Goal: Task Accomplishment & Management: Manage account settings

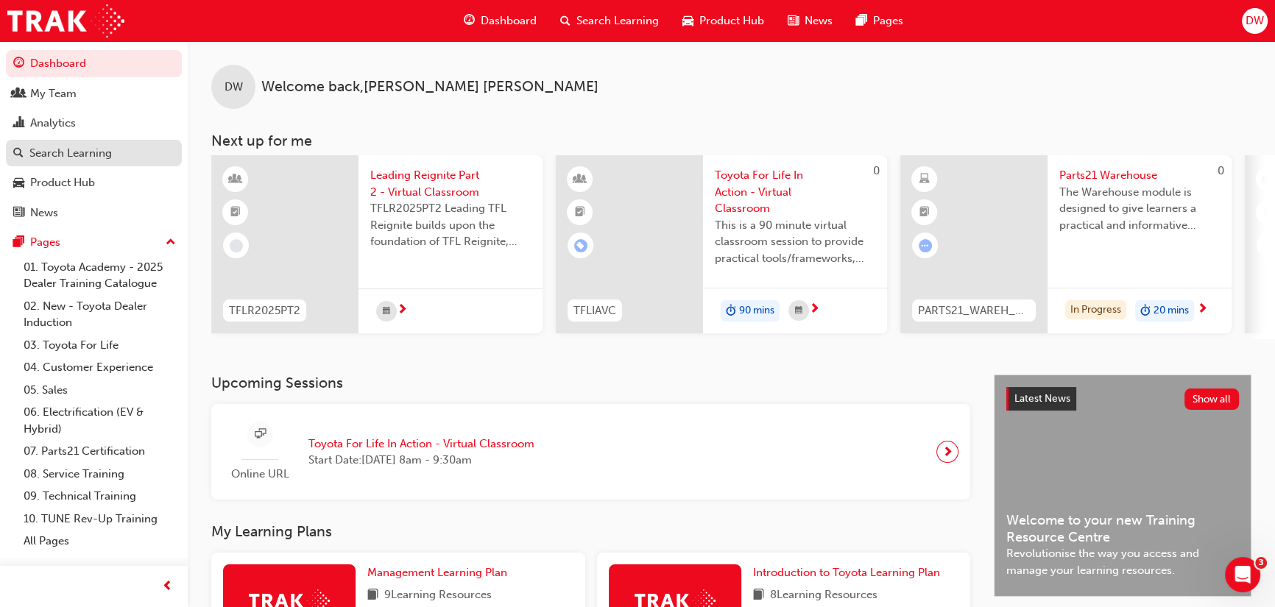
click at [64, 147] on div "Search Learning" at bounding box center [70, 153] width 82 height 17
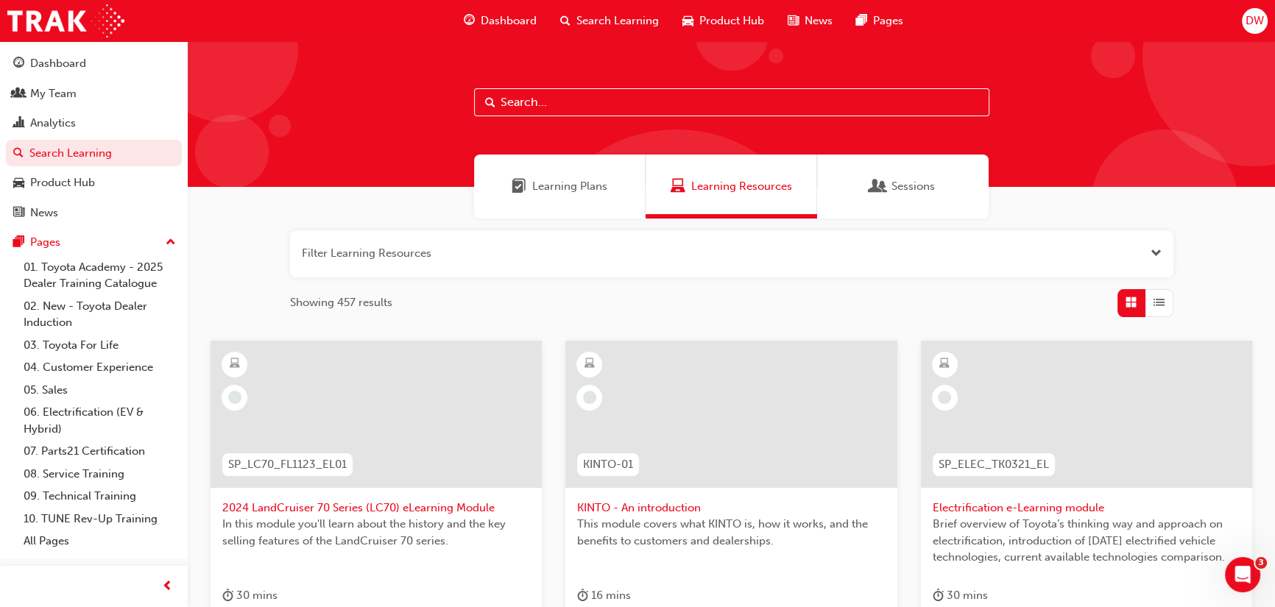
click at [455, 251] on button "button" at bounding box center [731, 253] width 883 height 47
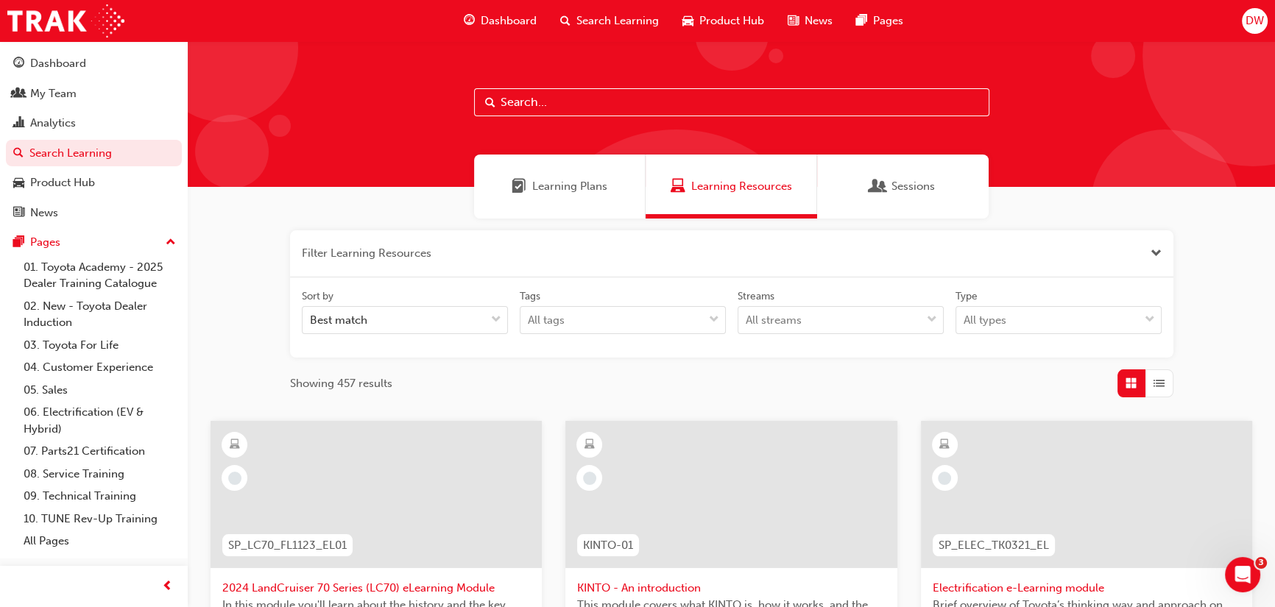
click at [555, 101] on input "text" at bounding box center [731, 102] width 515 height 28
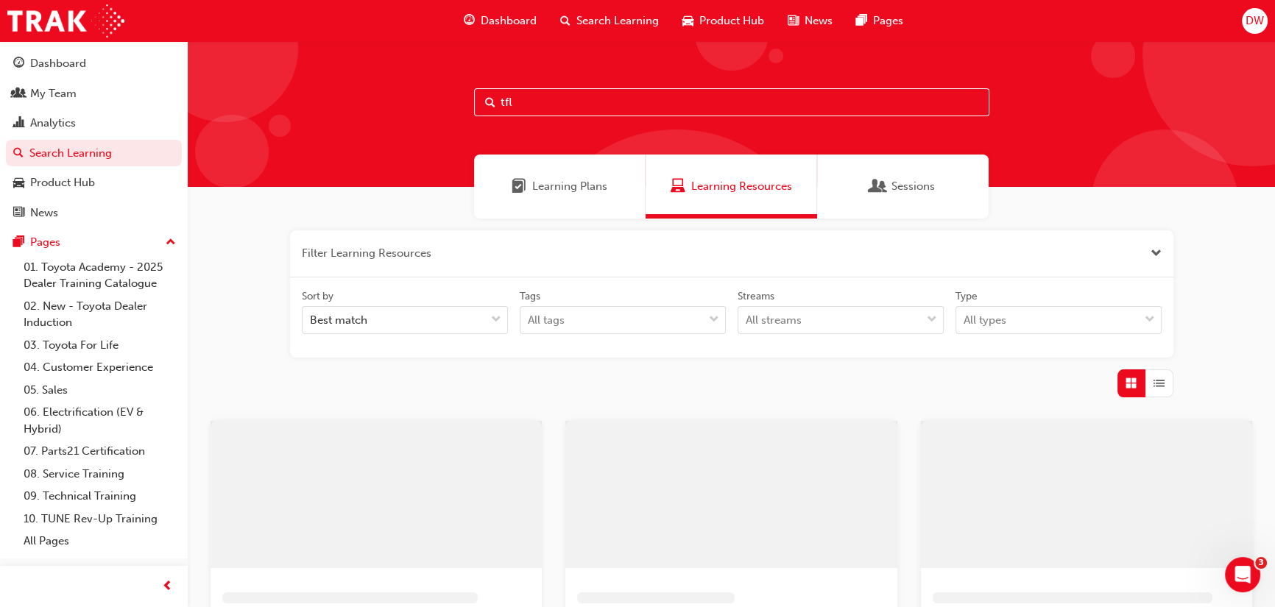
type input "tfl"
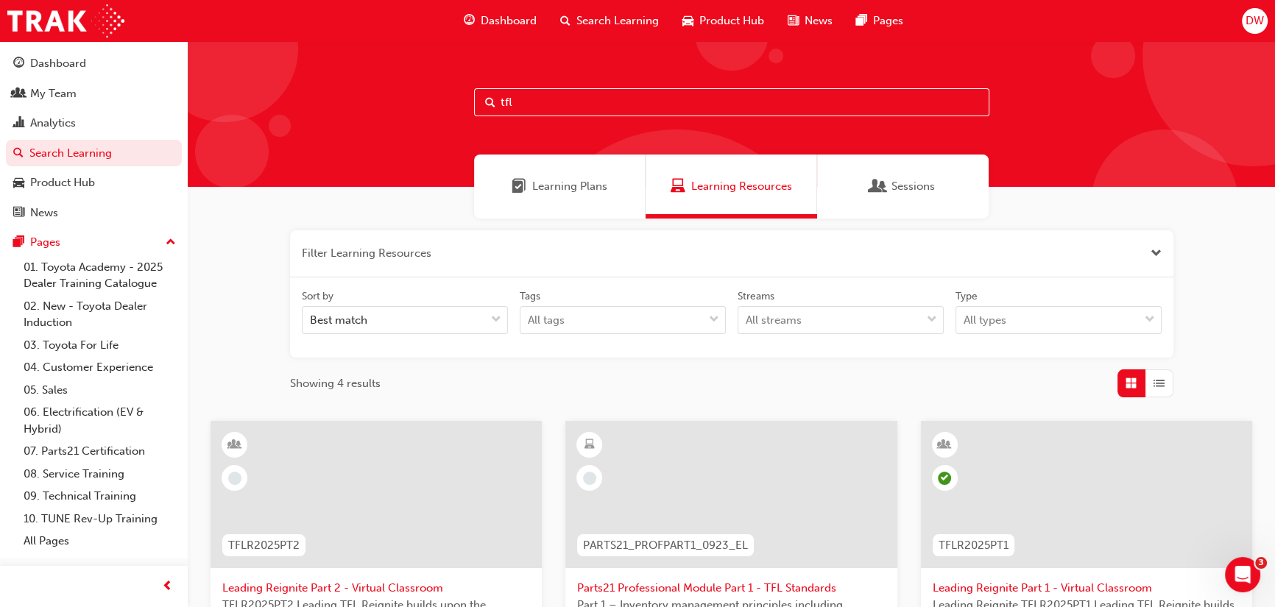
click at [597, 194] on div "Learning Plans" at bounding box center [559, 187] width 171 height 64
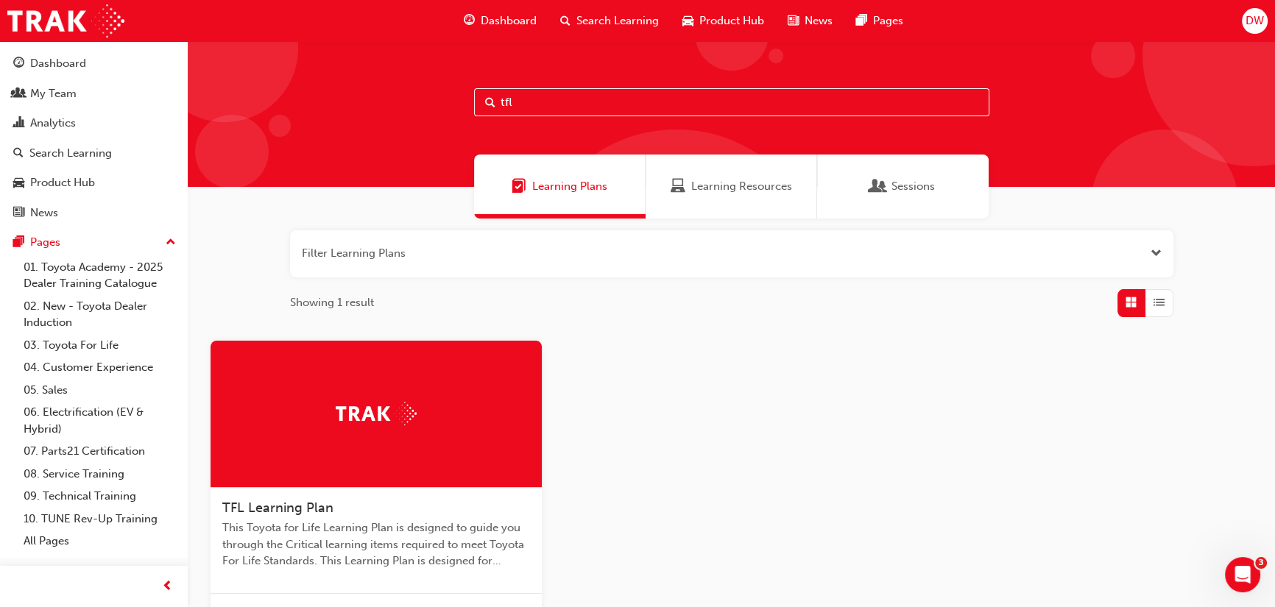
click at [569, 91] on input "tfl" at bounding box center [731, 102] width 515 height 28
click at [890, 160] on div "Sessions" at bounding box center [902, 187] width 171 height 64
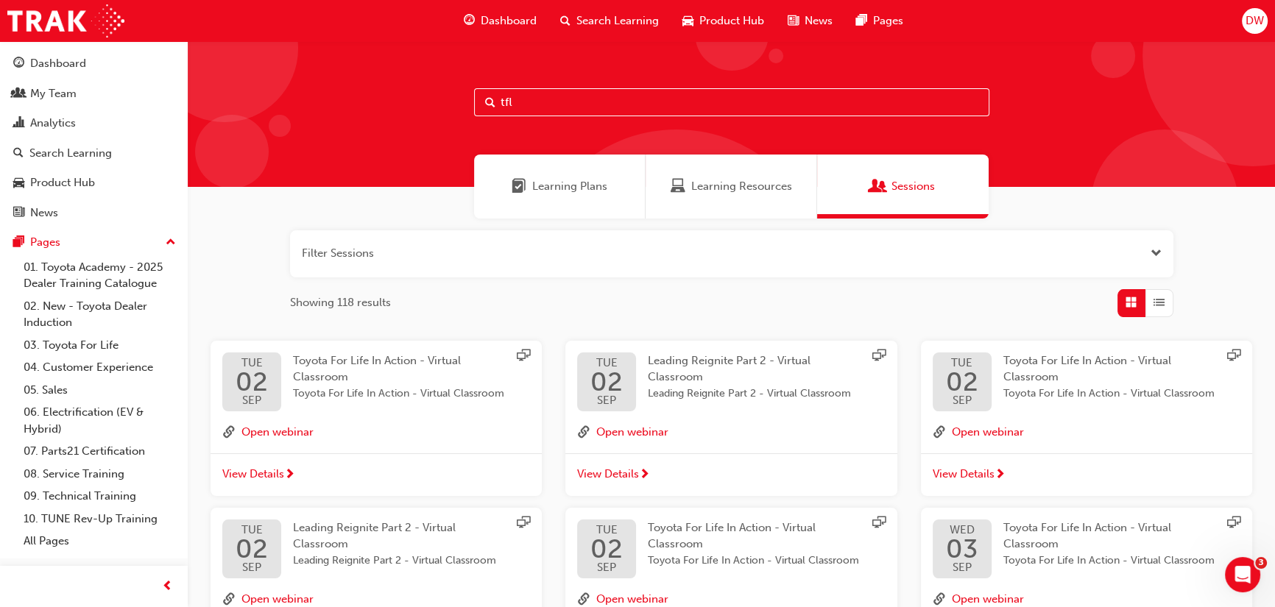
click at [359, 361] on span "Toyota For Life In Action - Virtual Classroom" at bounding box center [377, 369] width 168 height 30
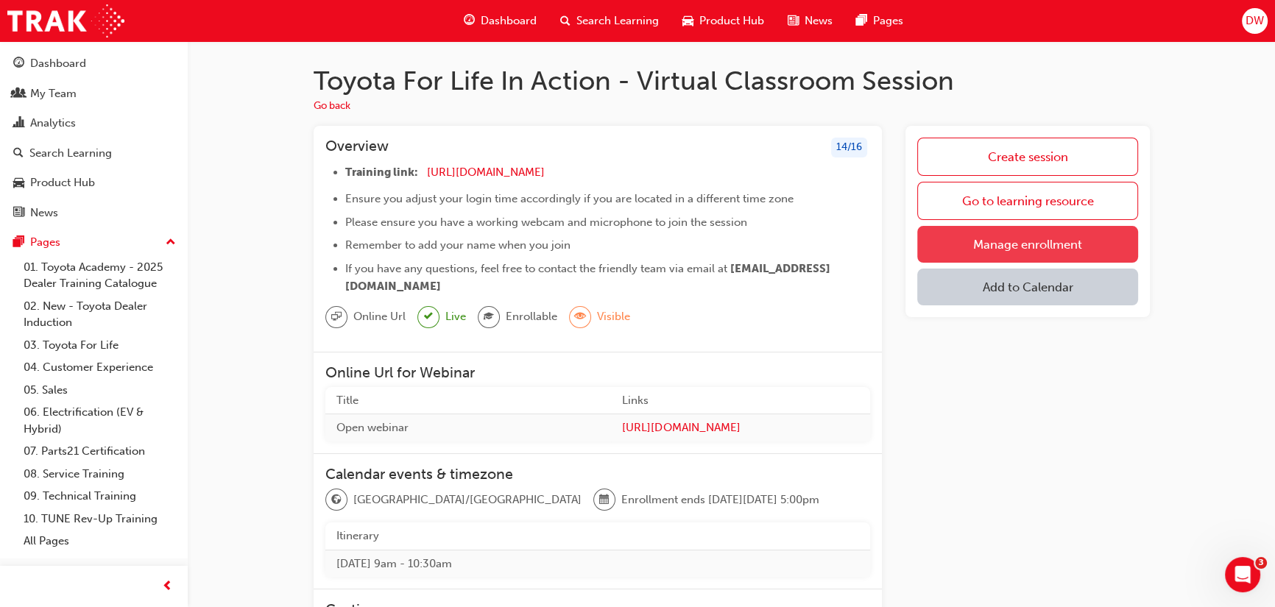
click at [1023, 249] on link "Manage enrollment" at bounding box center [1027, 244] width 220 height 37
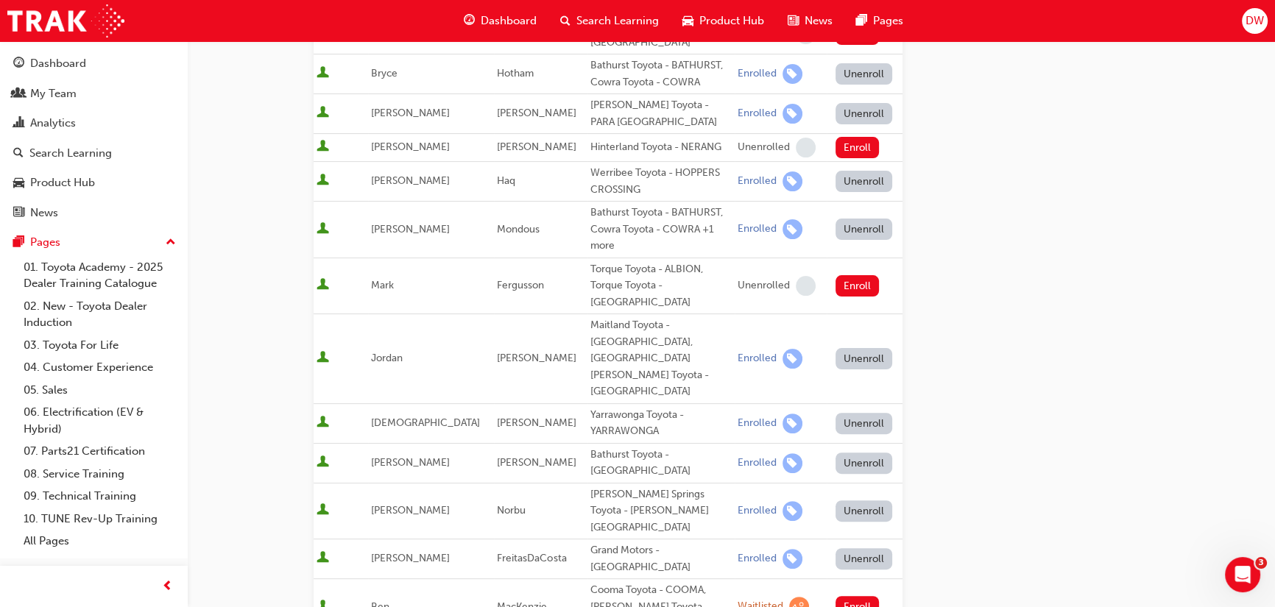
scroll to position [869, 0]
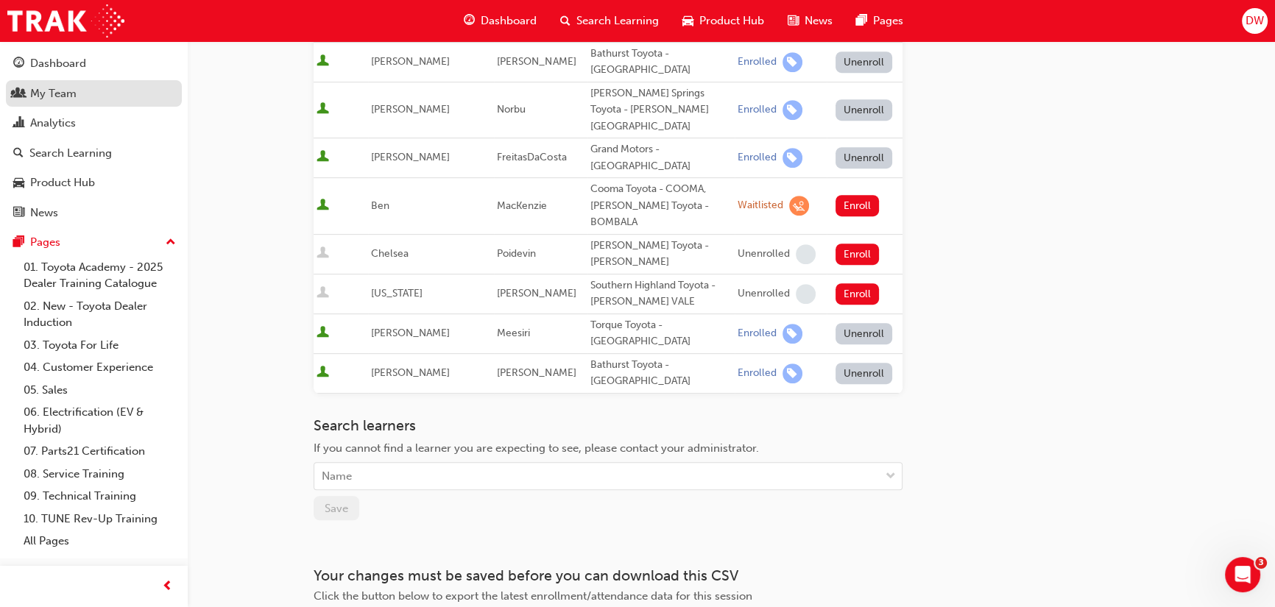
click at [88, 90] on div "My Team" at bounding box center [93, 94] width 161 height 18
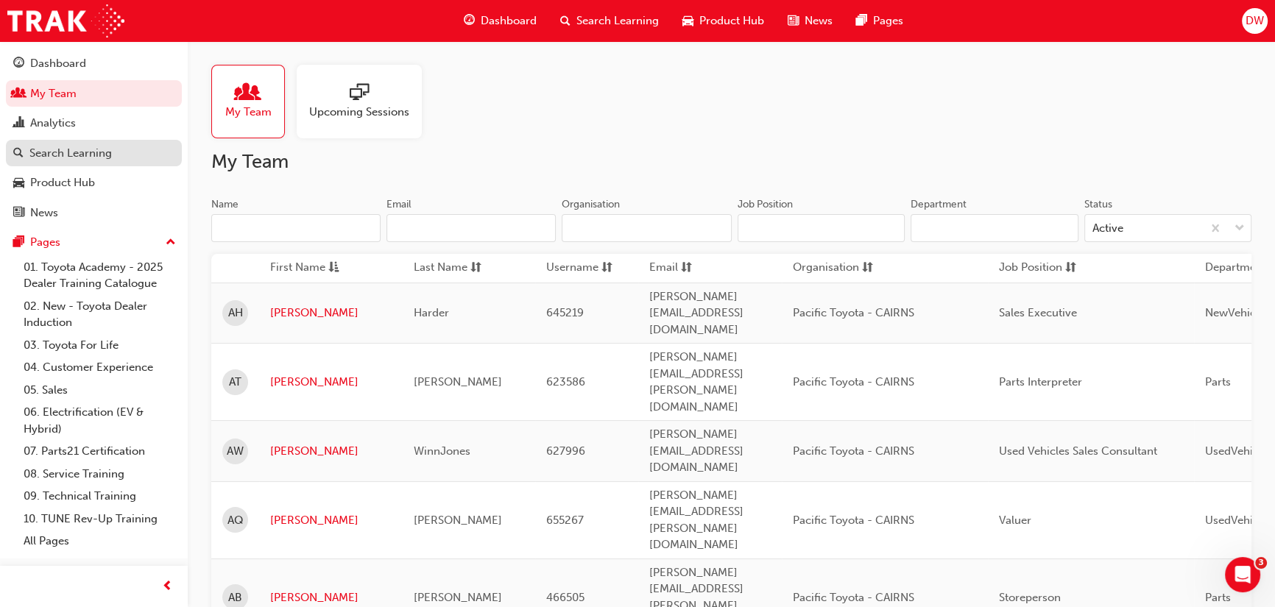
click at [63, 152] on div "Search Learning" at bounding box center [70, 153] width 82 height 17
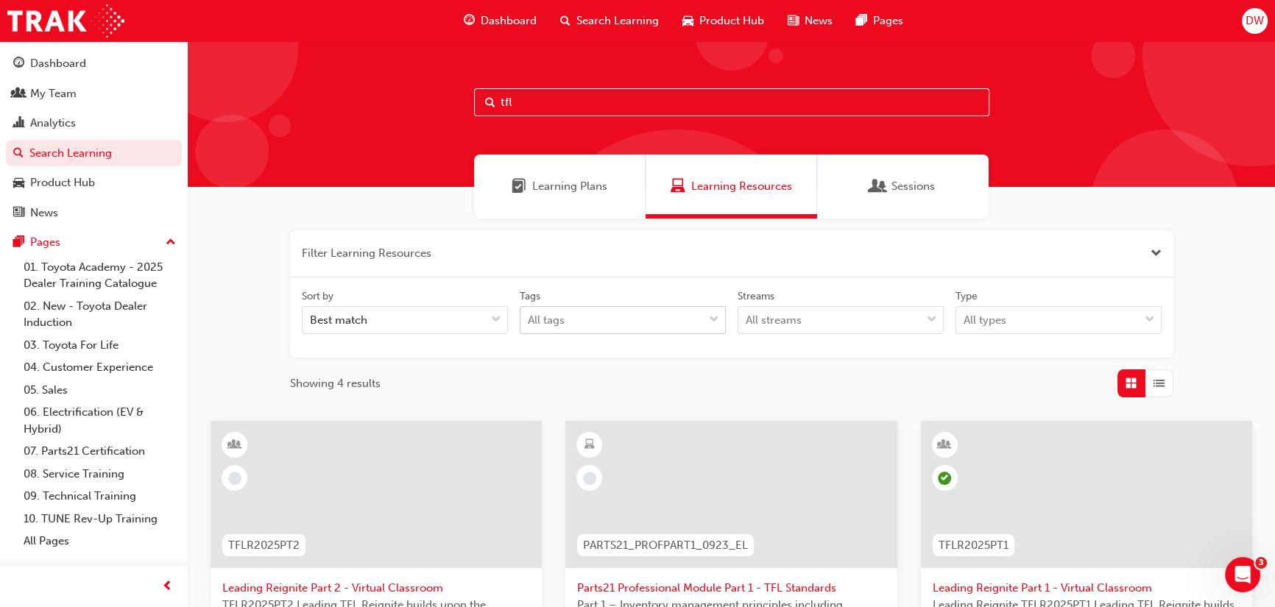
click at [612, 316] on div "All tags" at bounding box center [611, 321] width 182 height 26
click at [529, 316] on input "Tags All tags" at bounding box center [528, 319] width 1 height 13
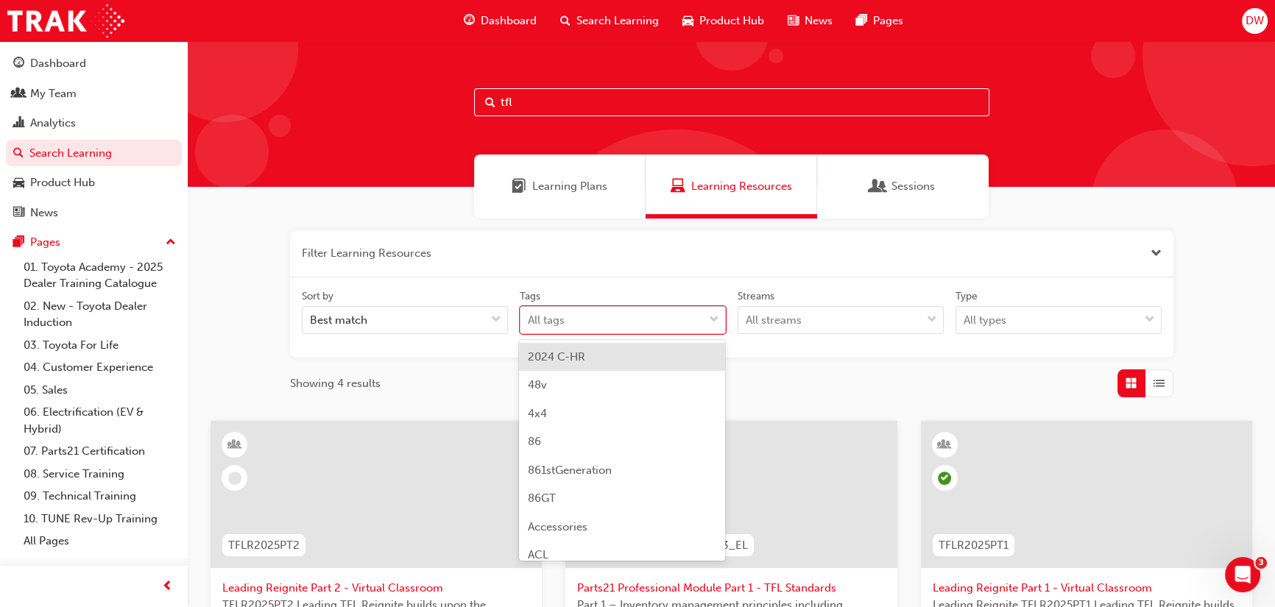
click at [612, 316] on div "All tags" at bounding box center [611, 321] width 182 height 26
click at [529, 316] on input "Tags option 2024 C-HR focused, 1 of 189. 189 results available. Use Up and Down…" at bounding box center [528, 319] width 1 height 13
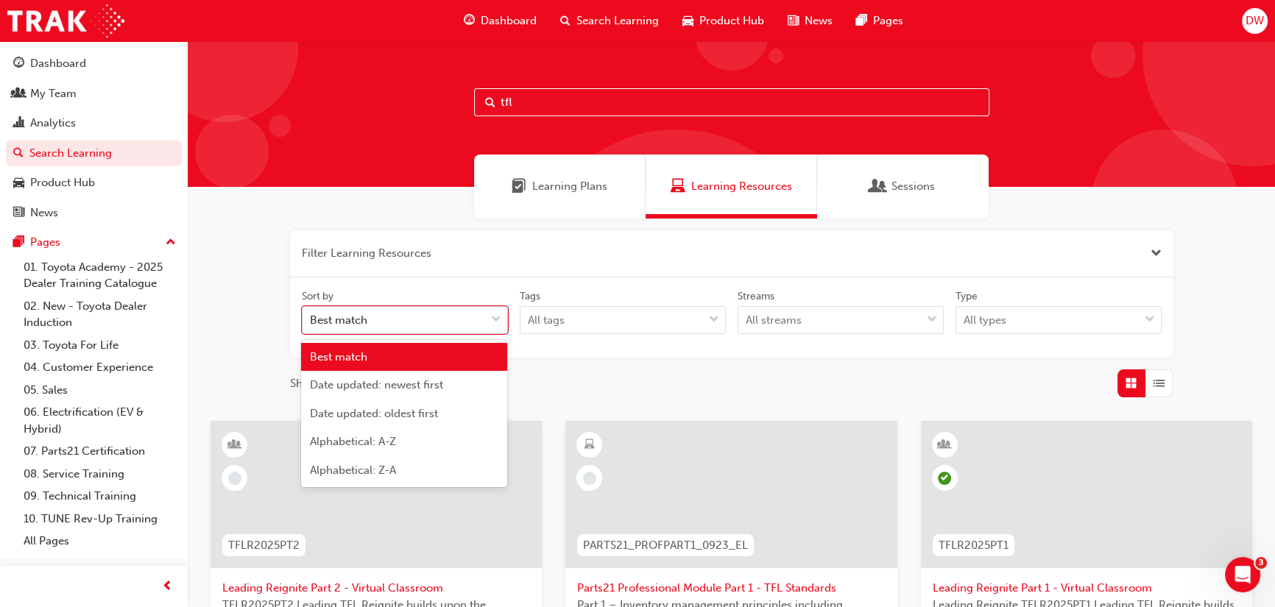
click at [464, 316] on div "Best match" at bounding box center [393, 321] width 182 height 26
click at [311, 316] on input "Sort by option Best match focused, 1 of 5. 5 results available. Use Up and Down…" at bounding box center [310, 319] width 1 height 13
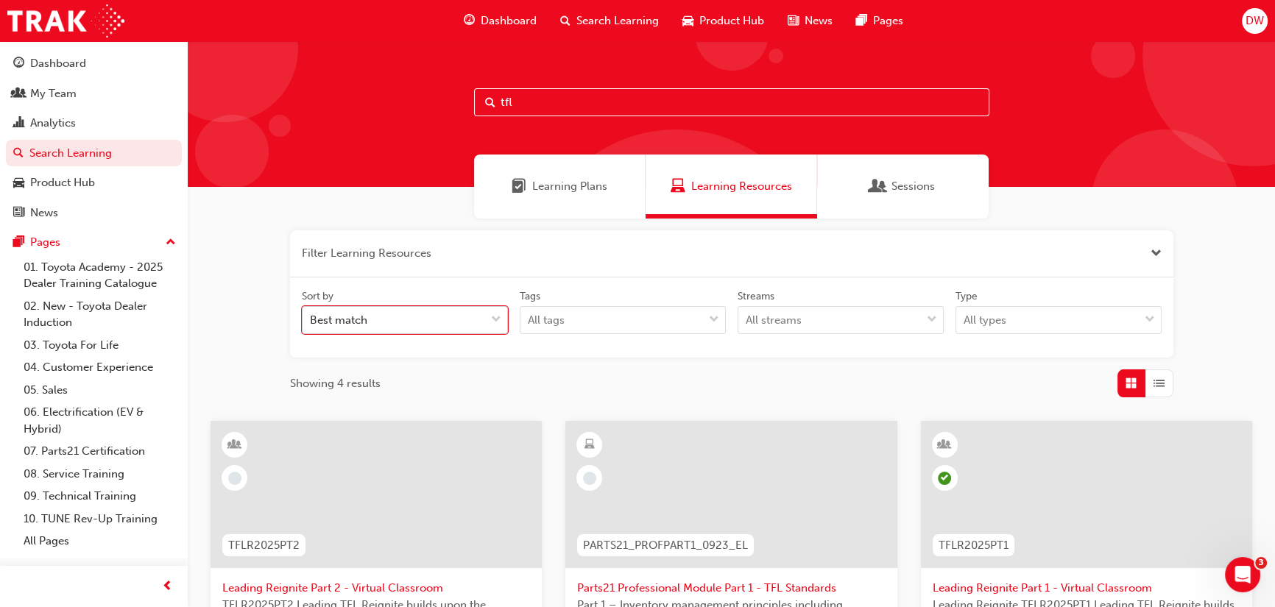
click at [464, 316] on div "Best match" at bounding box center [393, 321] width 182 height 26
click at [311, 316] on input "Sort by 0 results available. Select is focused ,type to refine list, press Down…" at bounding box center [310, 319] width 1 height 13
click at [511, 188] on span "Learning Plans" at bounding box center [518, 186] width 15 height 17
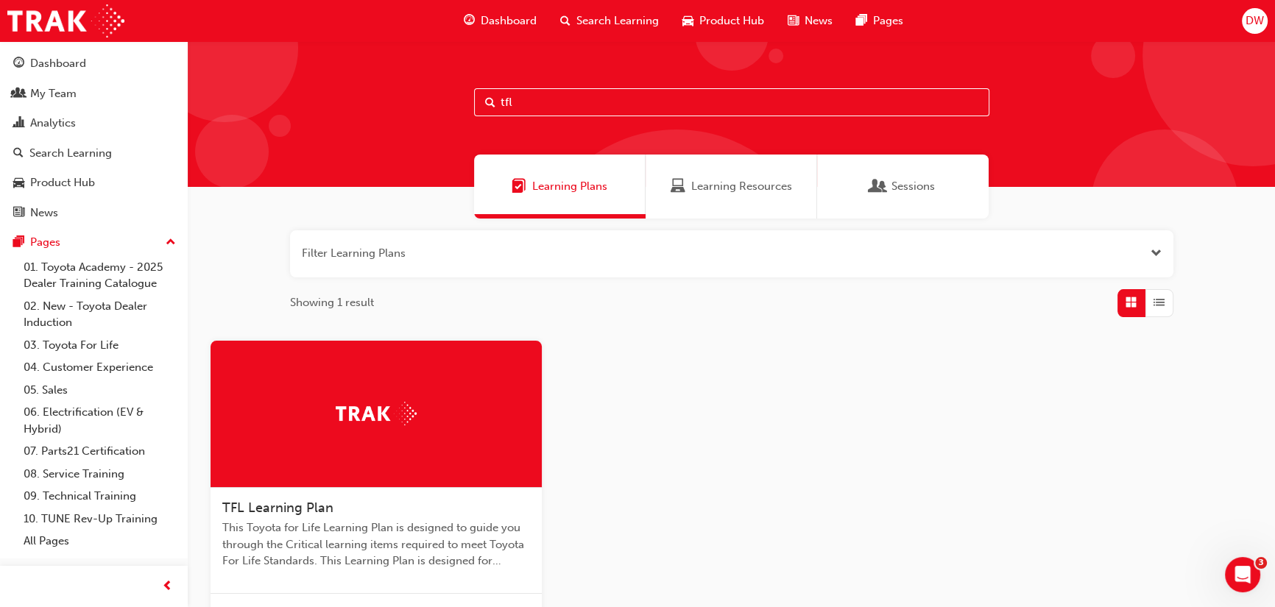
click at [375, 262] on button "button" at bounding box center [731, 253] width 883 height 47
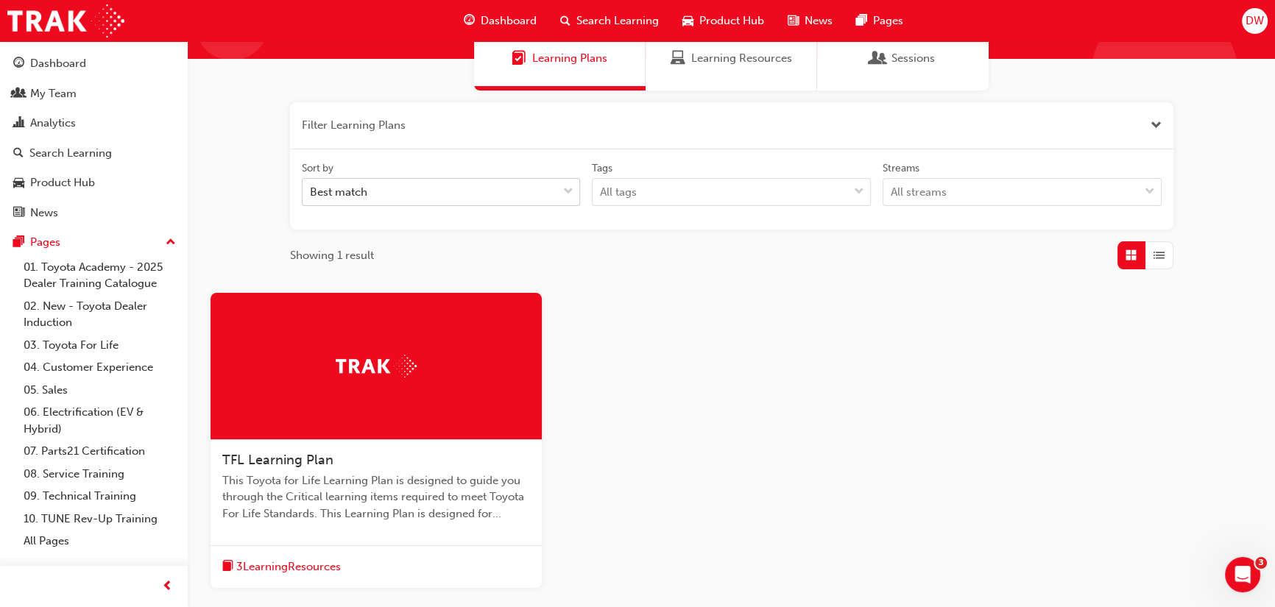
scroll to position [251, 0]
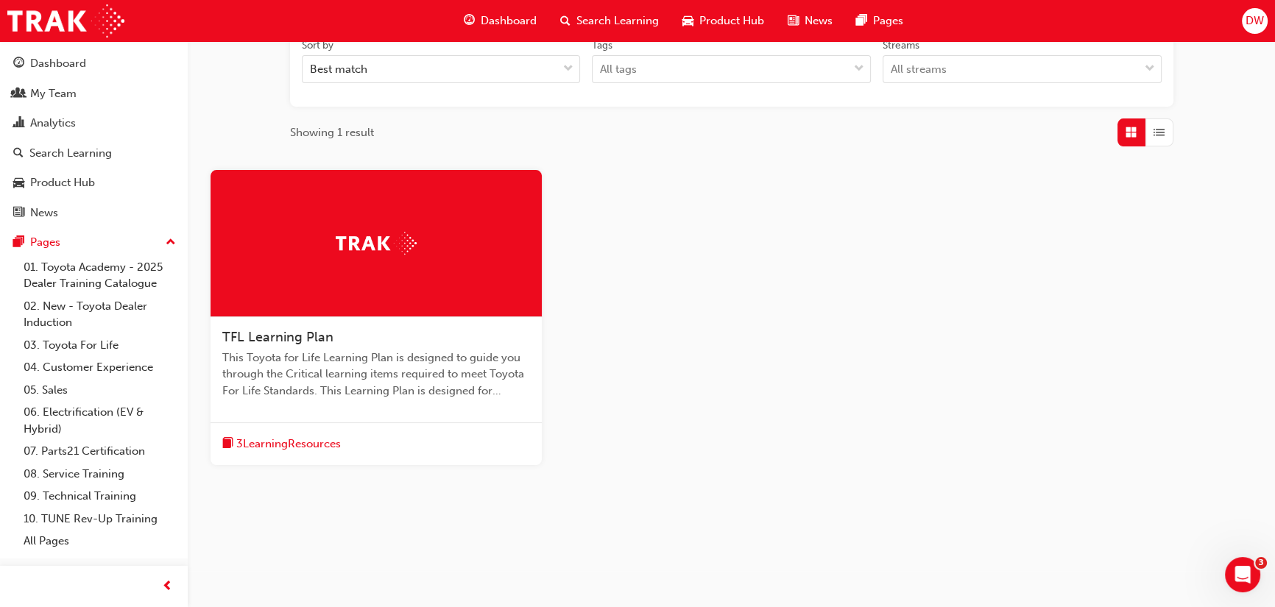
click at [310, 350] on span "This Toyota for Life Learning Plan is designed to guide you through the Critica…" at bounding box center [376, 375] width 308 height 50
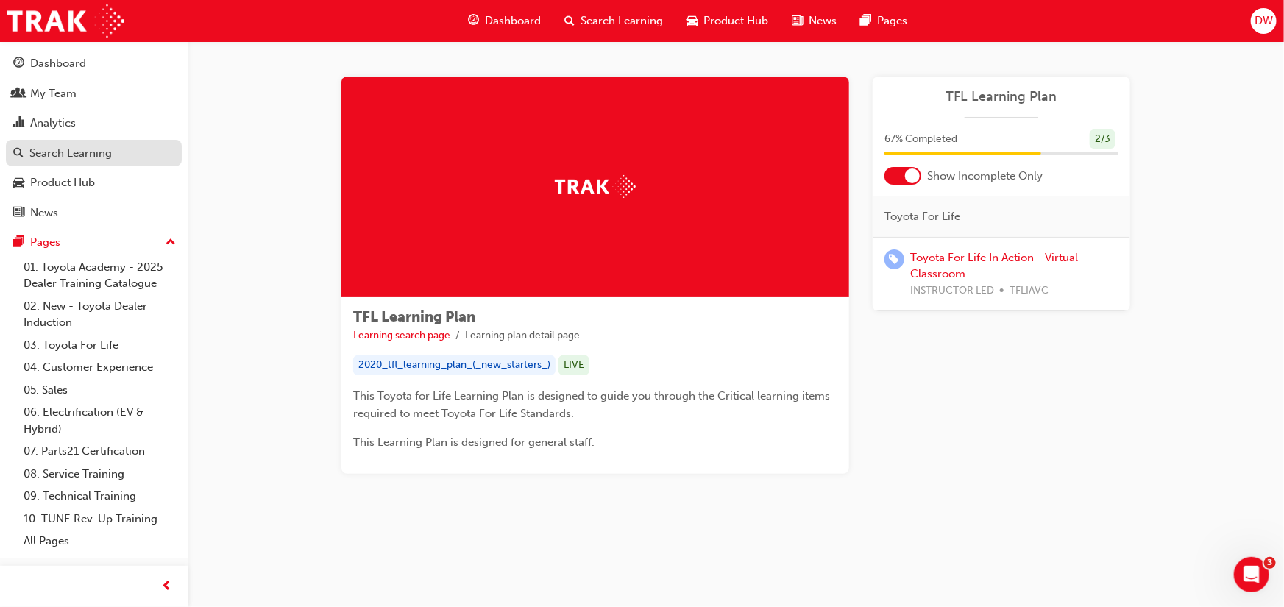
click at [88, 157] on div "Search Learning" at bounding box center [70, 153] width 82 height 17
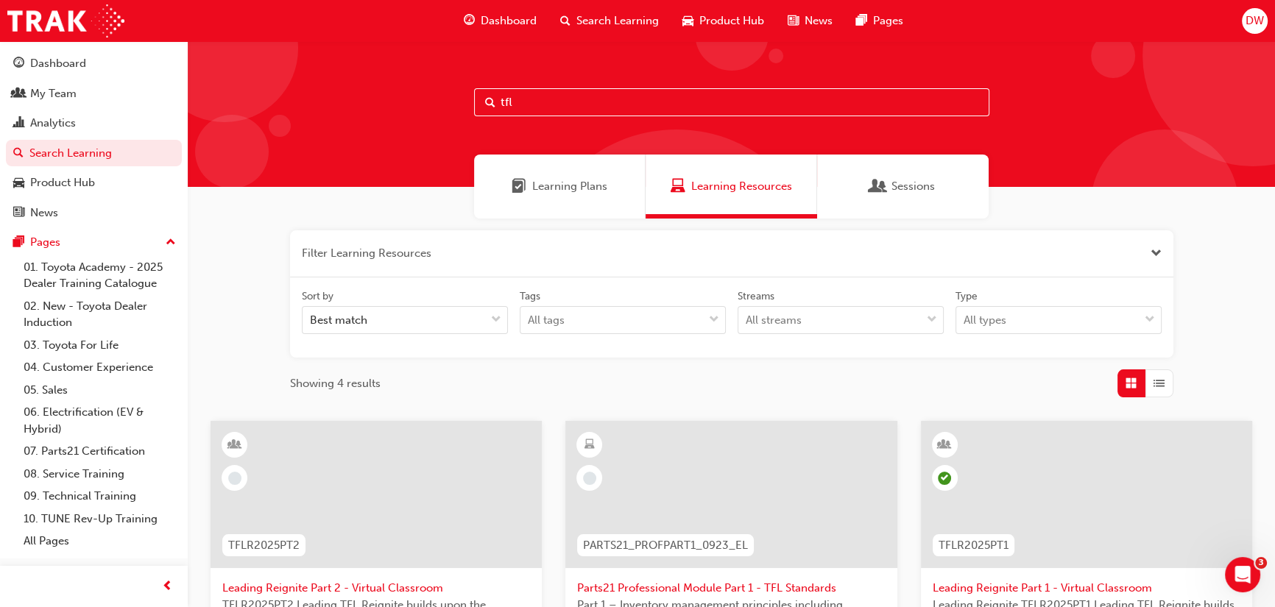
click at [625, 102] on input "tfl" at bounding box center [731, 102] width 515 height 28
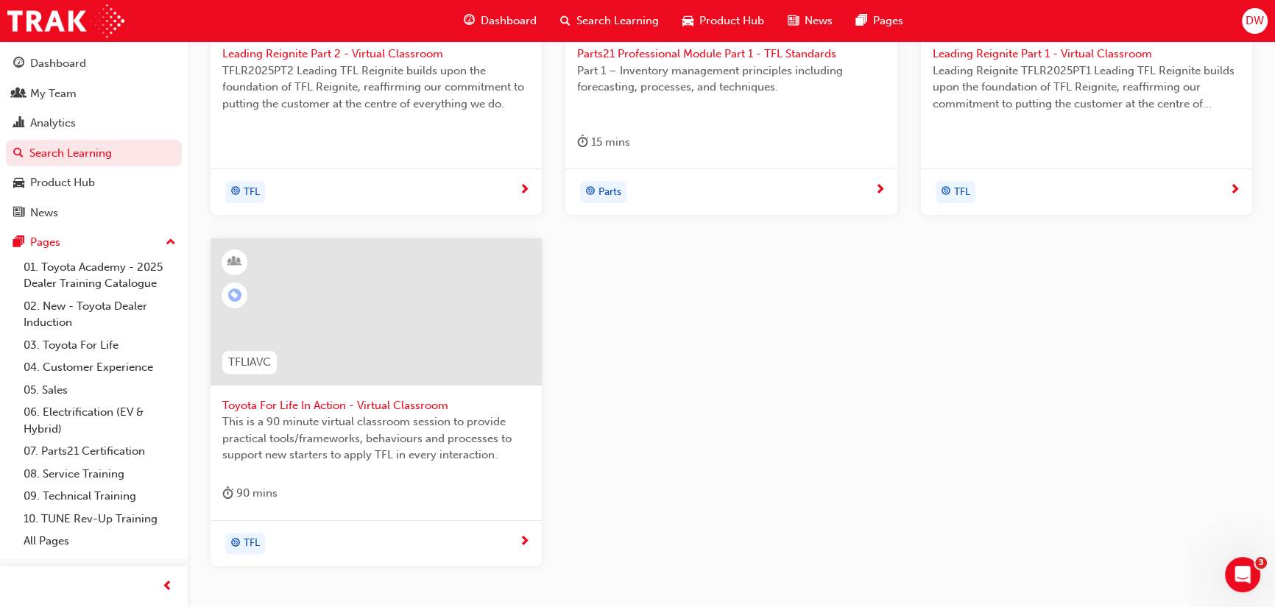
scroll to position [535, 0]
click at [409, 311] on div at bounding box center [375, 311] width 331 height 147
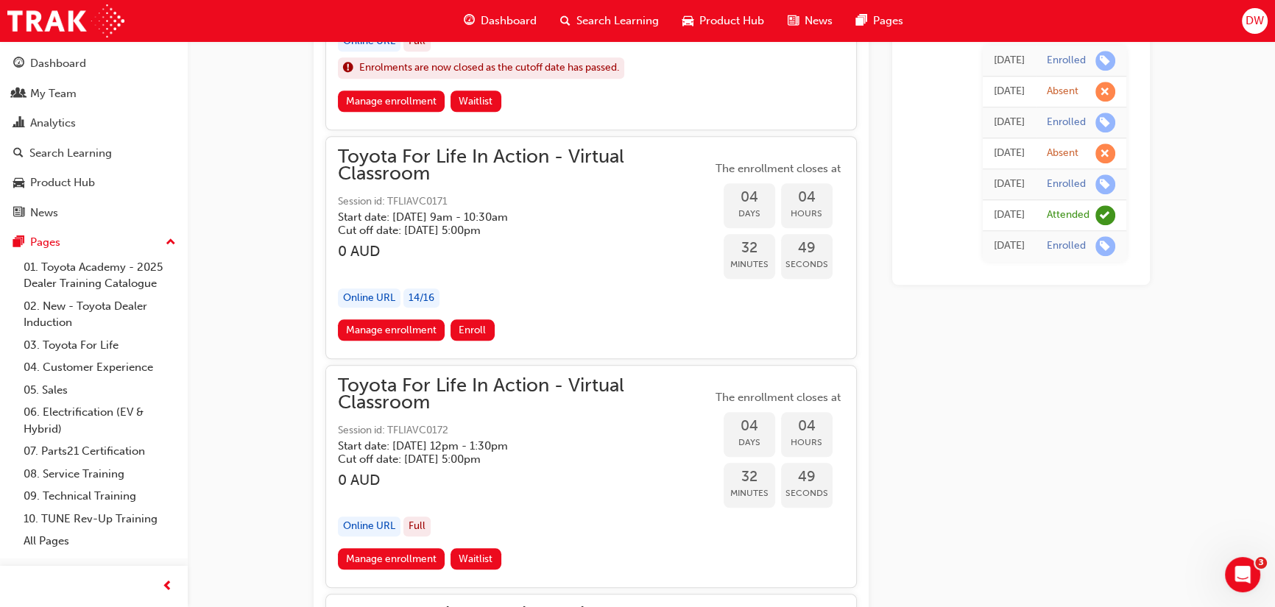
scroll to position [1748, 0]
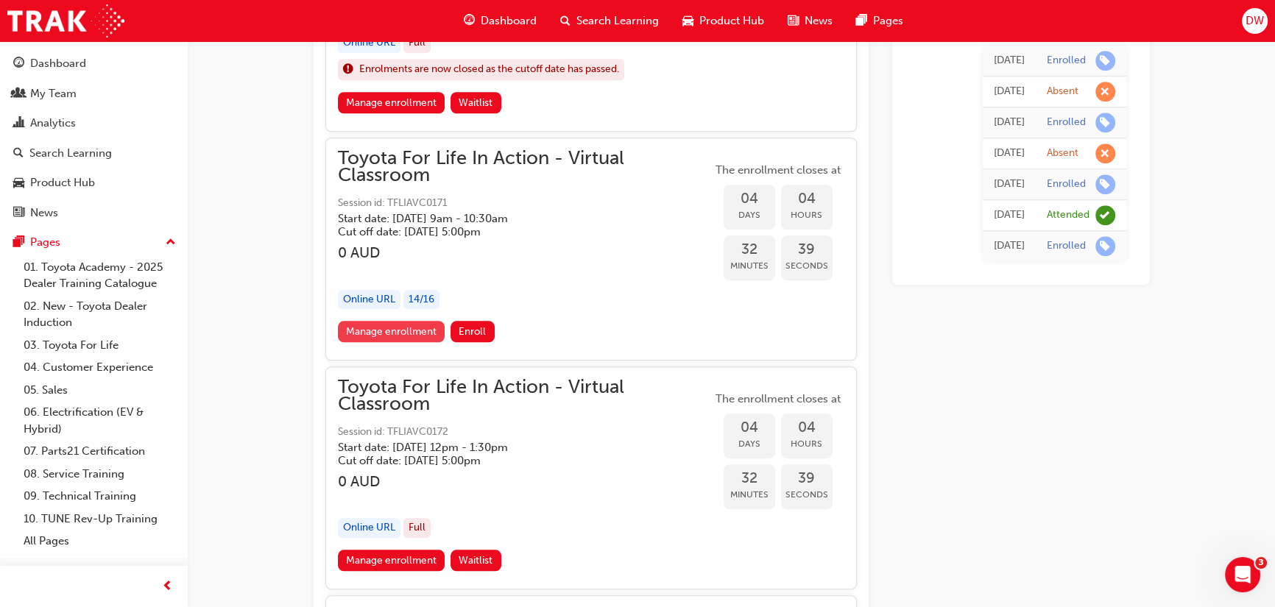
click at [419, 327] on link "Manage enrollment" at bounding box center [391, 331] width 107 height 21
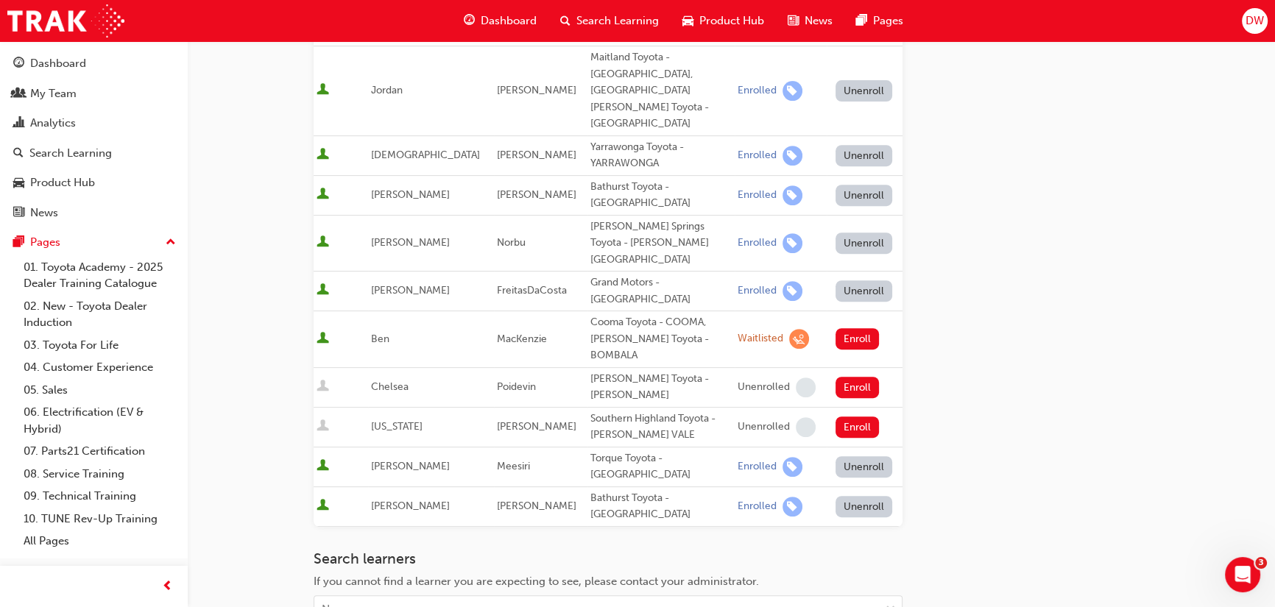
scroll to position [802, 0]
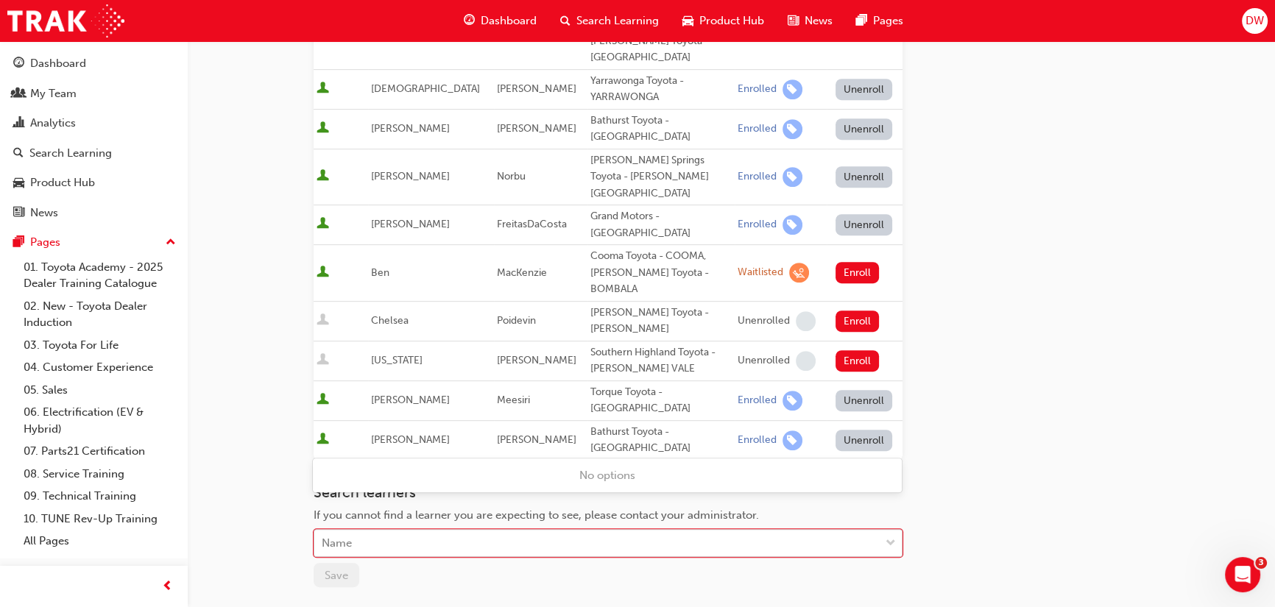
click at [375, 531] on div "Name" at bounding box center [596, 544] width 565 height 26
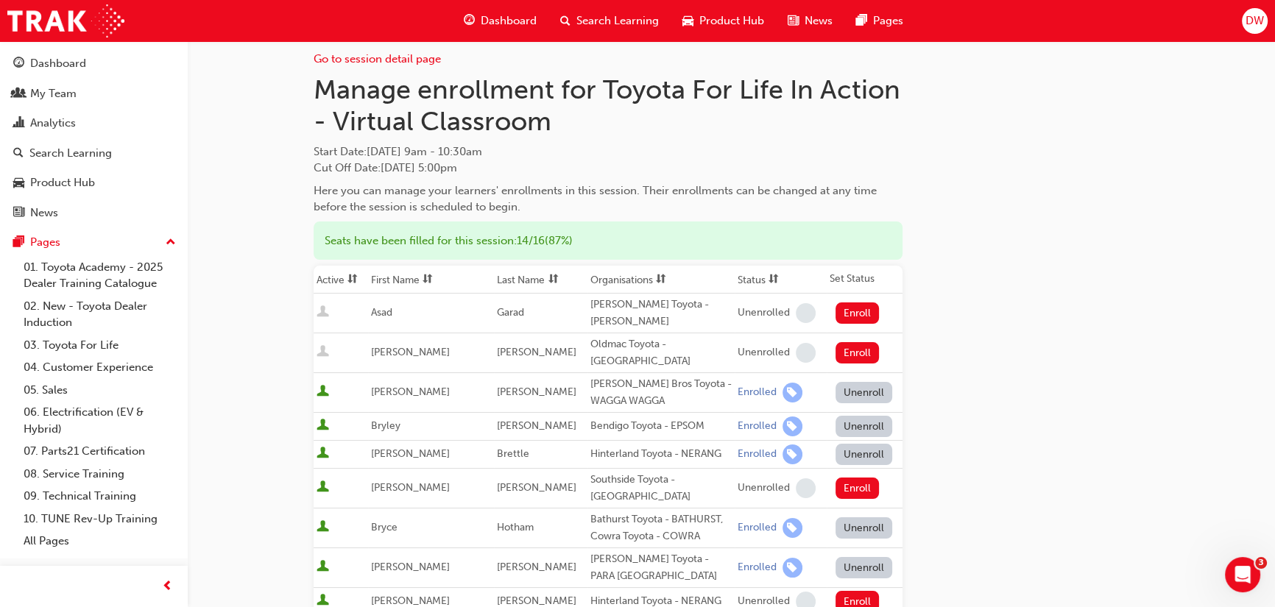
scroll to position [0, 0]
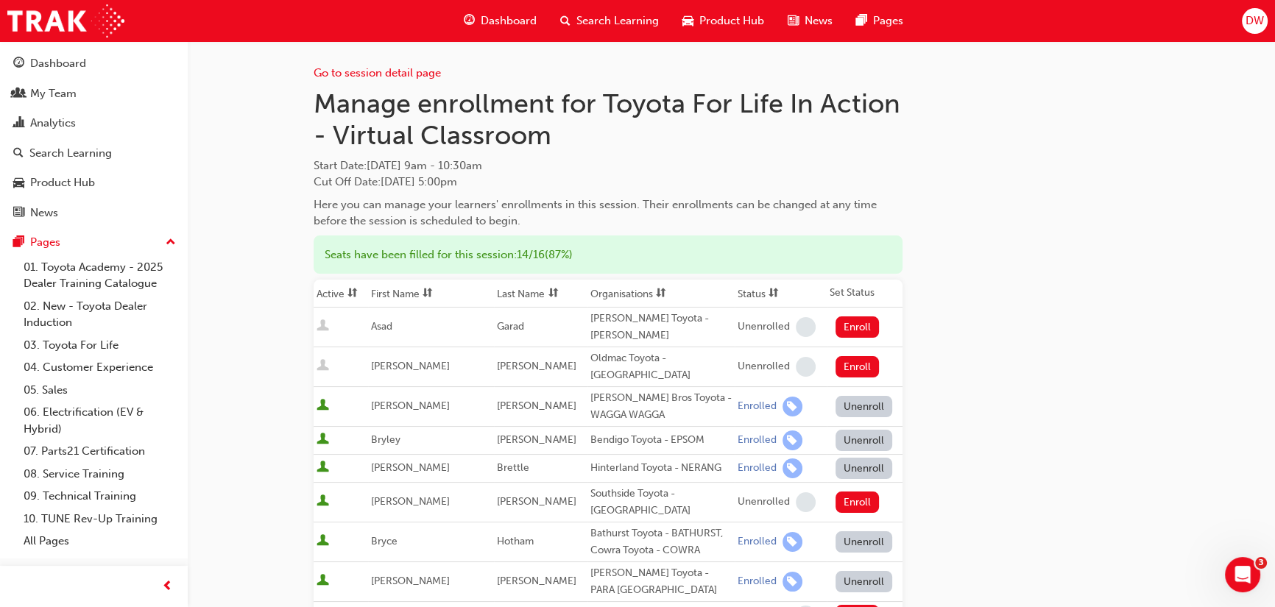
type input "[PERSON_NAME]"
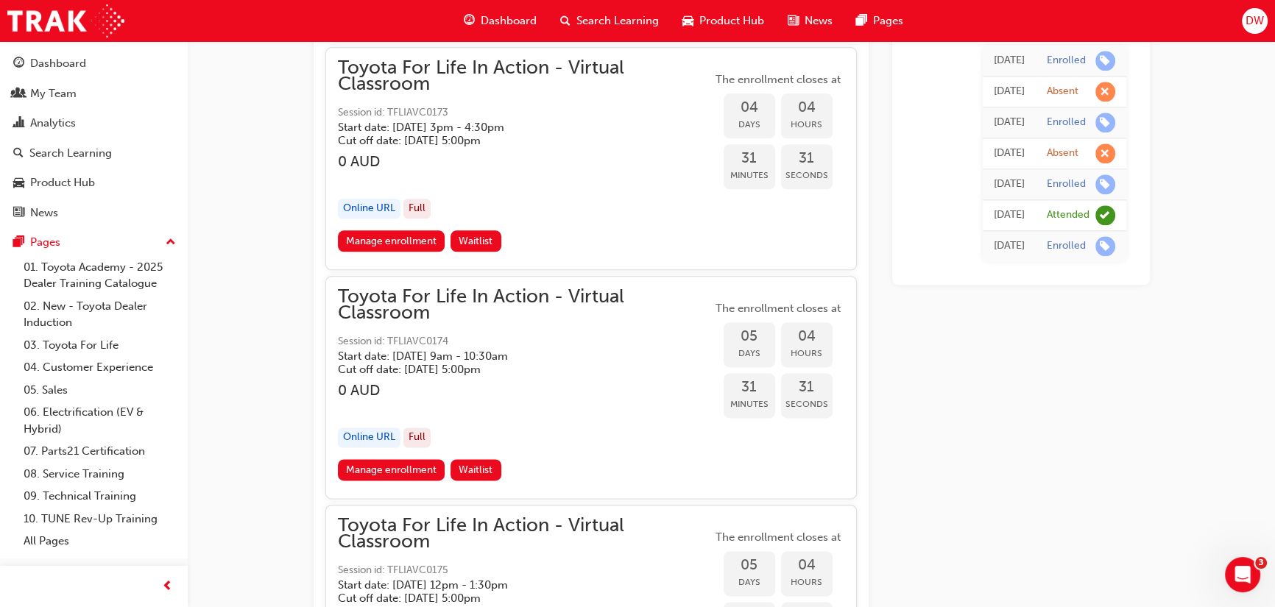
scroll to position [2417, 0]
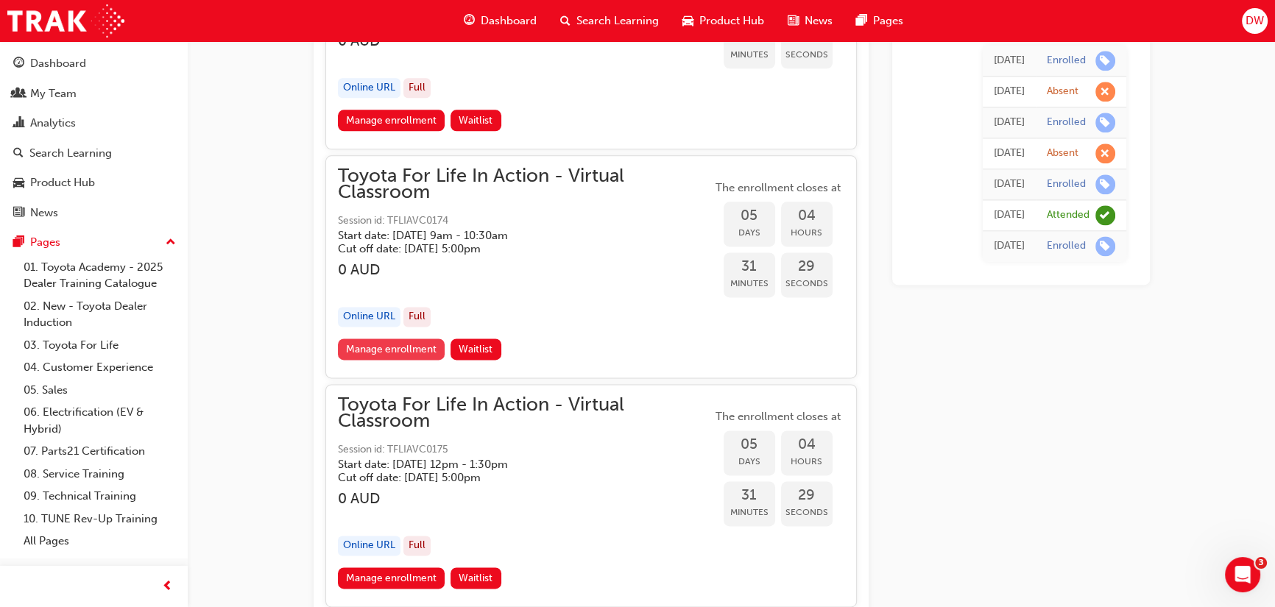
click at [428, 338] on link "Manage enrollment" at bounding box center [391, 348] width 107 height 21
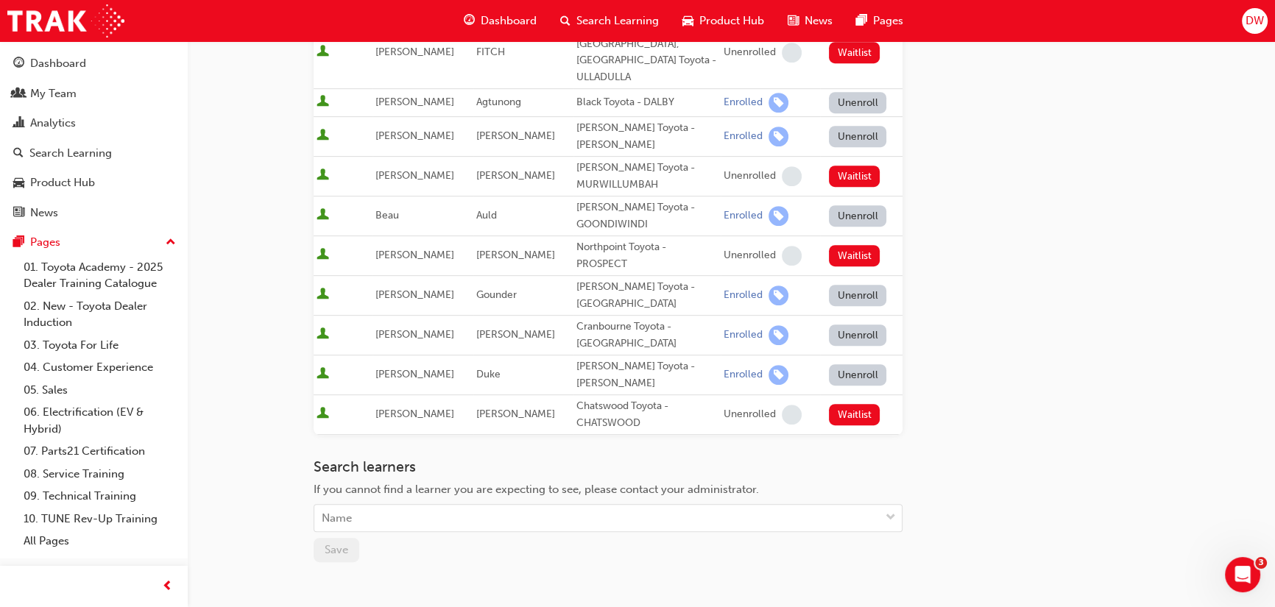
scroll to position [869, 0]
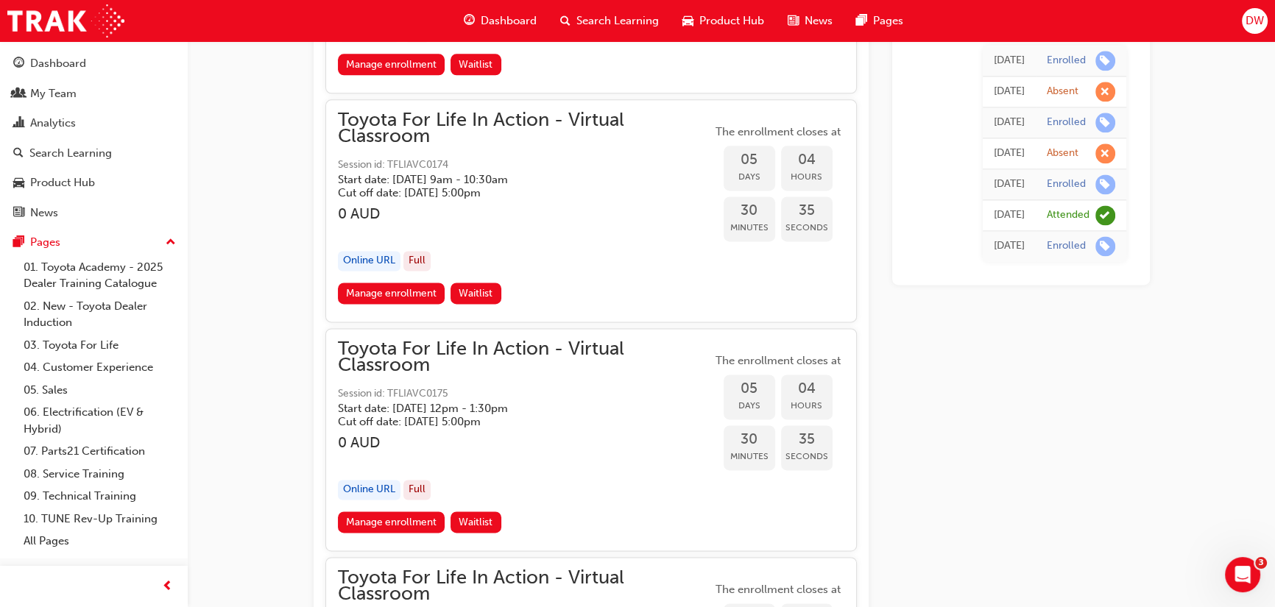
scroll to position [2458, 0]
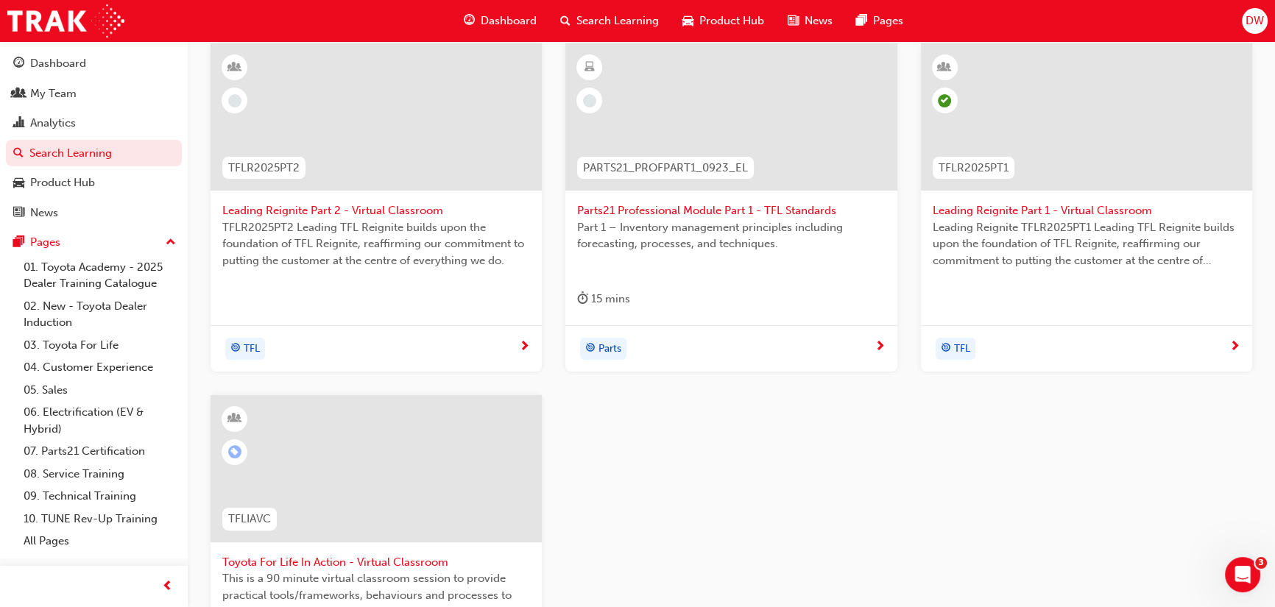
scroll to position [366, 0]
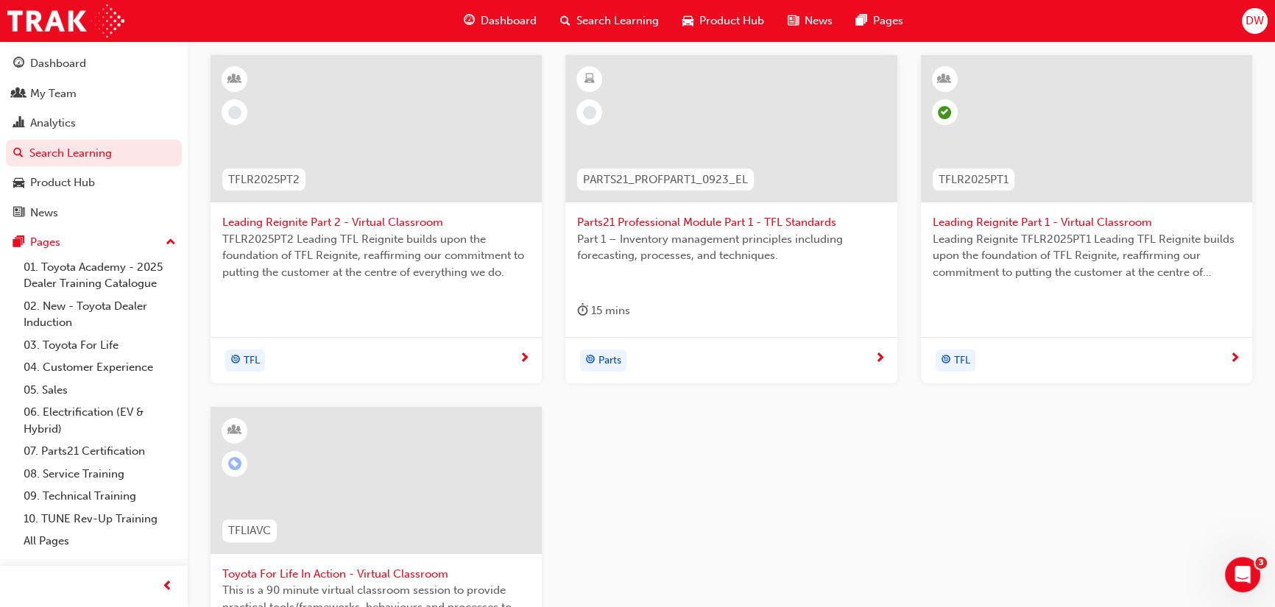
click at [1043, 149] on div at bounding box center [1086, 128] width 331 height 147
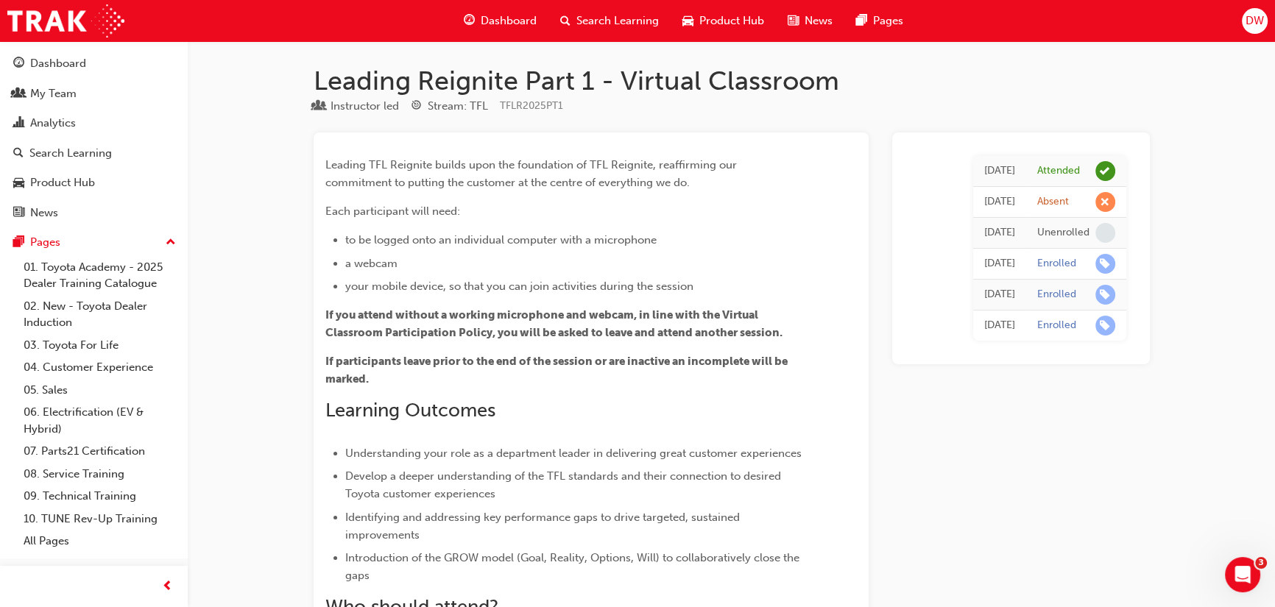
scroll to position [366, 0]
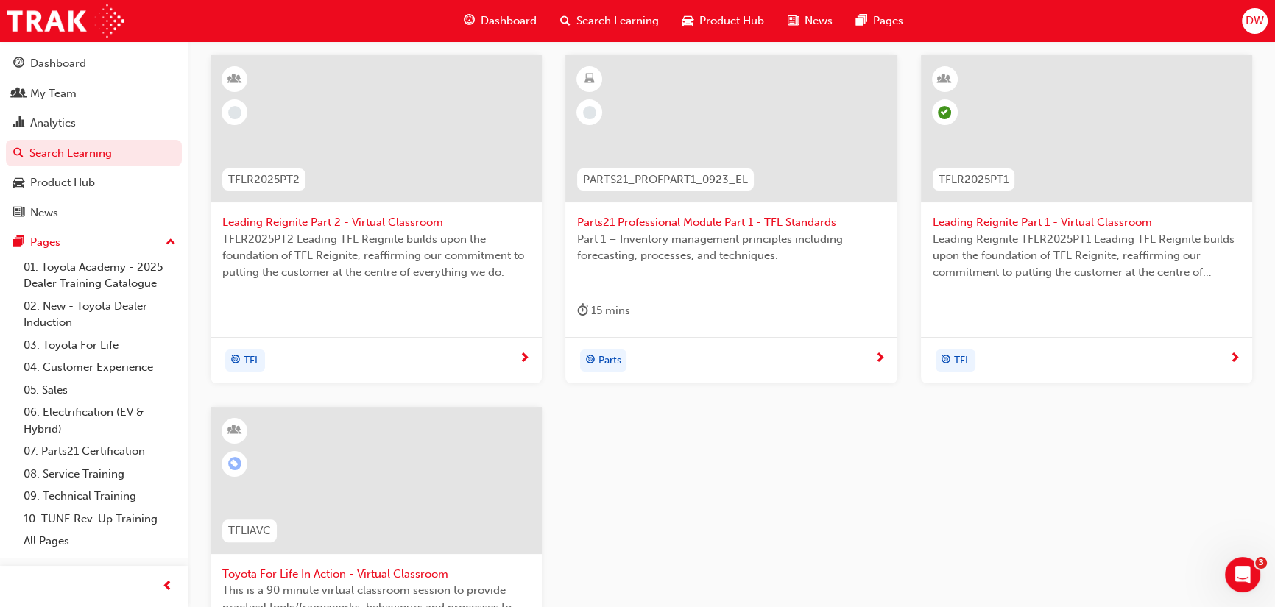
click at [397, 155] on div at bounding box center [375, 128] width 331 height 147
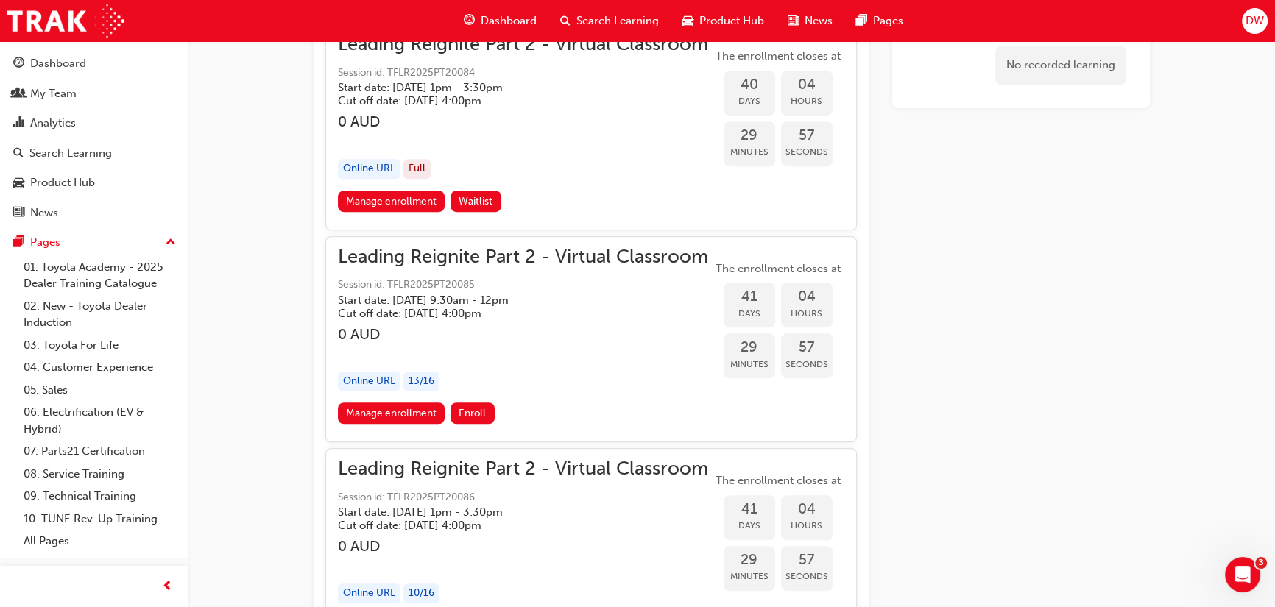
scroll to position [8188, 0]
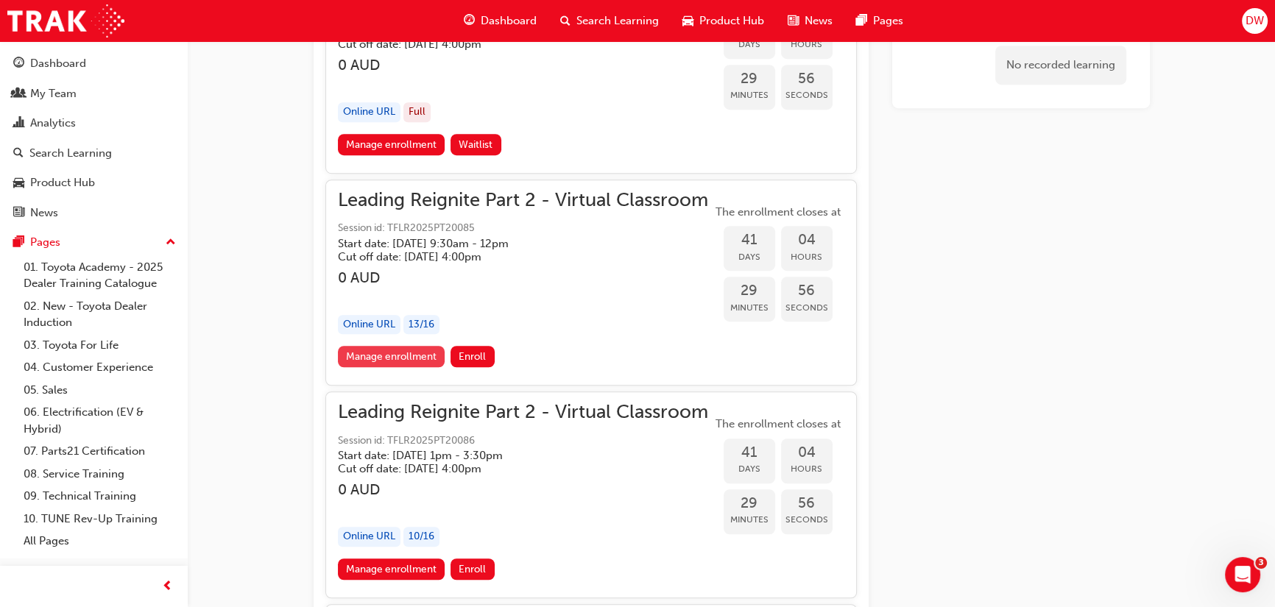
click at [386, 346] on link "Manage enrollment" at bounding box center [391, 356] width 107 height 21
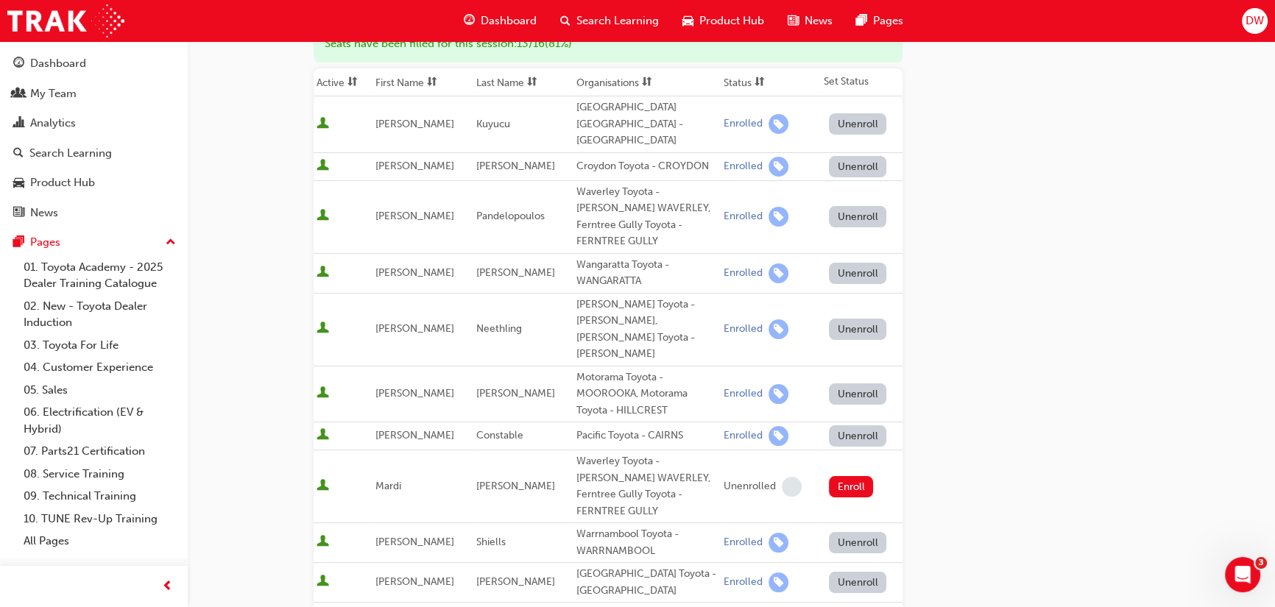
scroll to position [200, 0]
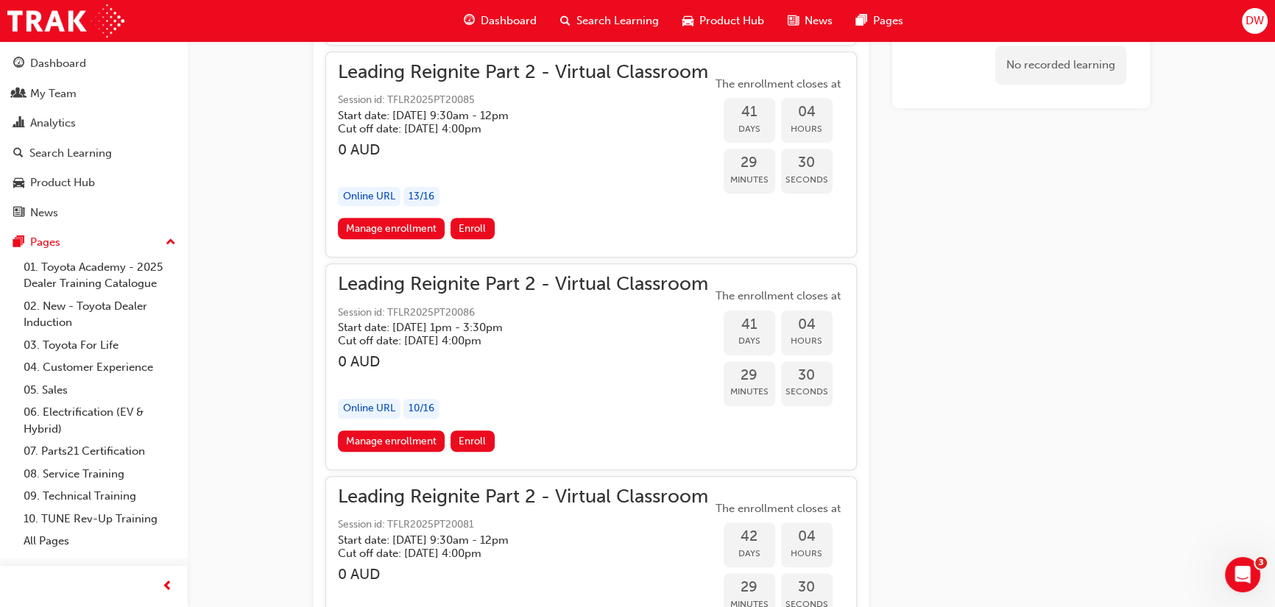
scroll to position [8322, 0]
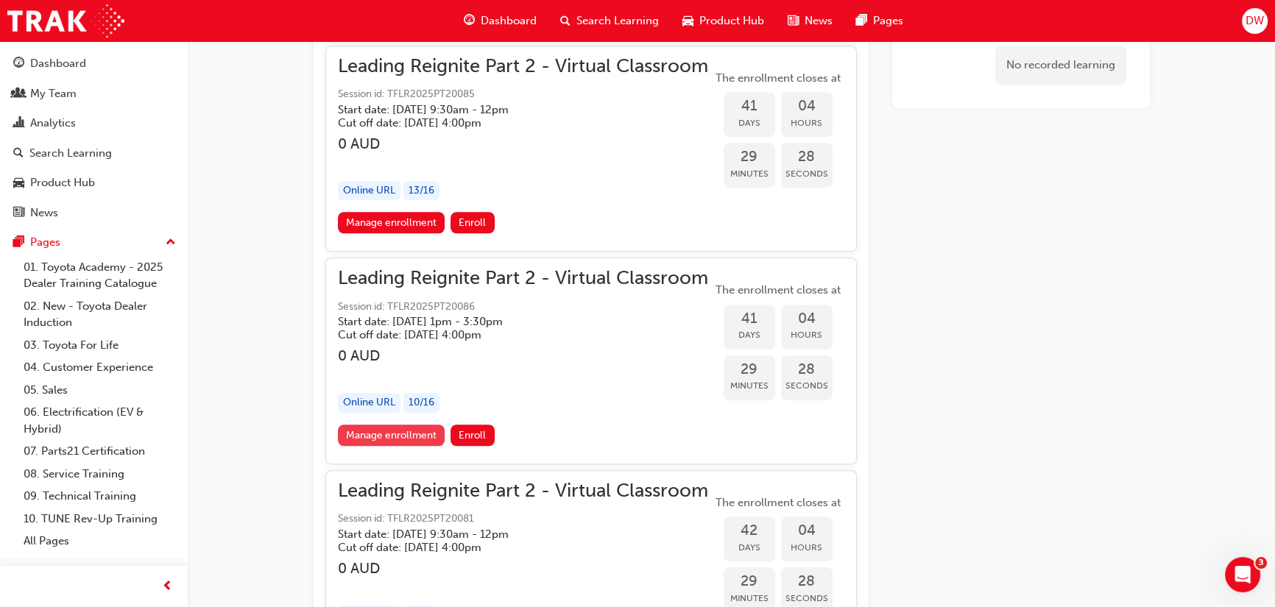
click at [405, 425] on link "Manage enrollment" at bounding box center [391, 435] width 107 height 21
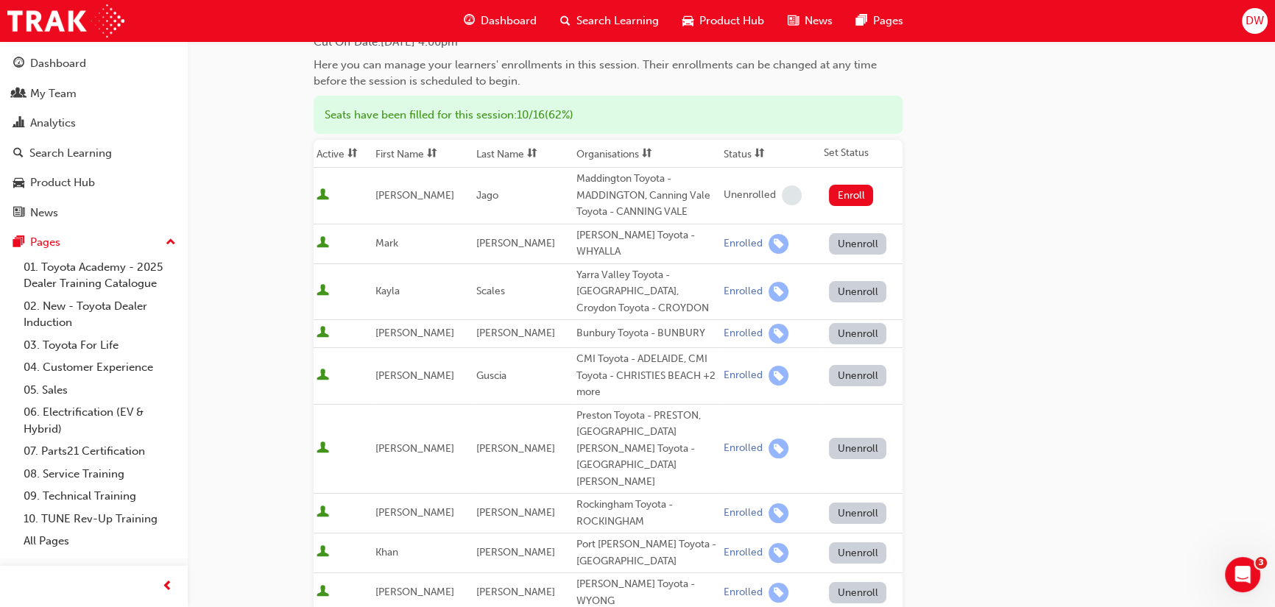
scroll to position [200, 0]
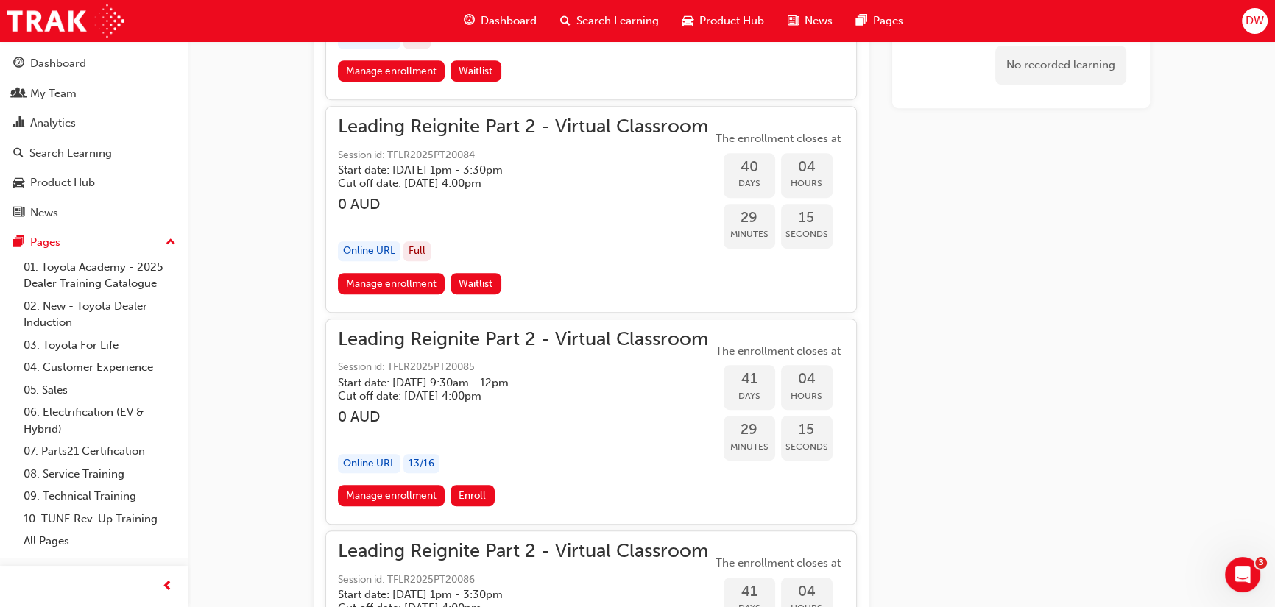
scroll to position [7987, 0]
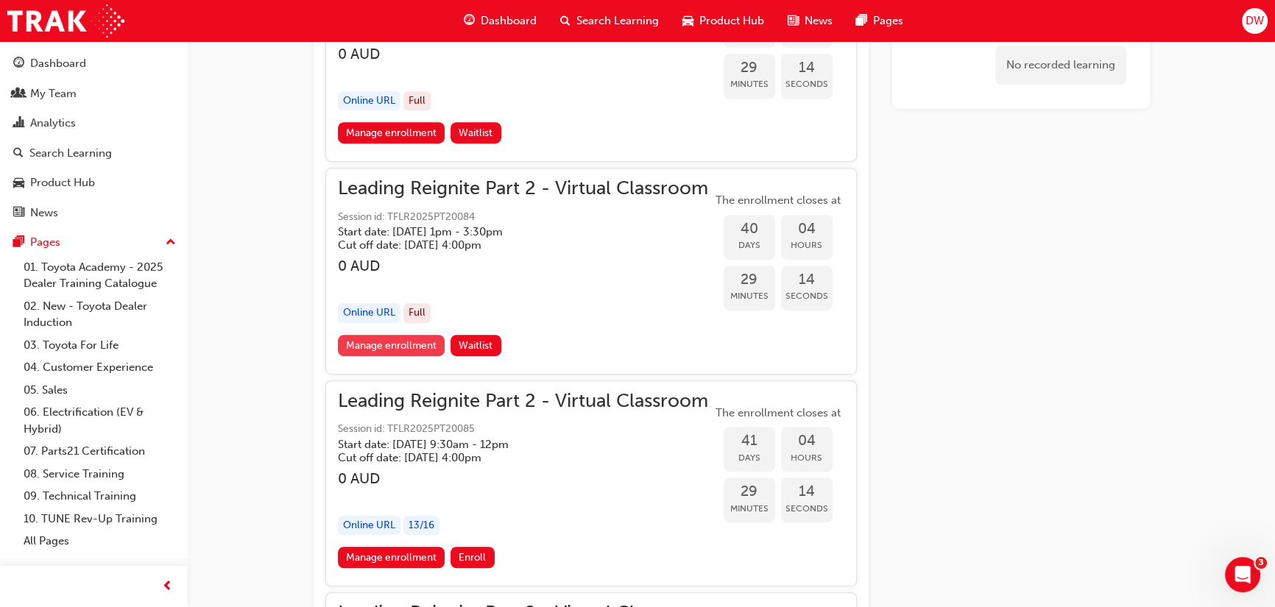
click at [411, 335] on link "Manage enrollment" at bounding box center [391, 345] width 107 height 21
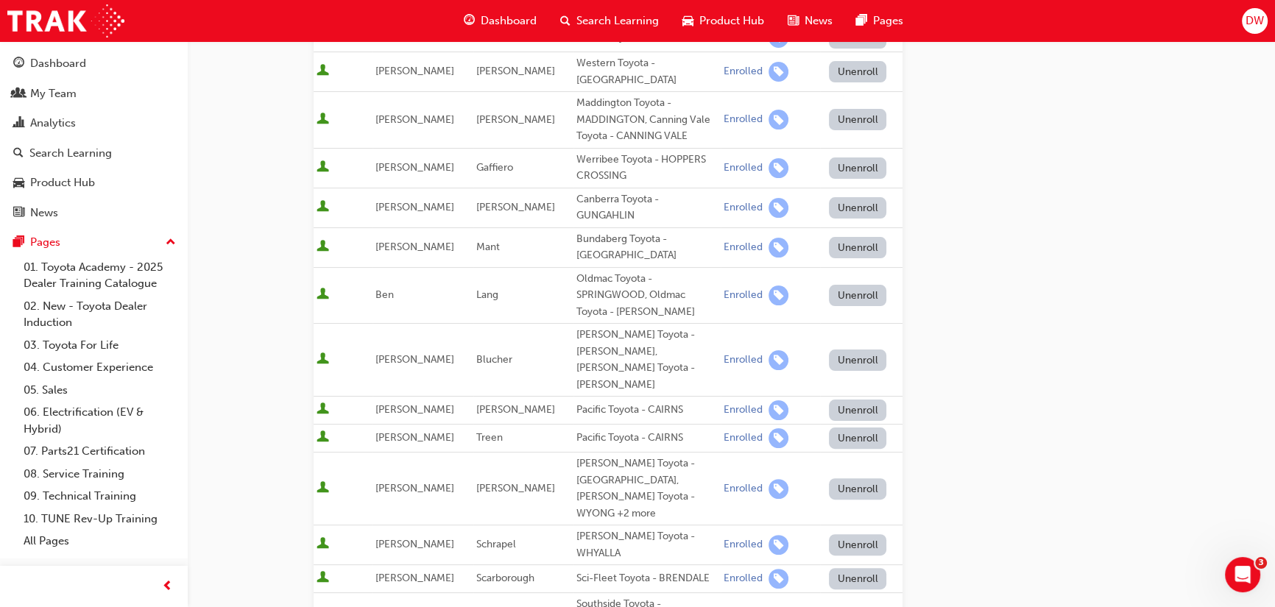
scroll to position [468, 0]
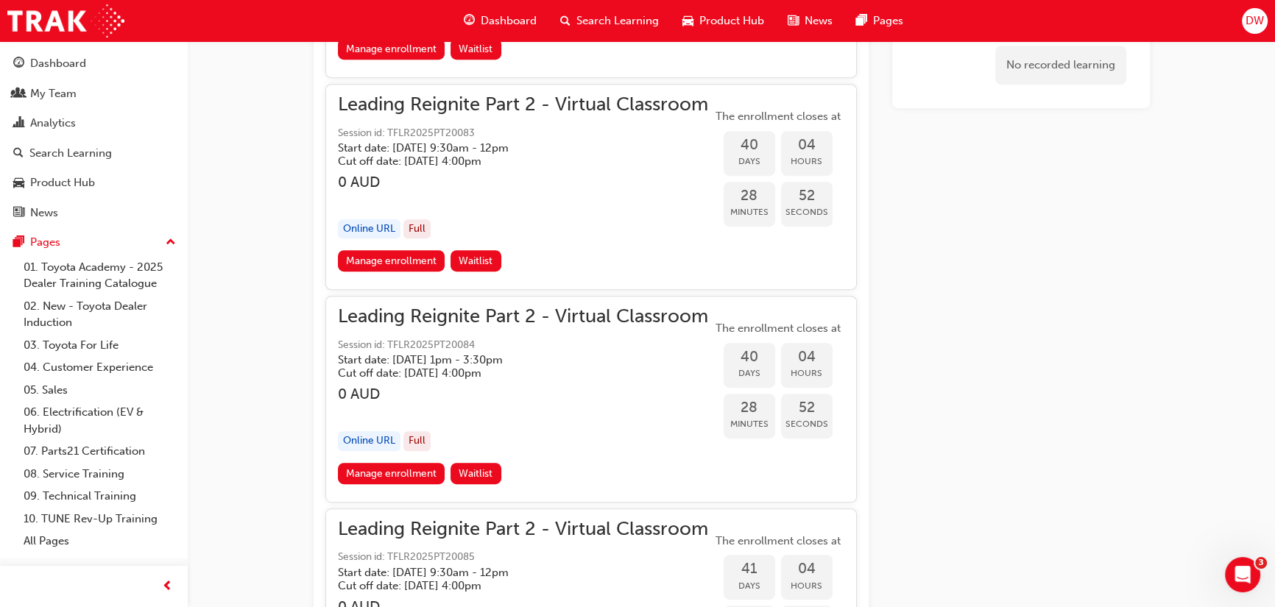
scroll to position [7853, 0]
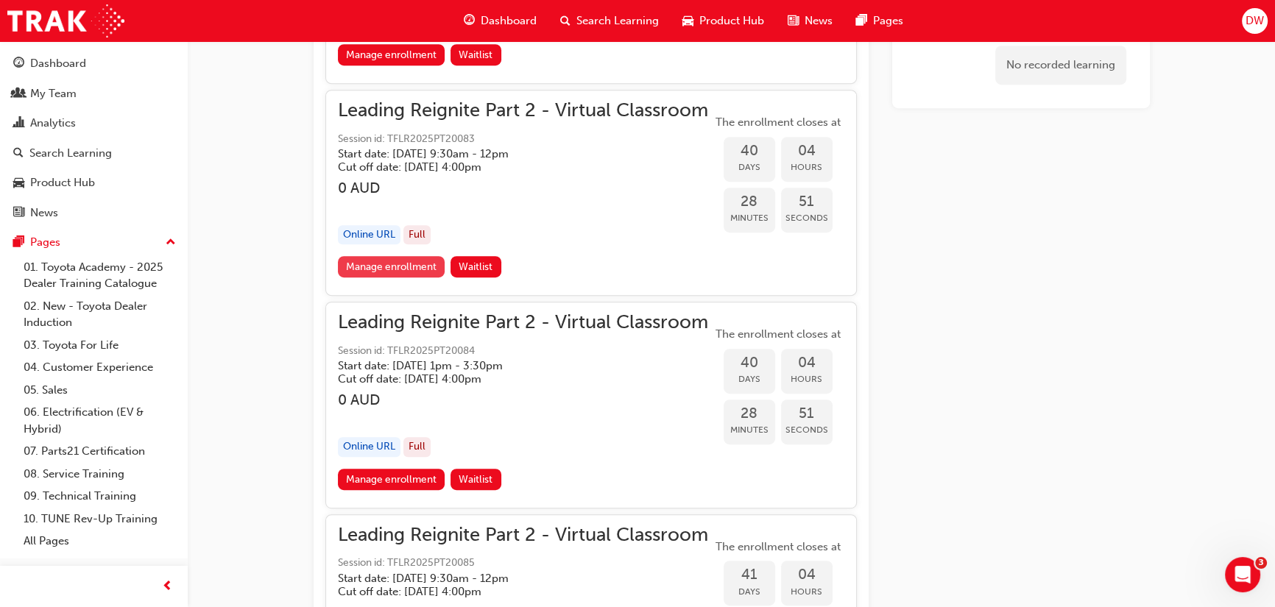
click at [430, 256] on link "Manage enrollment" at bounding box center [391, 266] width 107 height 21
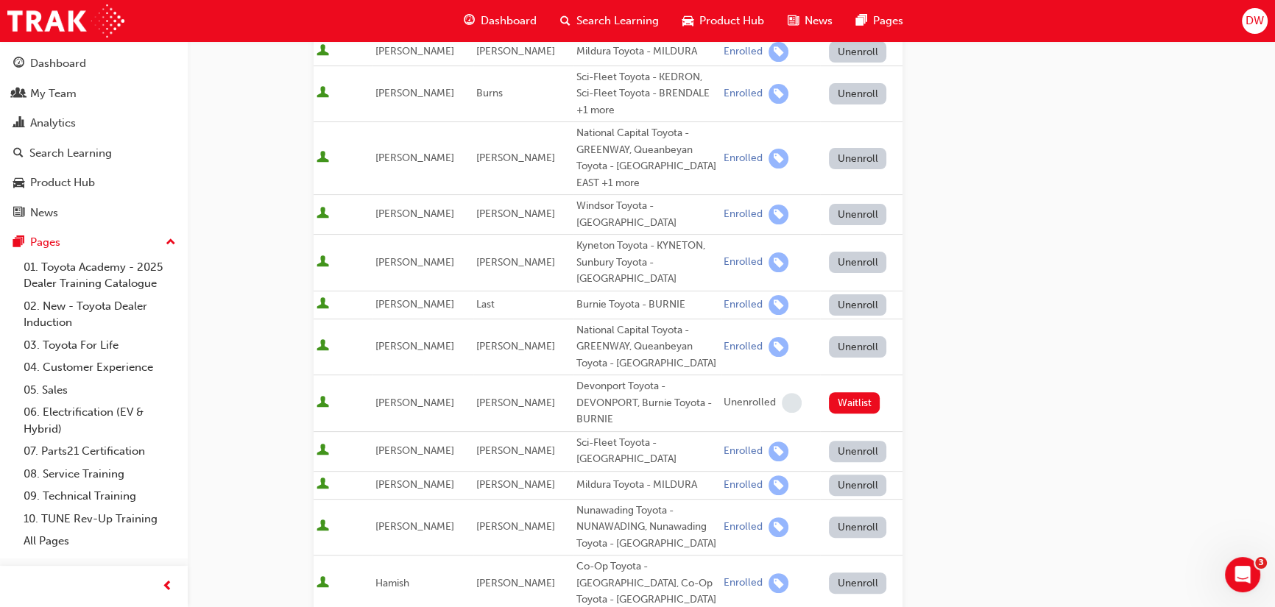
scroll to position [535, 0]
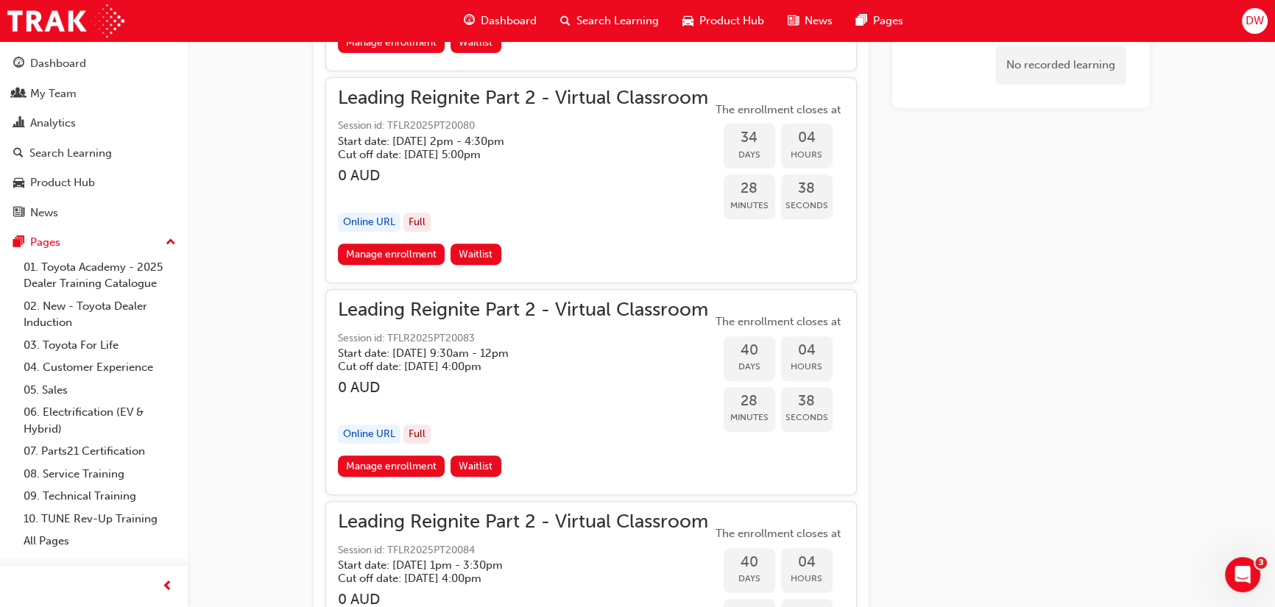
scroll to position [7653, 0]
click at [380, 244] on link "Manage enrollment" at bounding box center [391, 254] width 107 height 21
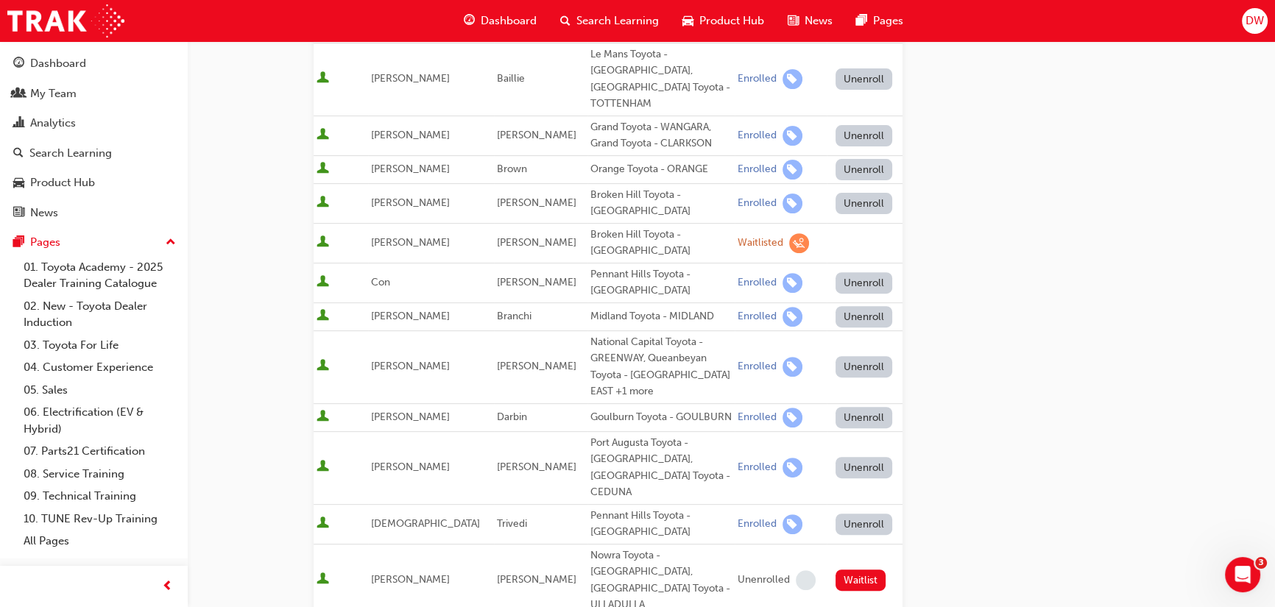
scroll to position [669, 0]
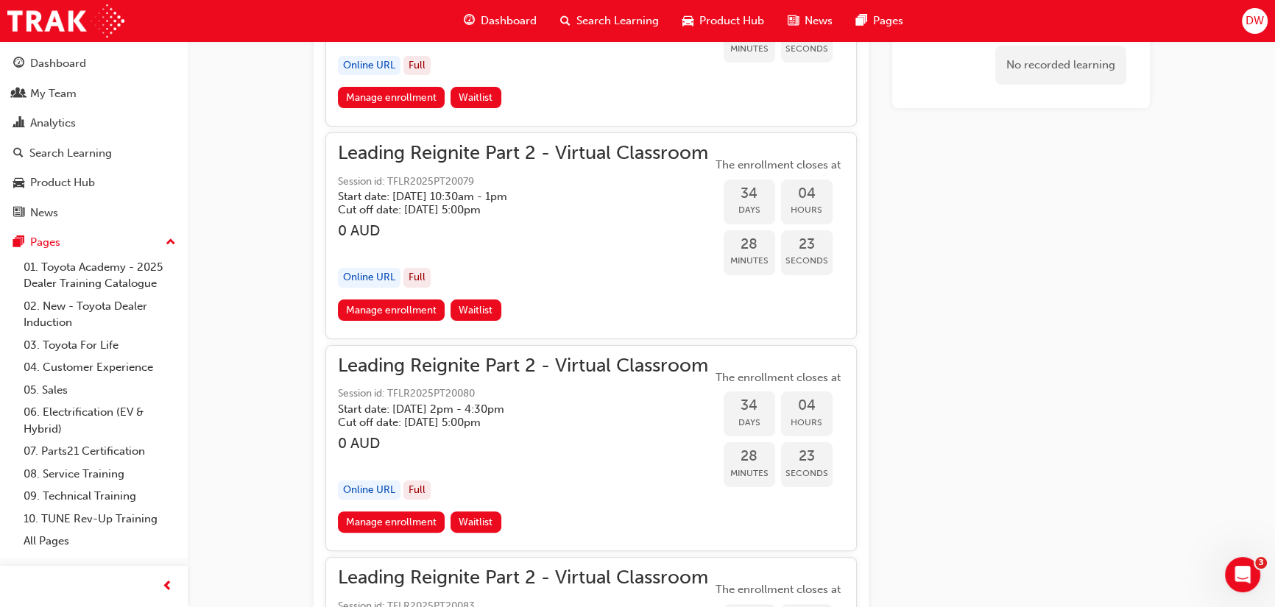
scroll to position [7385, 0]
click at [391, 300] on link "Manage enrollment" at bounding box center [391, 310] width 107 height 21
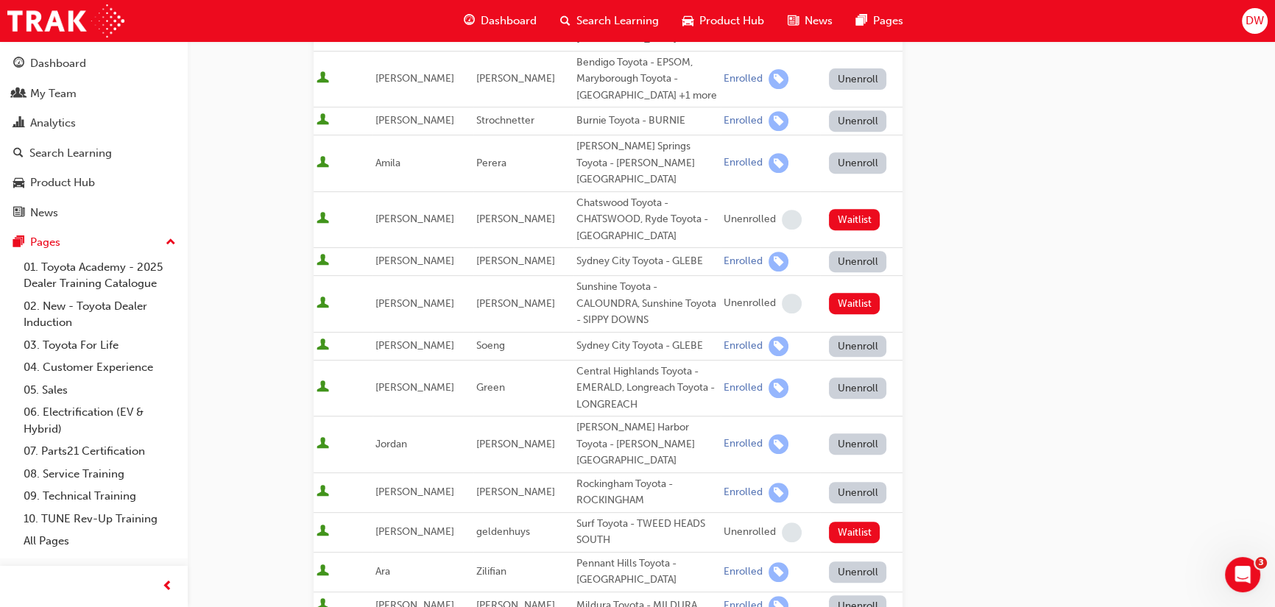
scroll to position [802, 0]
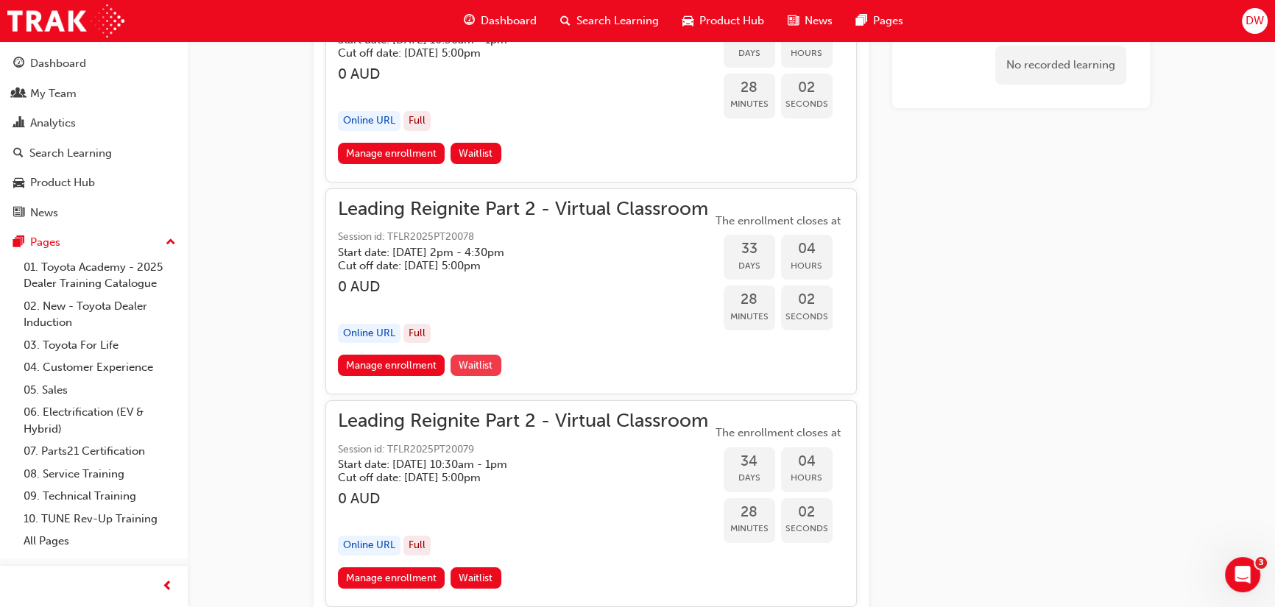
scroll to position [7117, 0]
click at [414, 355] on link "Manage enrollment" at bounding box center [391, 365] width 107 height 21
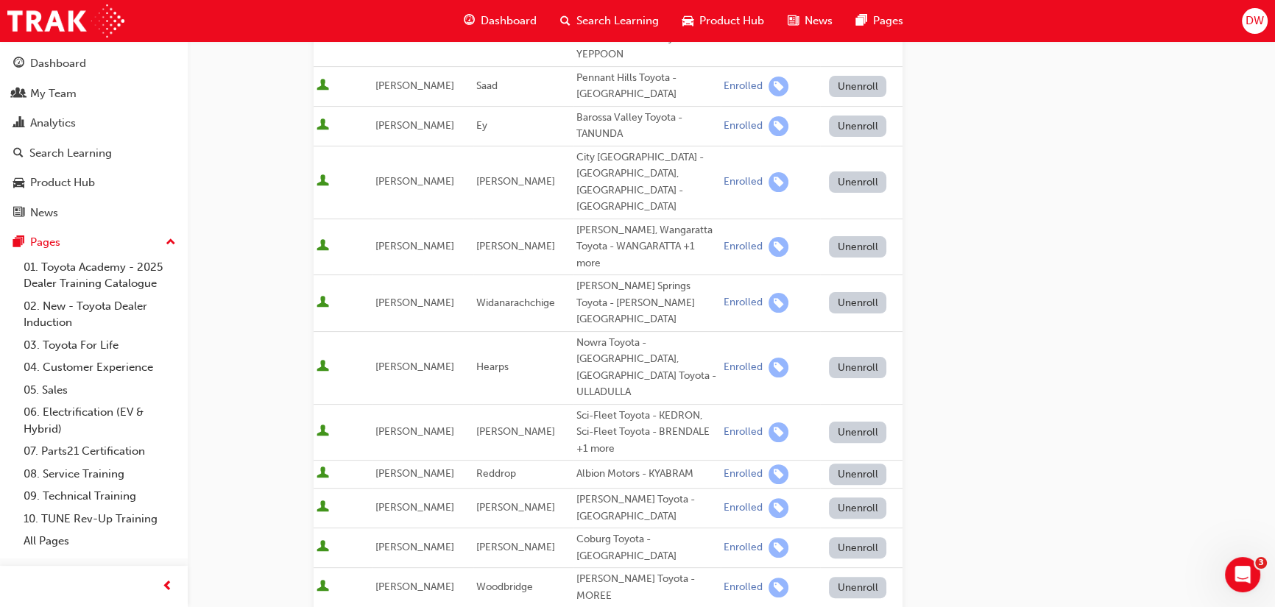
scroll to position [468, 0]
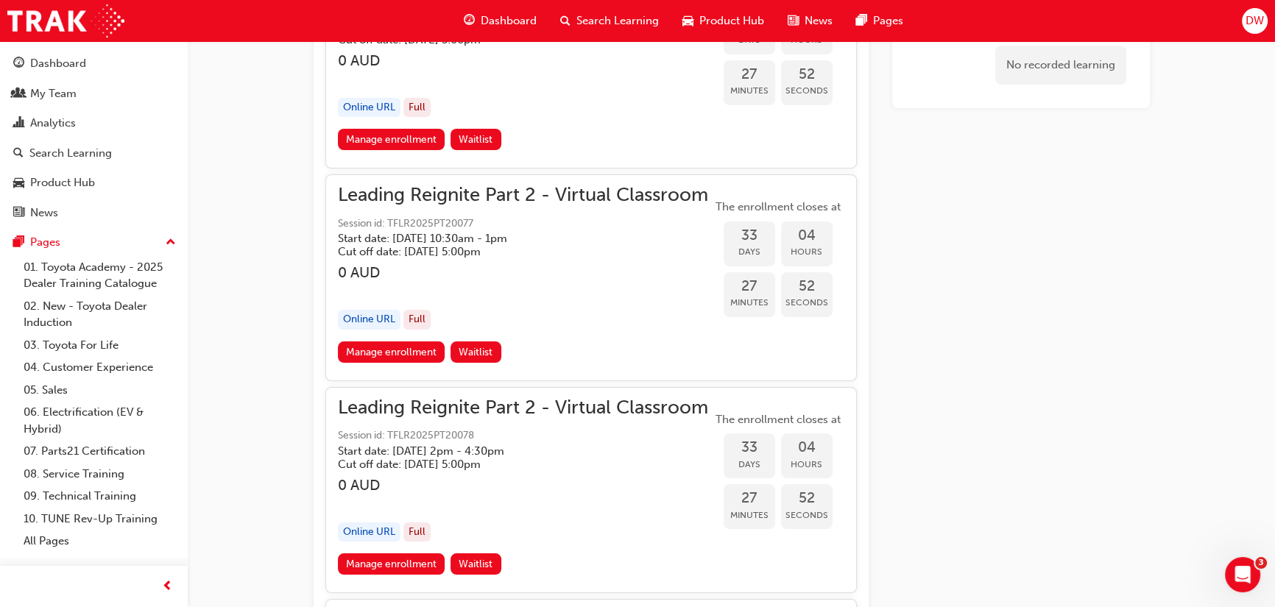
scroll to position [6917, 0]
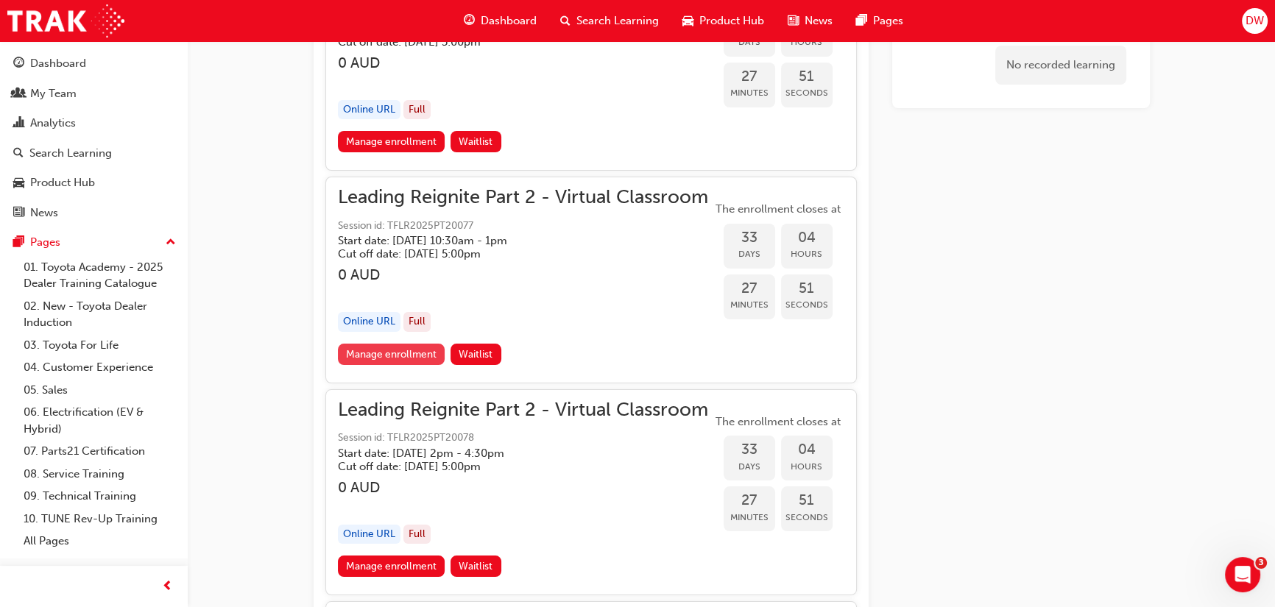
click at [386, 344] on link "Manage enrollment" at bounding box center [391, 354] width 107 height 21
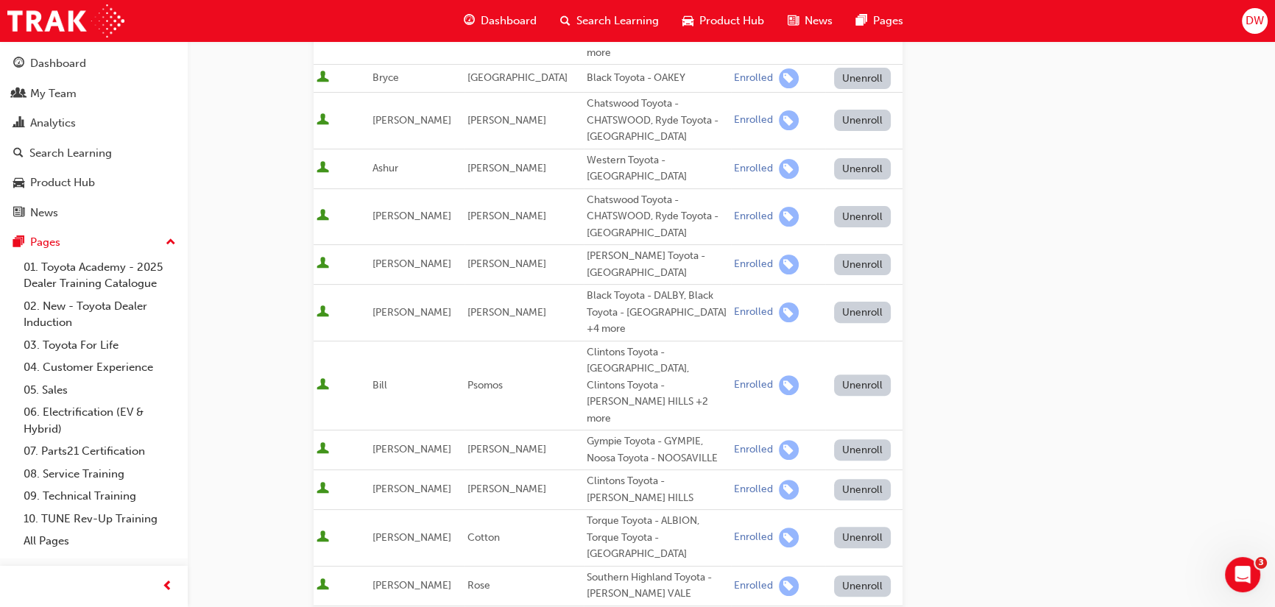
scroll to position [602, 0]
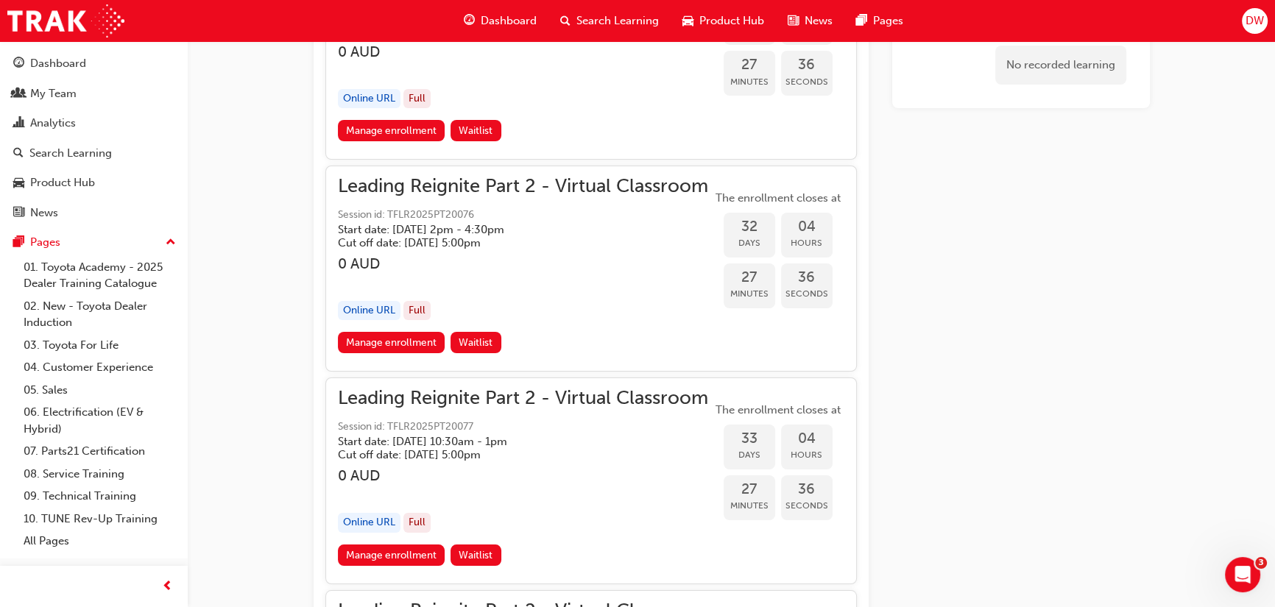
scroll to position [6649, 0]
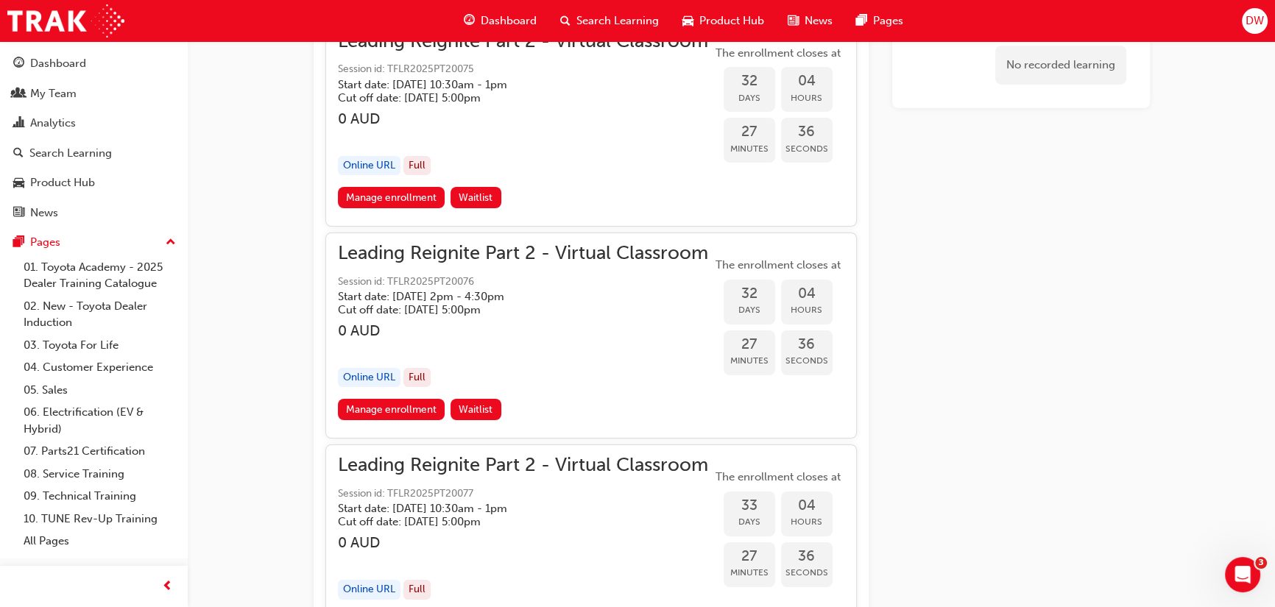
click at [405, 399] on link "Manage enrollment" at bounding box center [391, 409] width 107 height 21
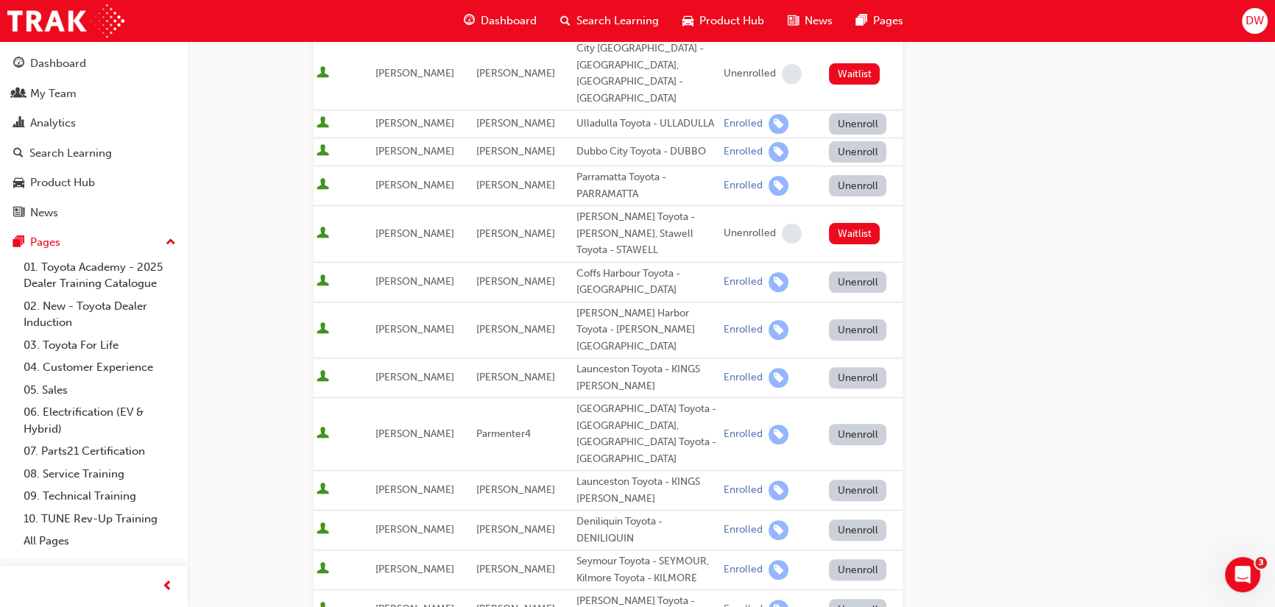
scroll to position [535, 0]
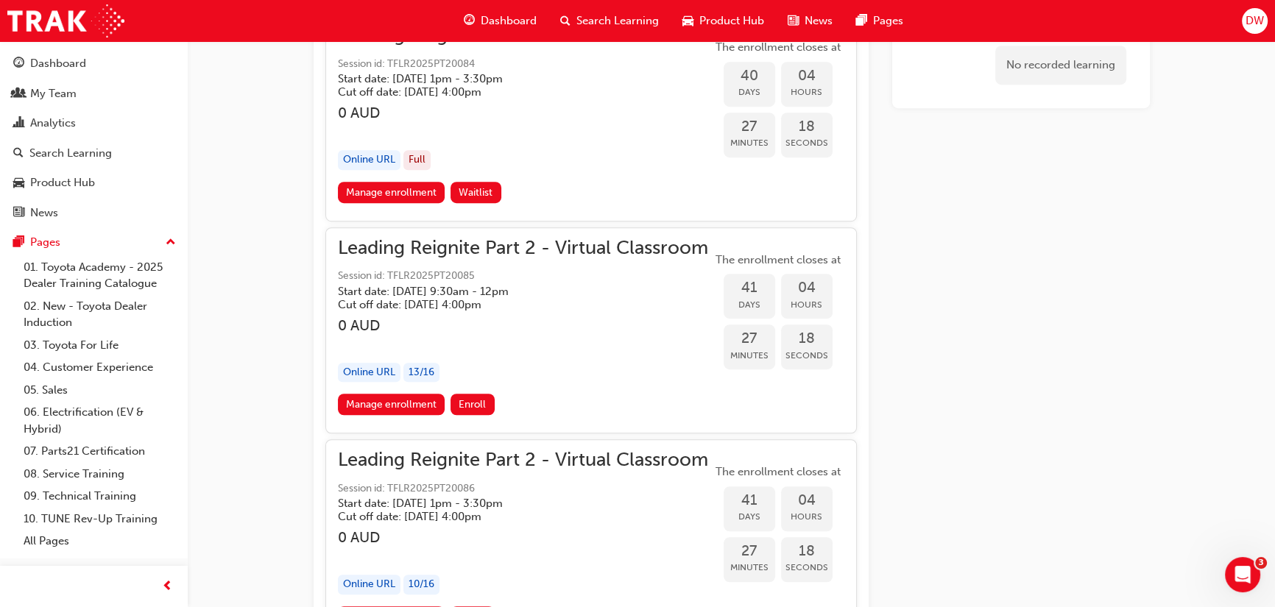
scroll to position [8188, 0]
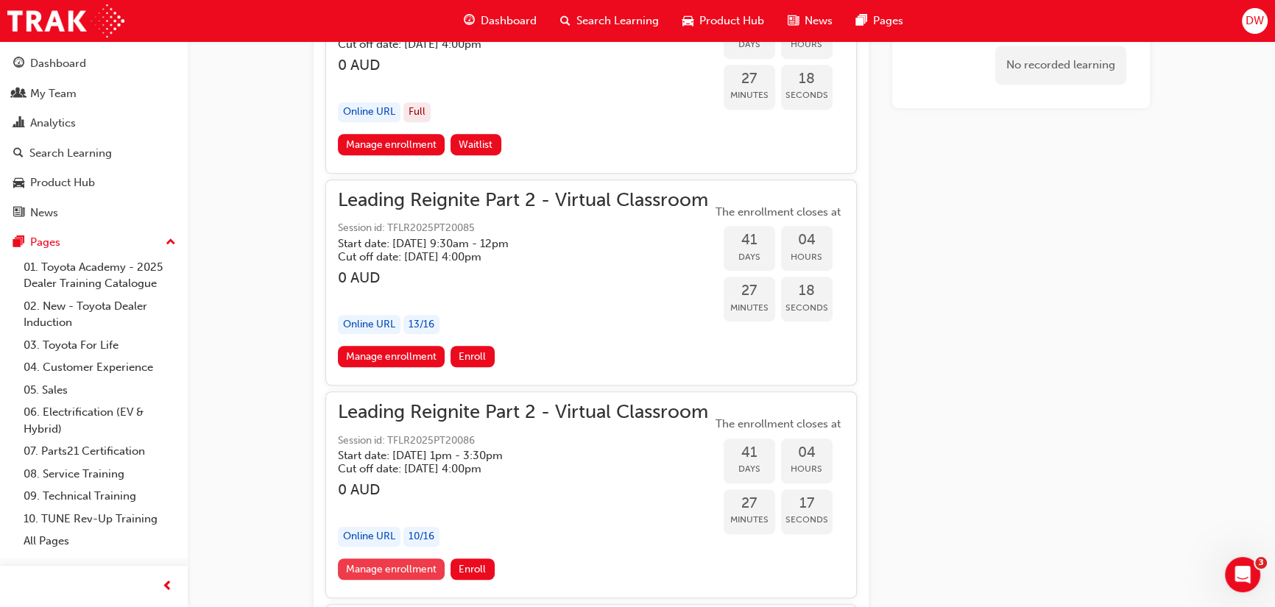
click at [411, 559] on link "Manage enrollment" at bounding box center [391, 569] width 107 height 21
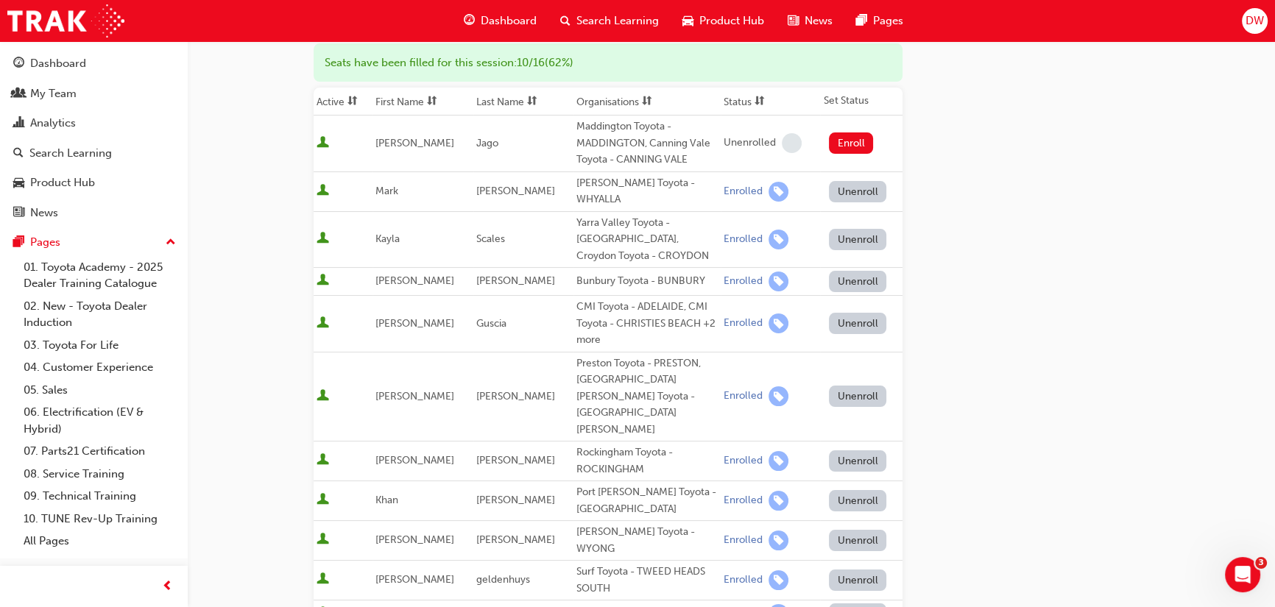
scroll to position [200, 0]
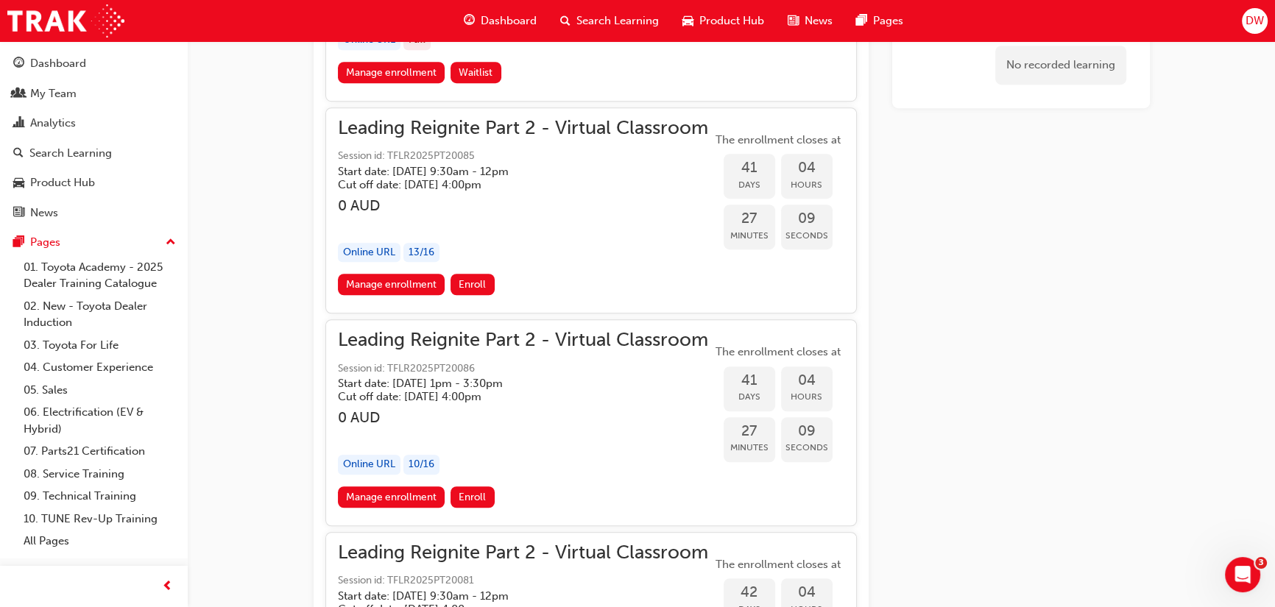
scroll to position [8455, 0]
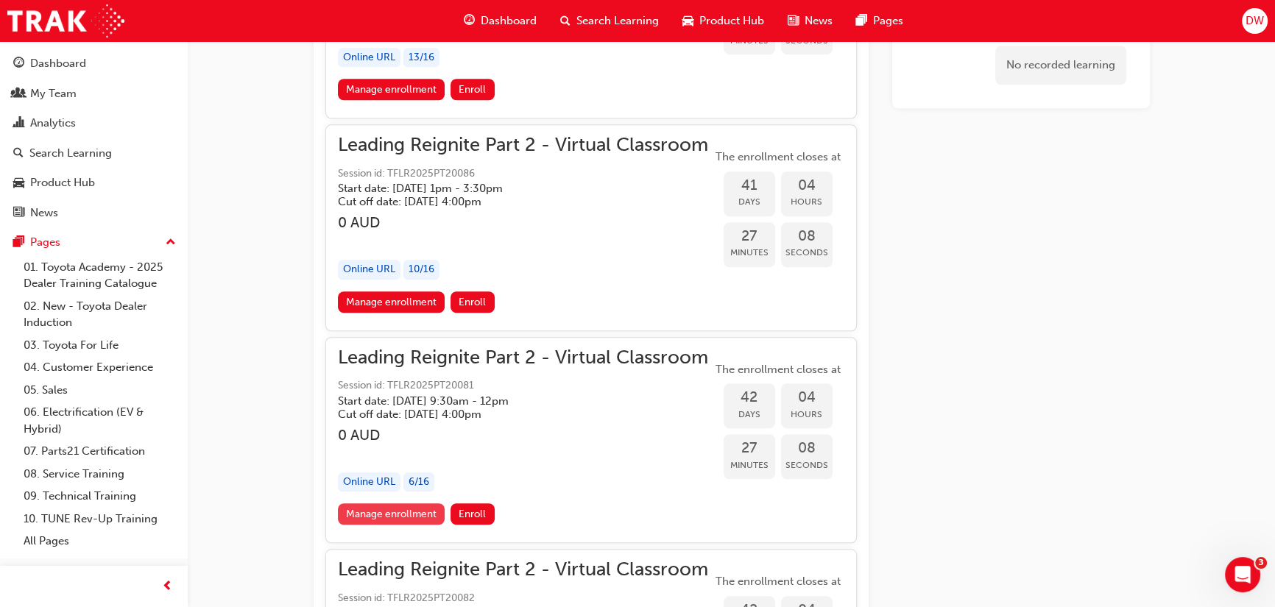
click at [378, 503] on link "Manage enrollment" at bounding box center [391, 513] width 107 height 21
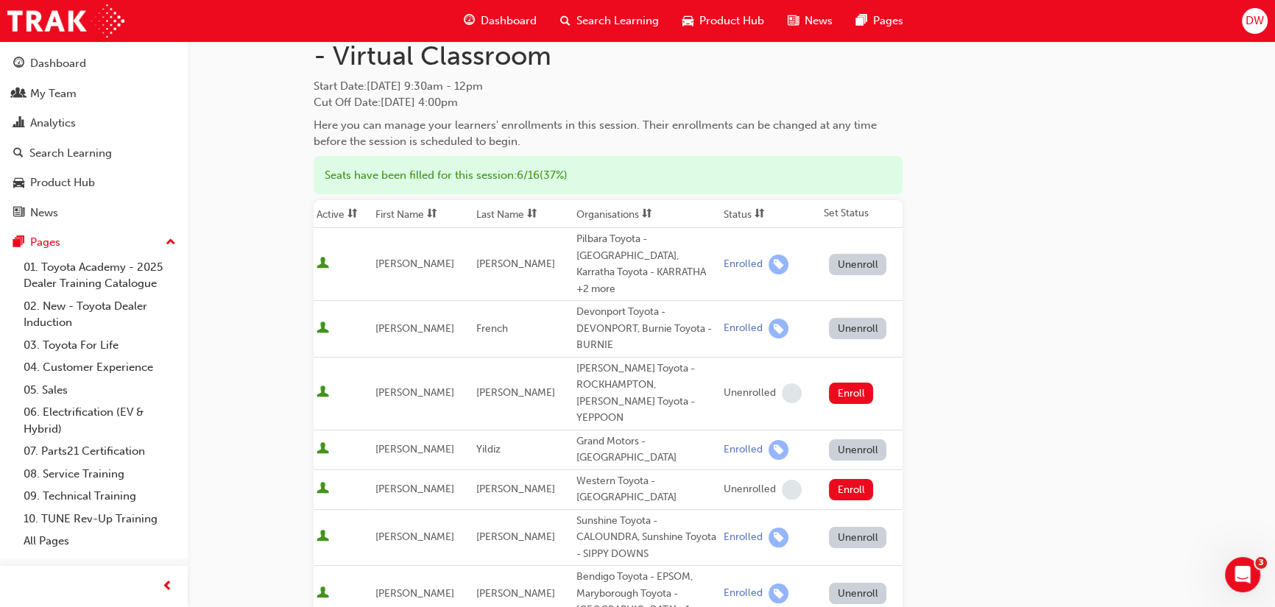
scroll to position [133, 0]
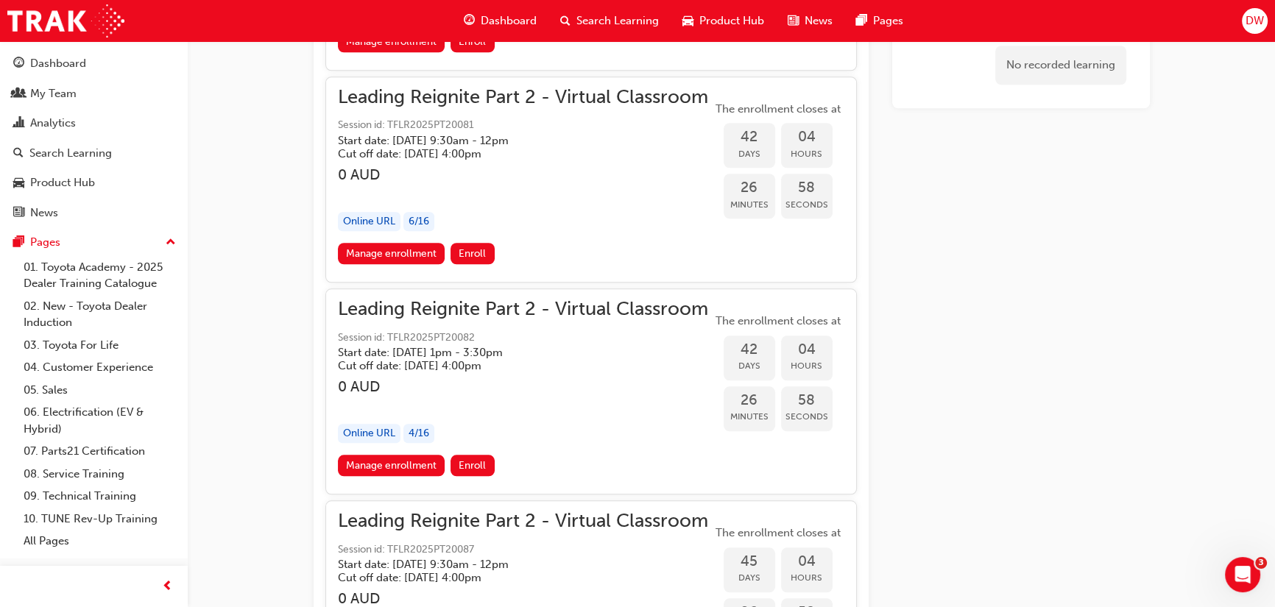
scroll to position [8723, 0]
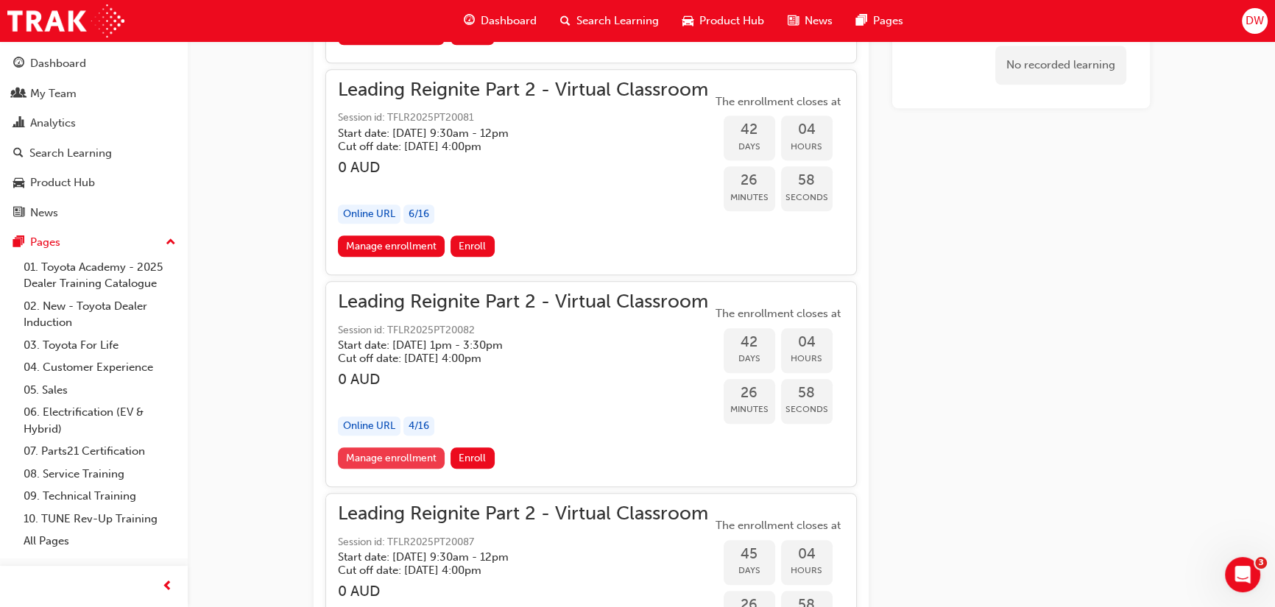
click at [399, 447] on link "Manage enrollment" at bounding box center [391, 457] width 107 height 21
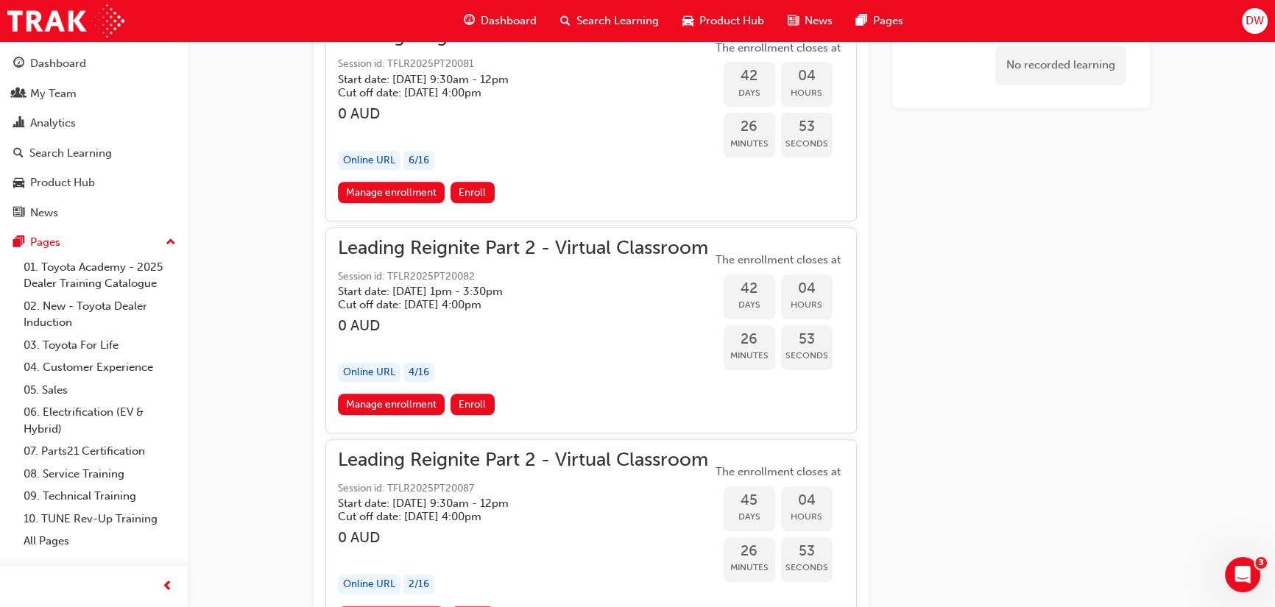
scroll to position [8991, 0]
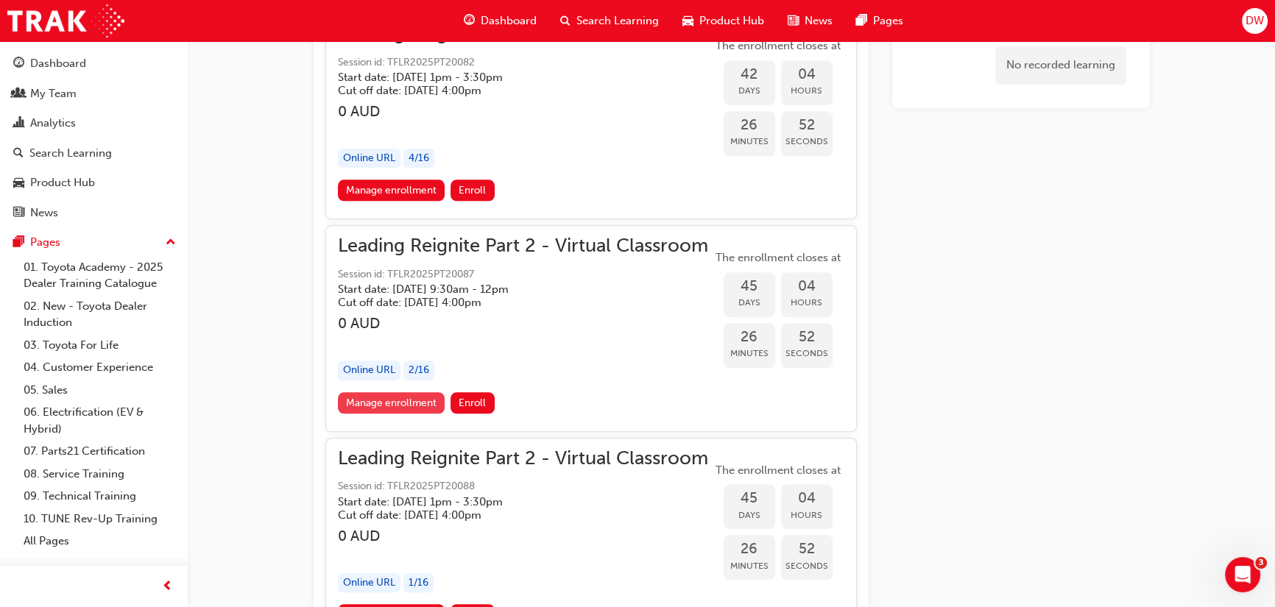
click at [374, 392] on link "Manage enrollment" at bounding box center [391, 402] width 107 height 21
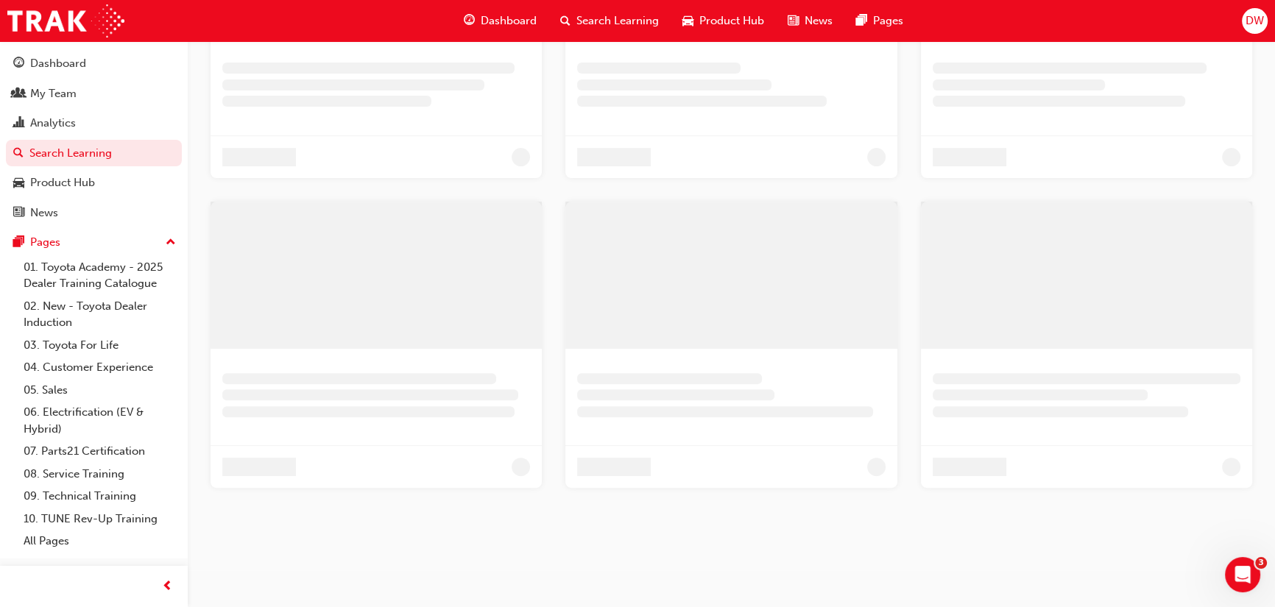
scroll to position [366, 0]
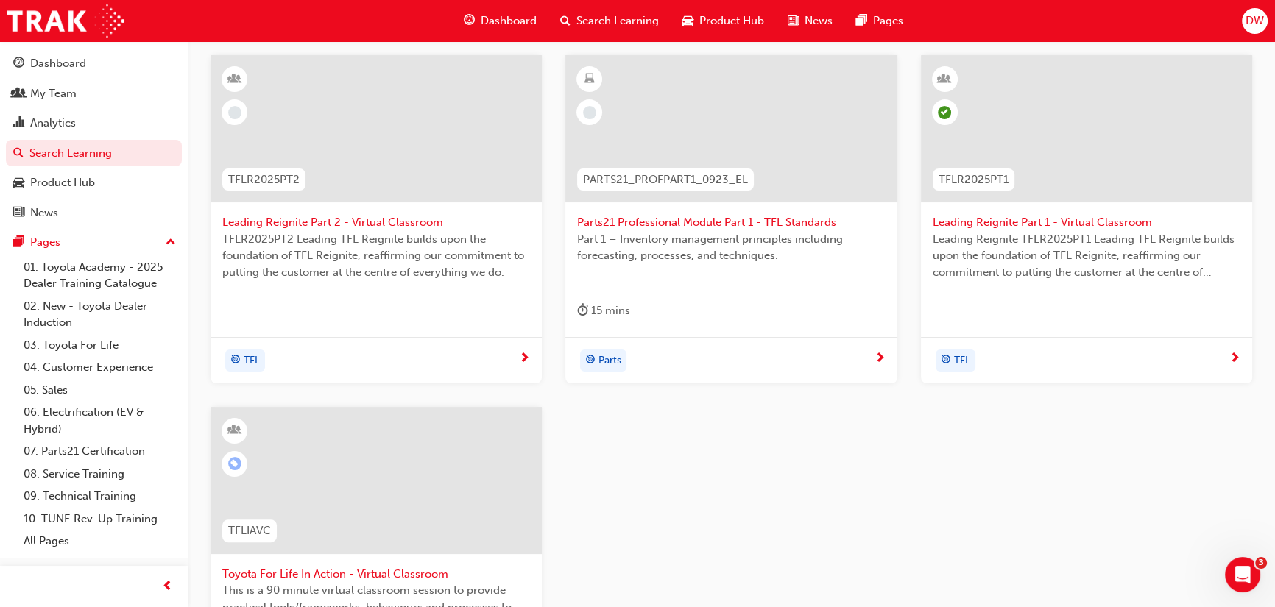
click at [1185, 361] on div "TFL" at bounding box center [1080, 361] width 297 height 22
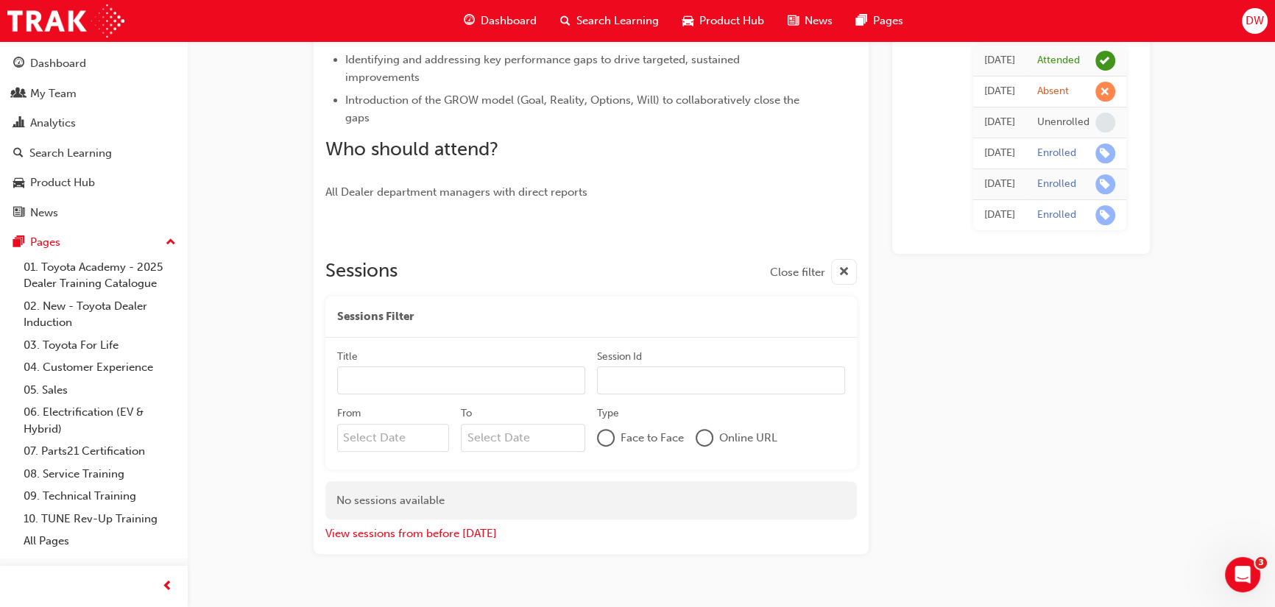
scroll to position [488, 0]
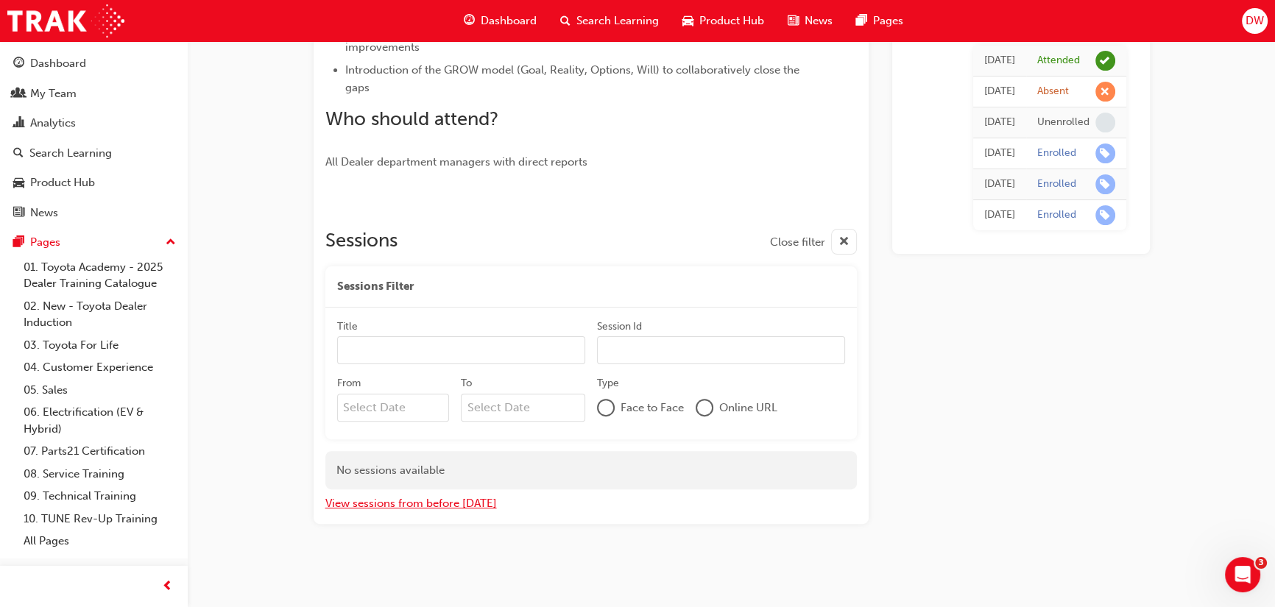
click at [445, 506] on button "View sessions from before [DATE]" at bounding box center [410, 503] width 171 height 17
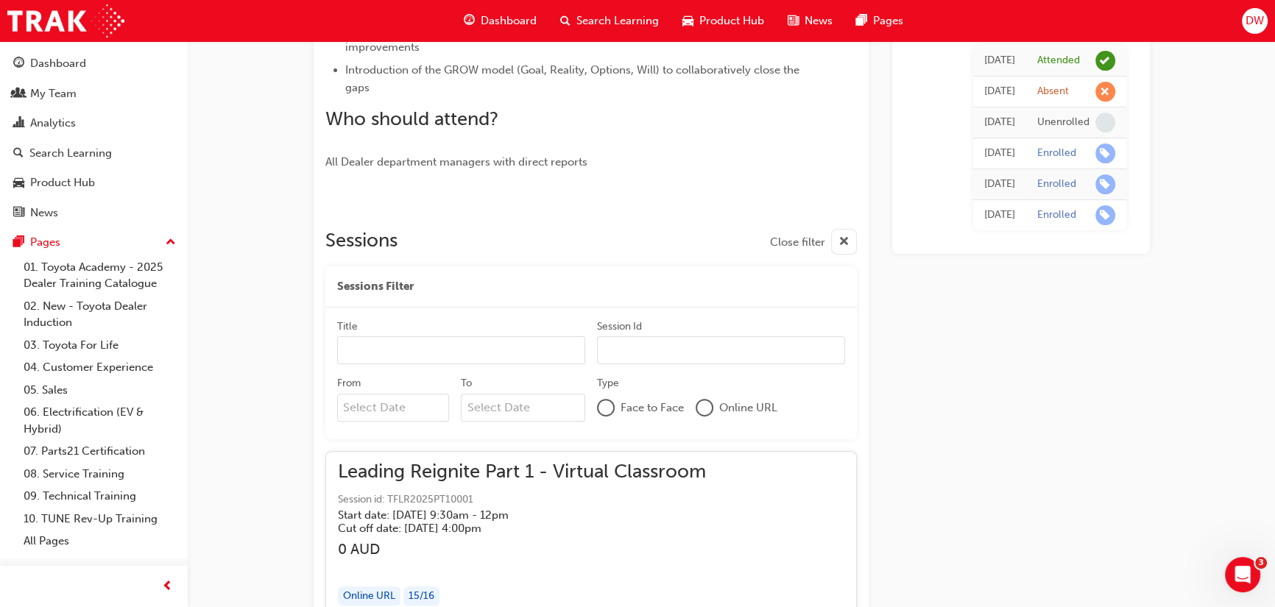
scroll to position [366, 0]
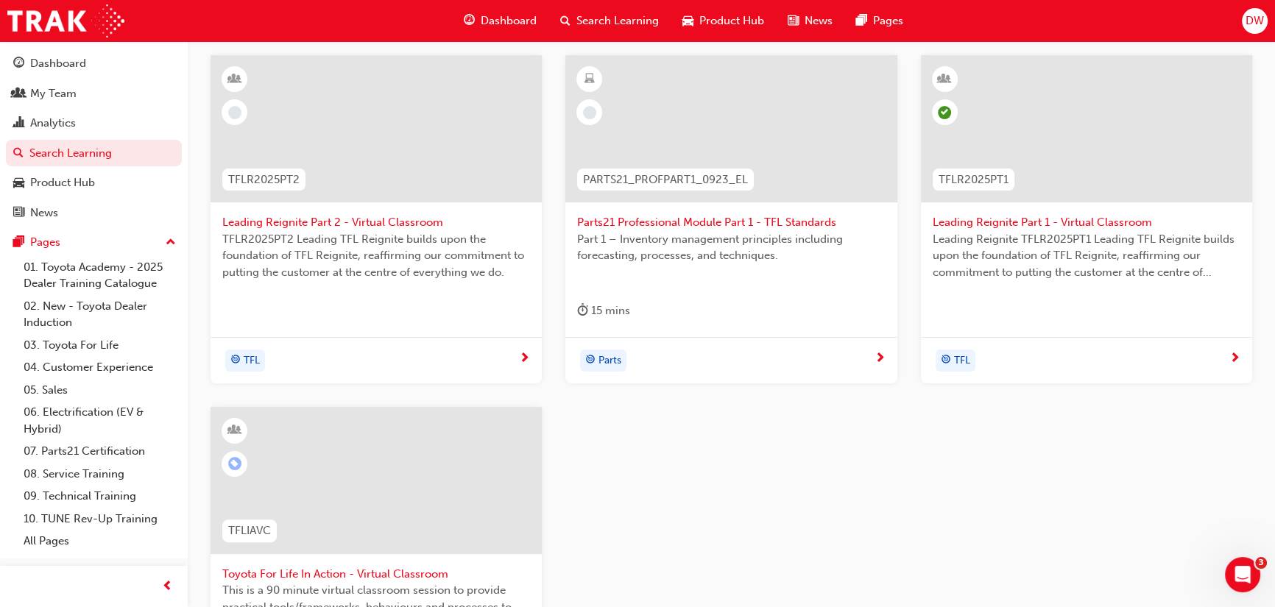
click at [334, 474] on div at bounding box center [375, 480] width 331 height 147
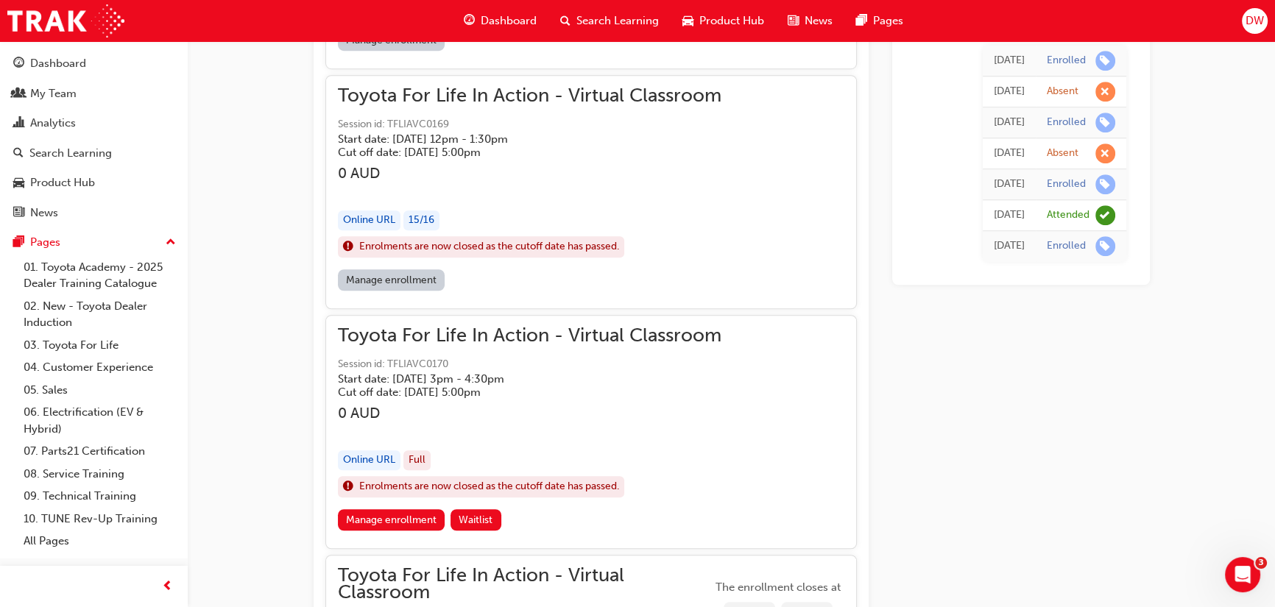
scroll to position [1300, 0]
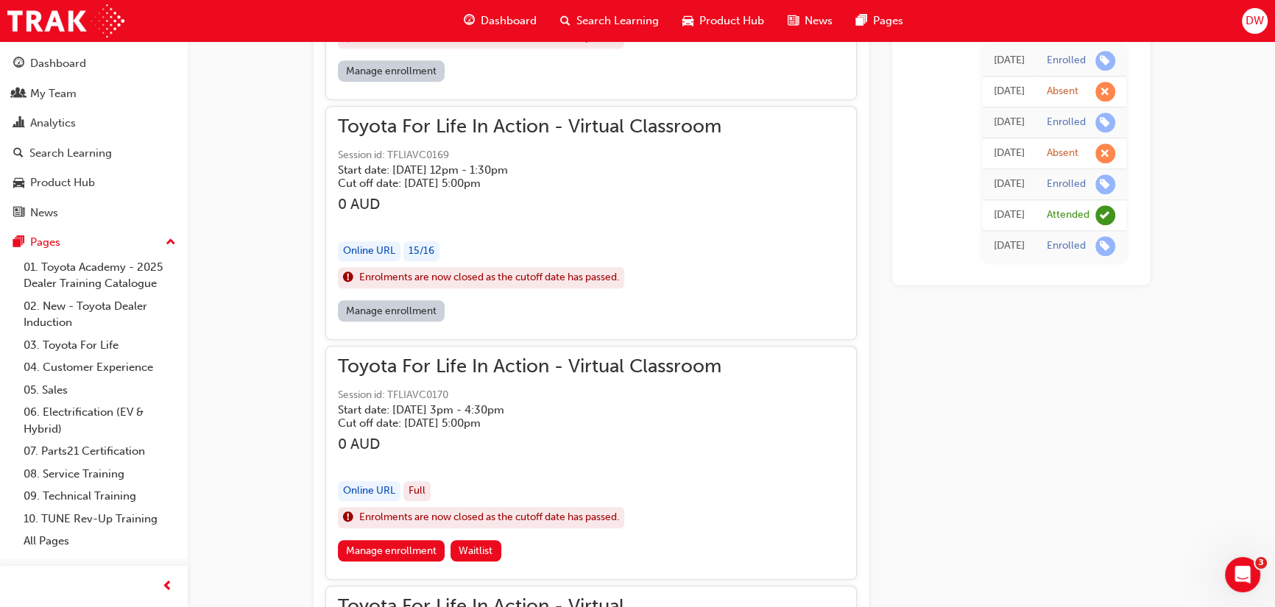
click at [397, 300] on link "Manage enrollment" at bounding box center [391, 310] width 107 height 21
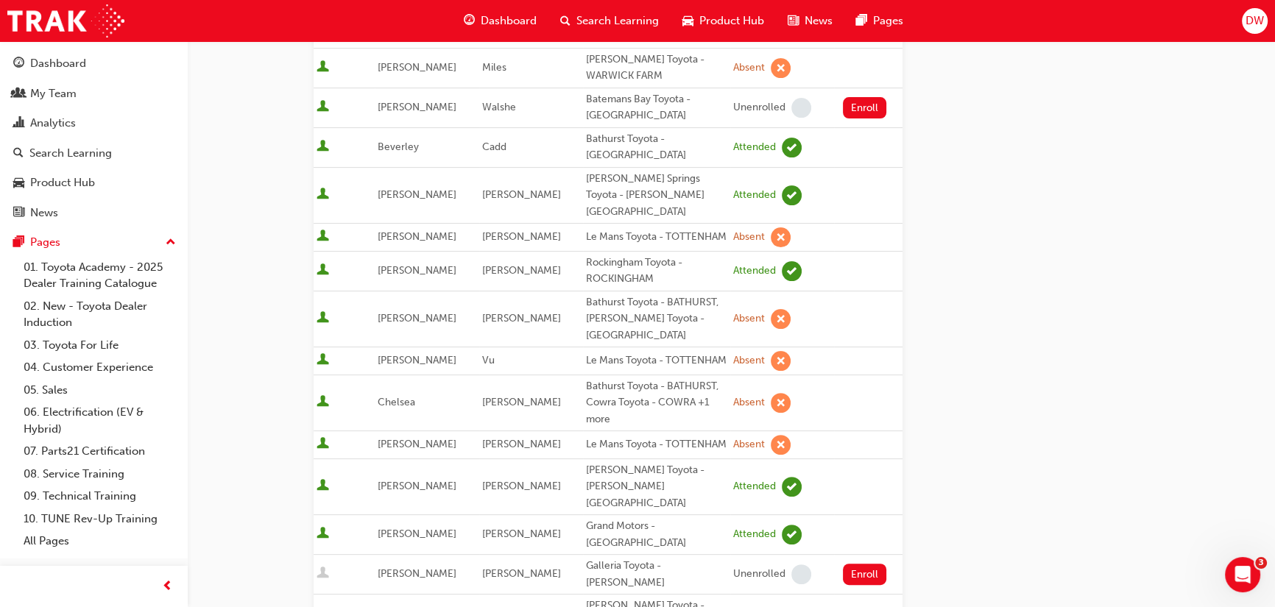
scroll to position [535, 0]
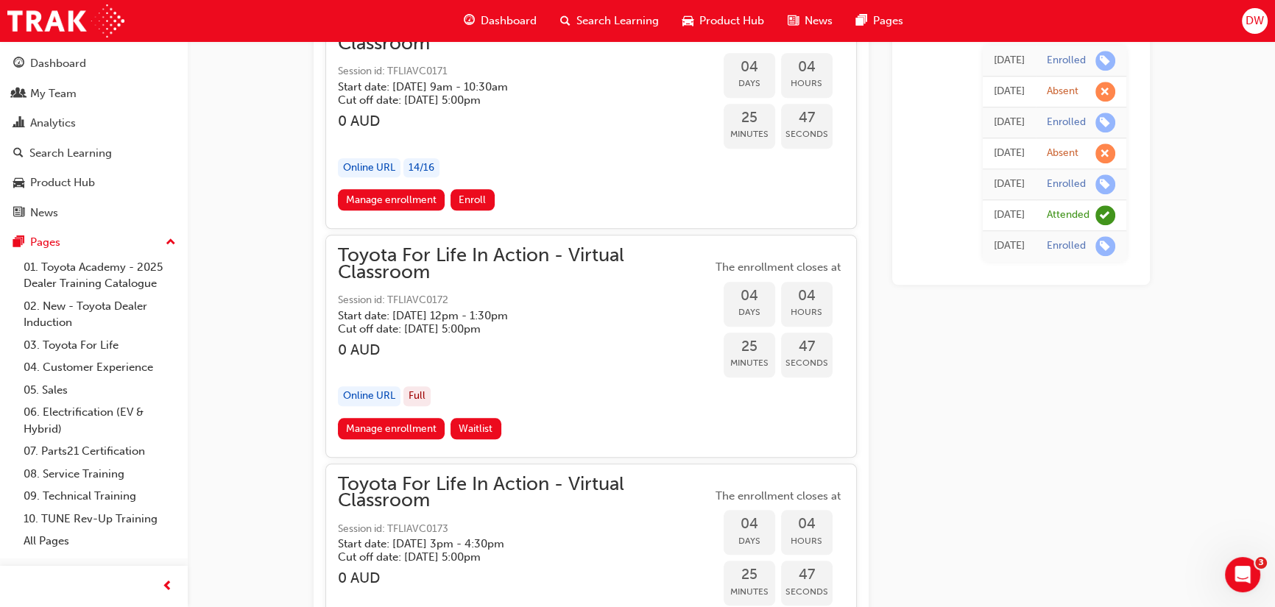
scroll to position [1901, 0]
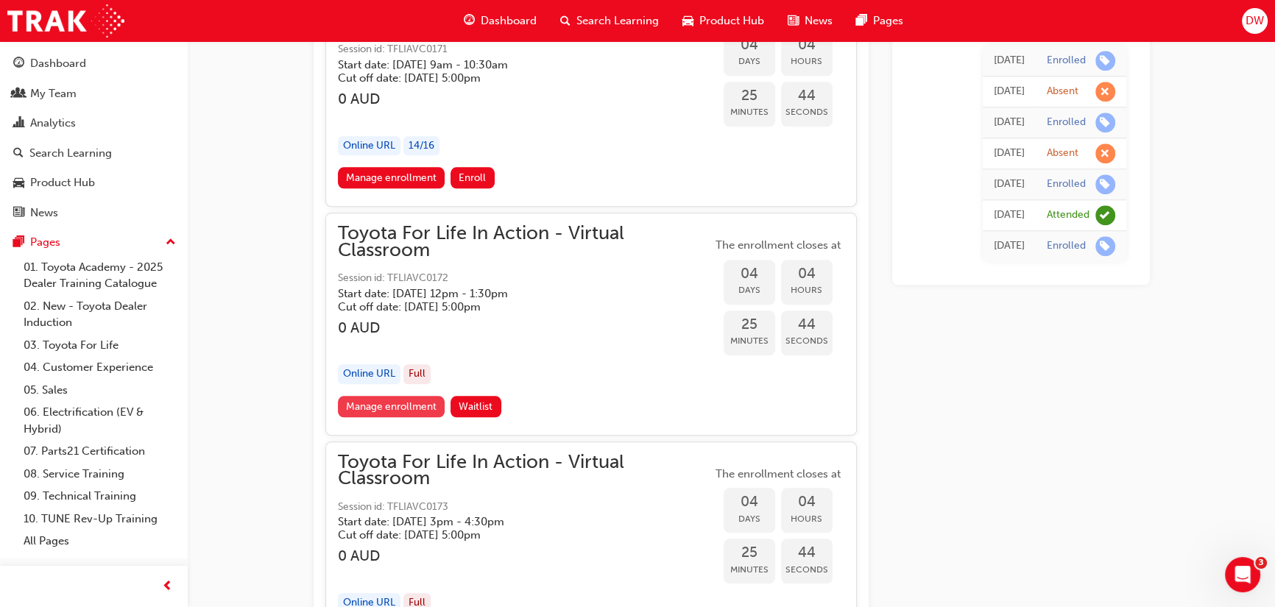
click at [347, 405] on link "Manage enrollment" at bounding box center [391, 406] width 107 height 21
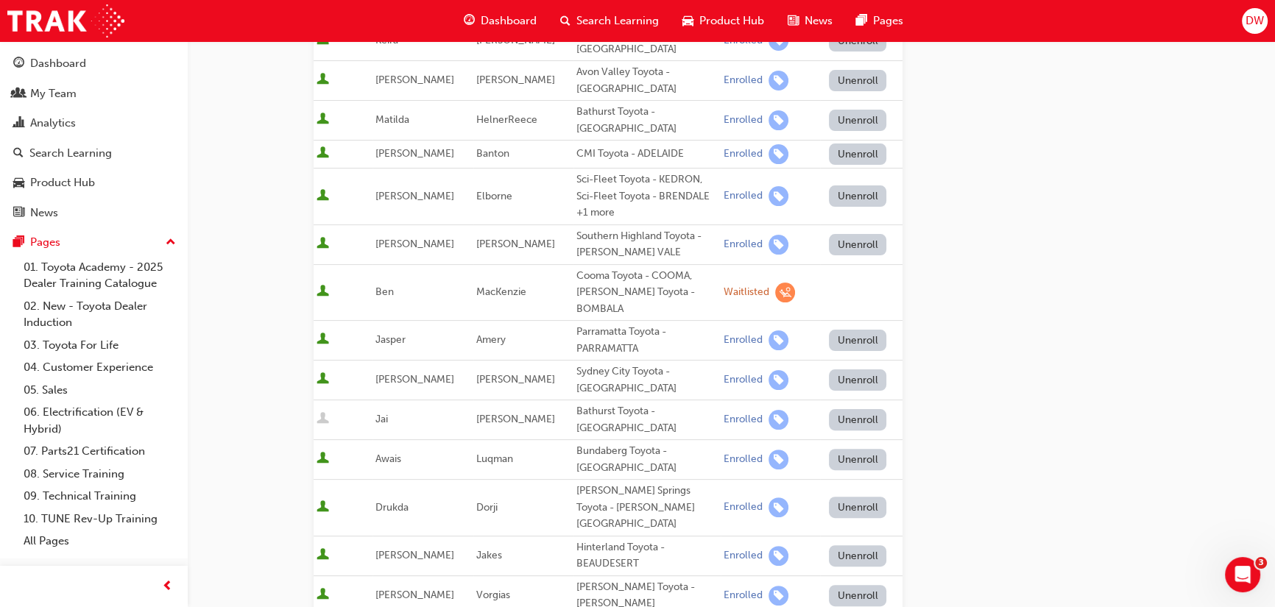
scroll to position [468, 0]
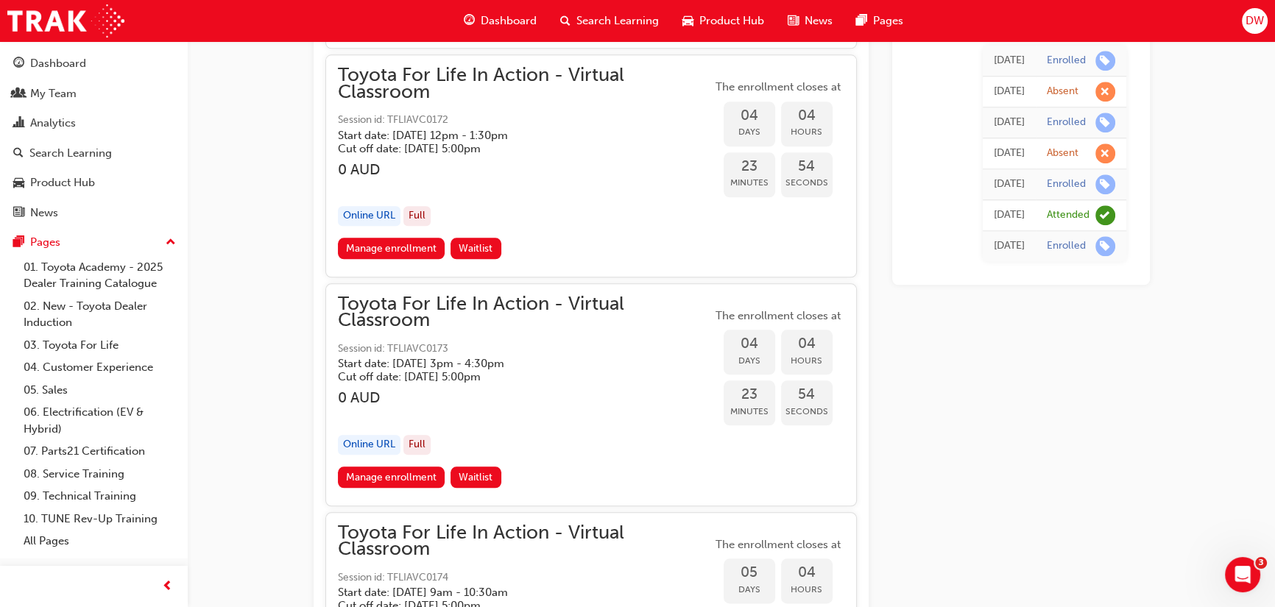
scroll to position [2102, 0]
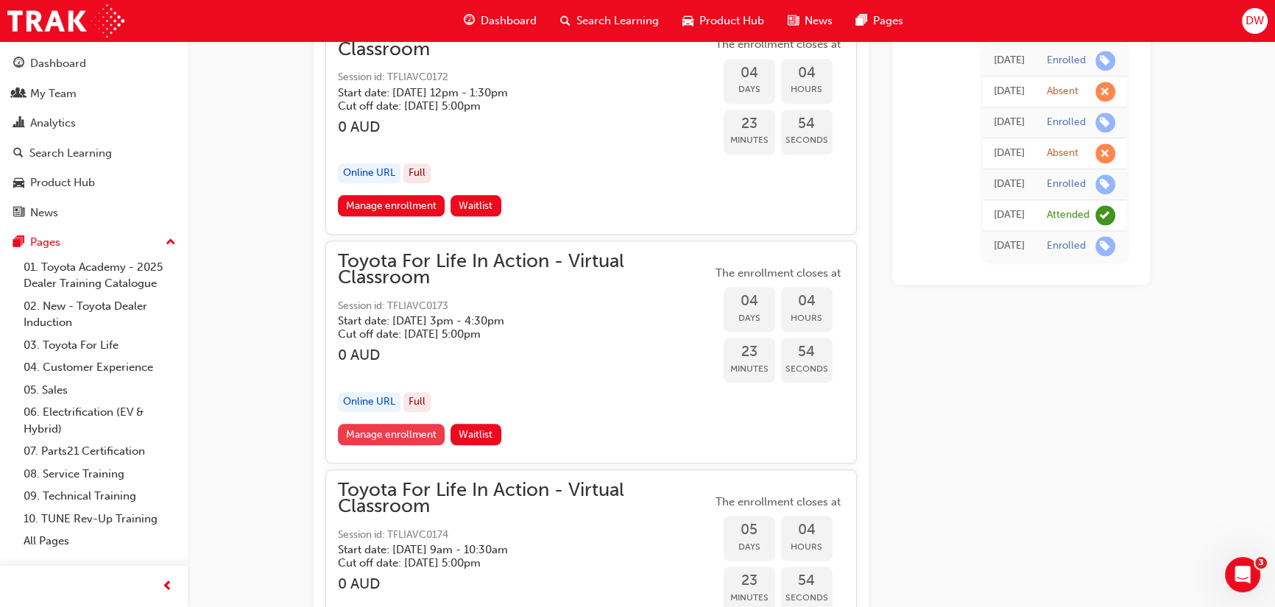
click at [403, 424] on link "Manage enrollment" at bounding box center [391, 434] width 107 height 21
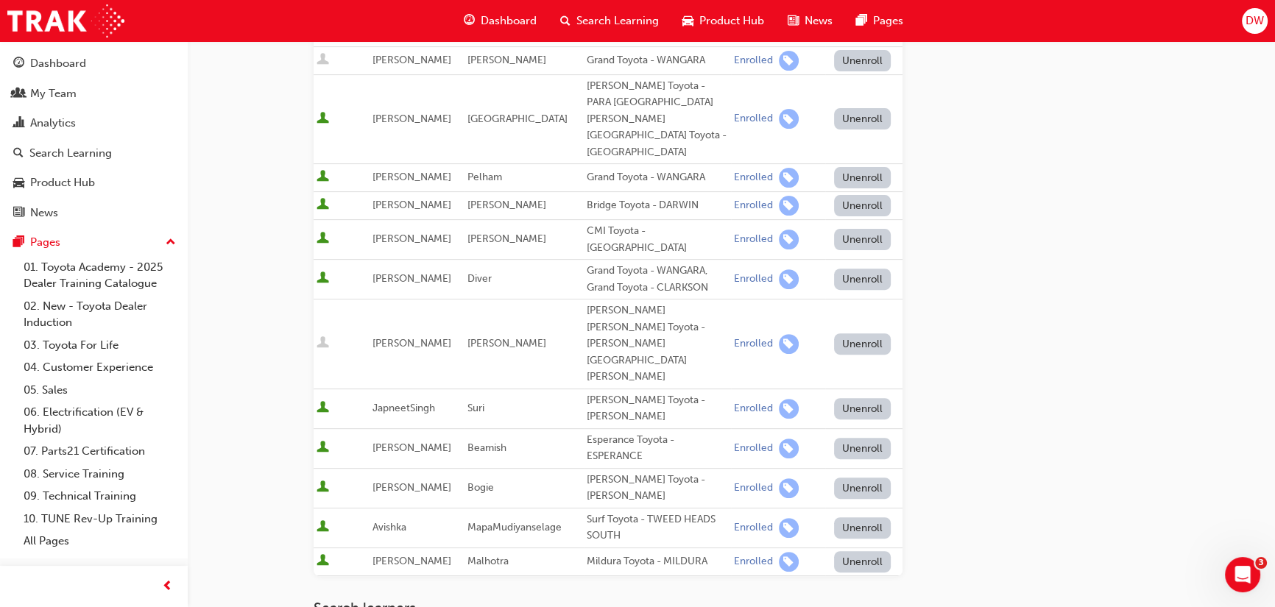
scroll to position [669, 0]
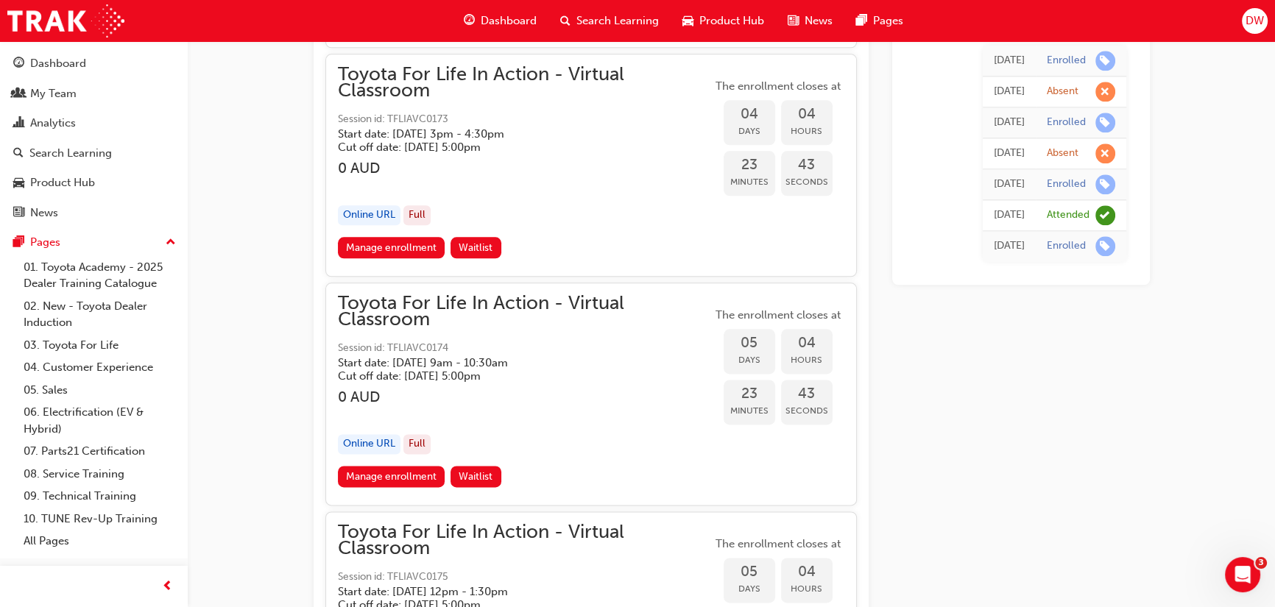
scroll to position [2303, 0]
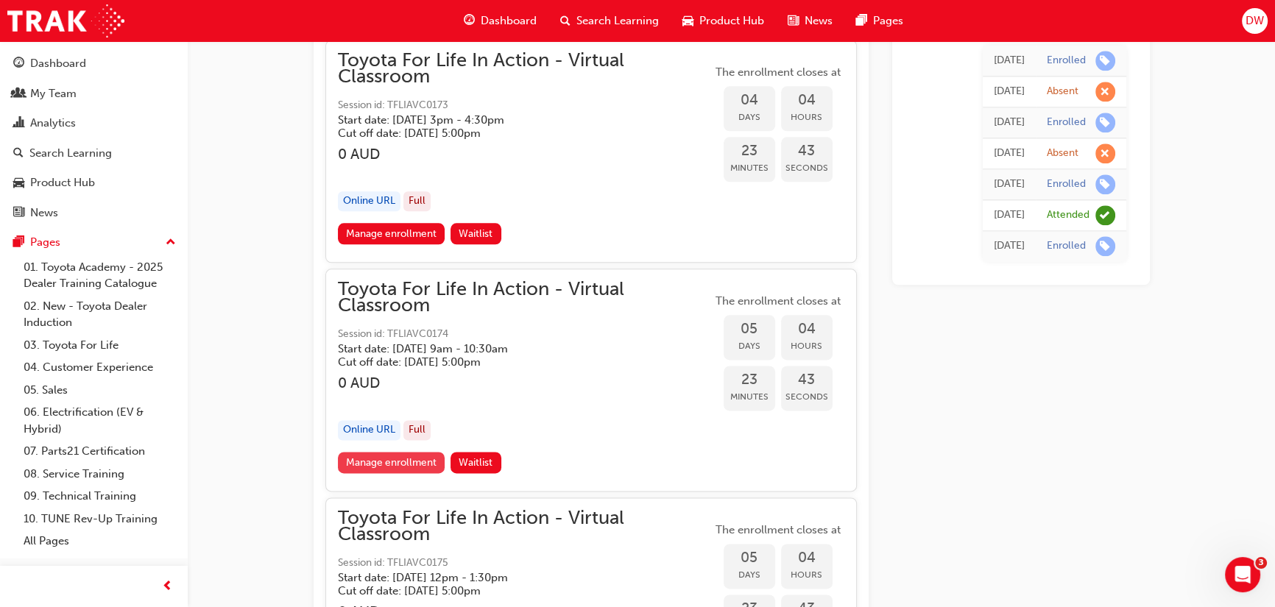
click at [427, 455] on link "Manage enrollment" at bounding box center [391, 462] width 107 height 21
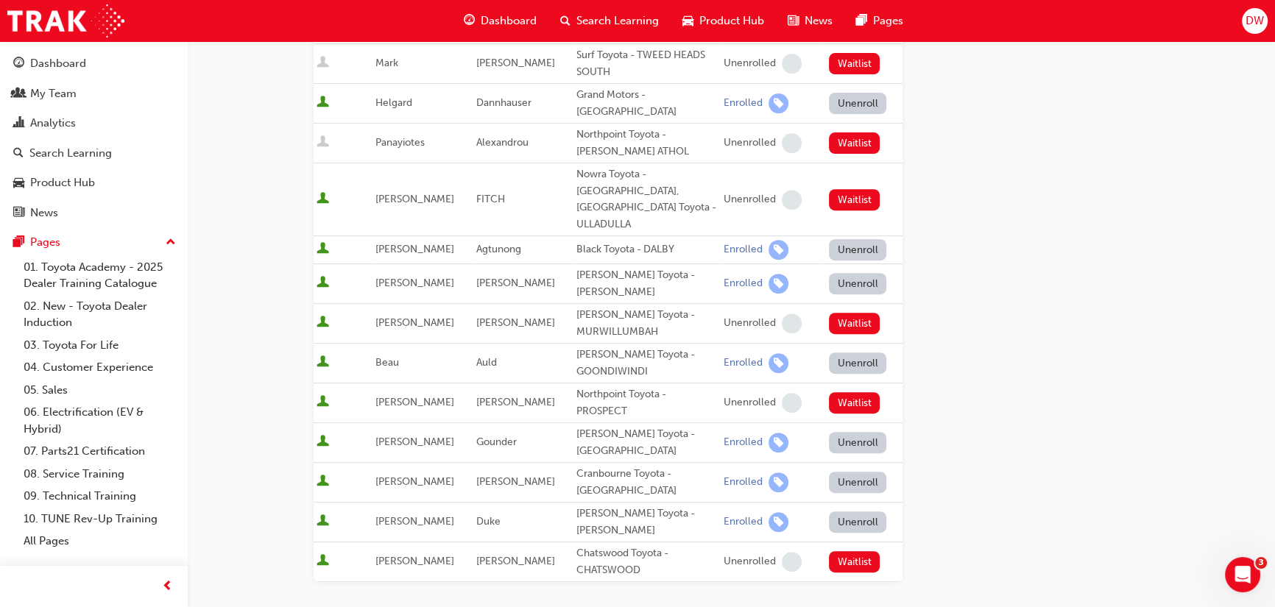
scroll to position [736, 0]
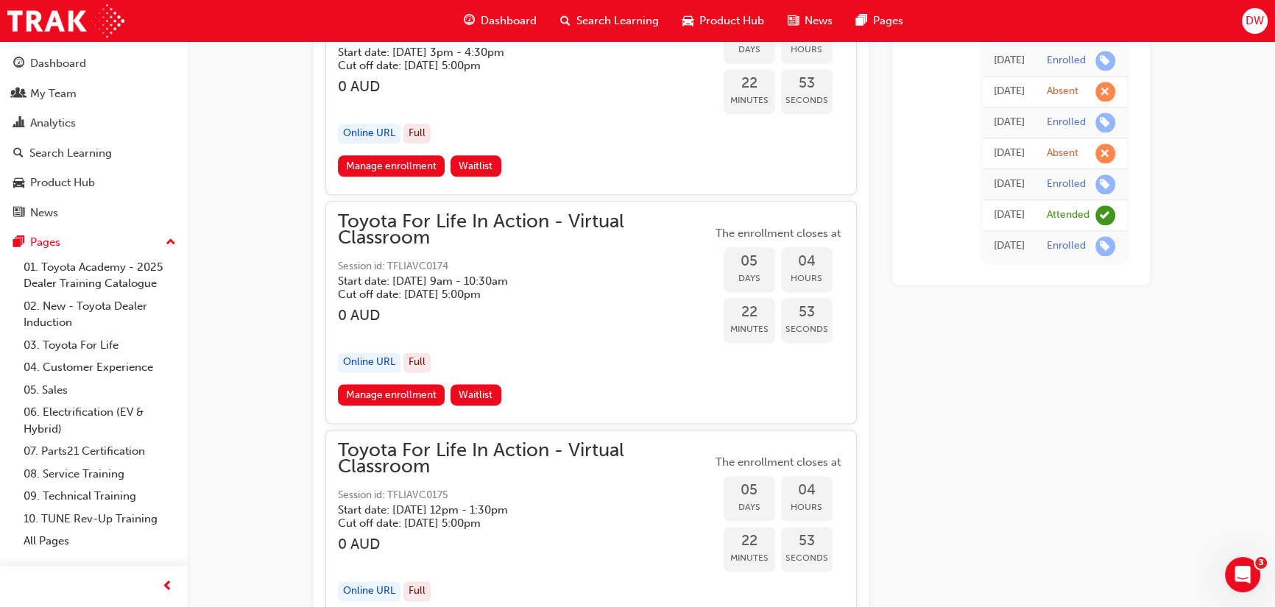
scroll to position [2436, 0]
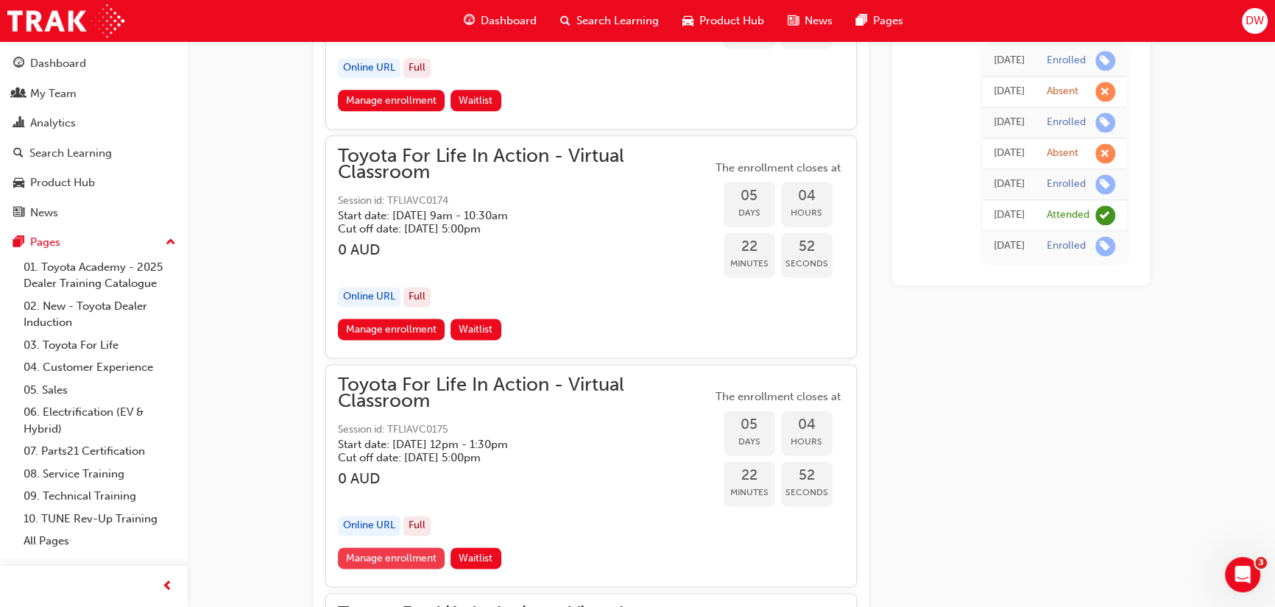
click at [433, 551] on link "Manage enrollment" at bounding box center [391, 557] width 107 height 21
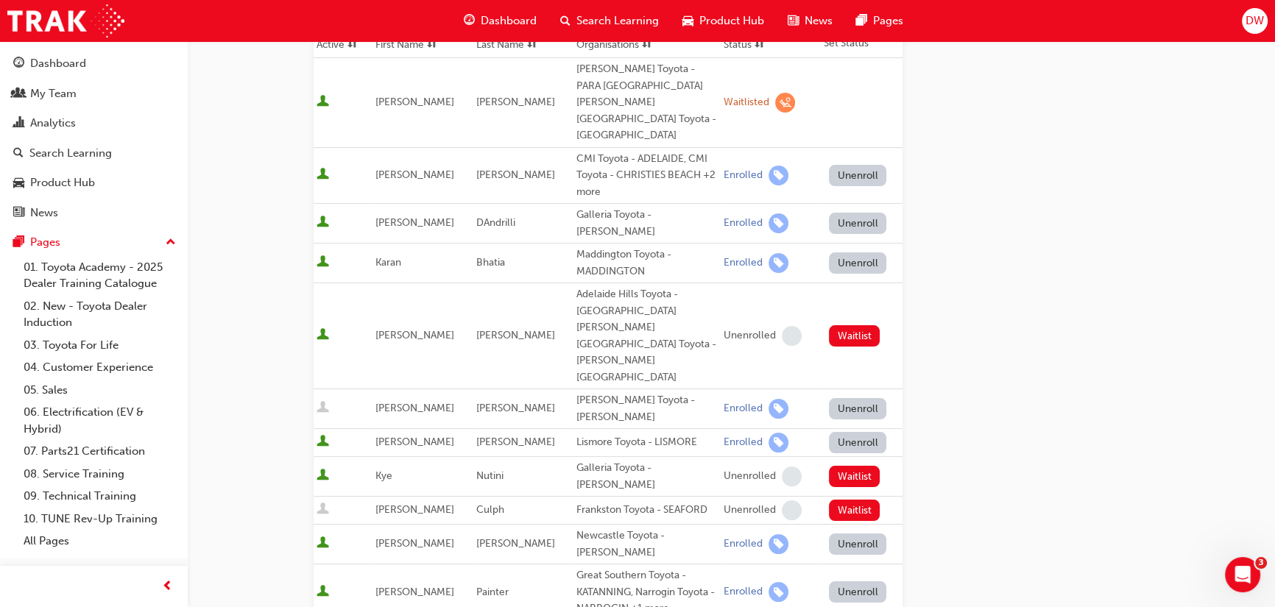
scroll to position [267, 0]
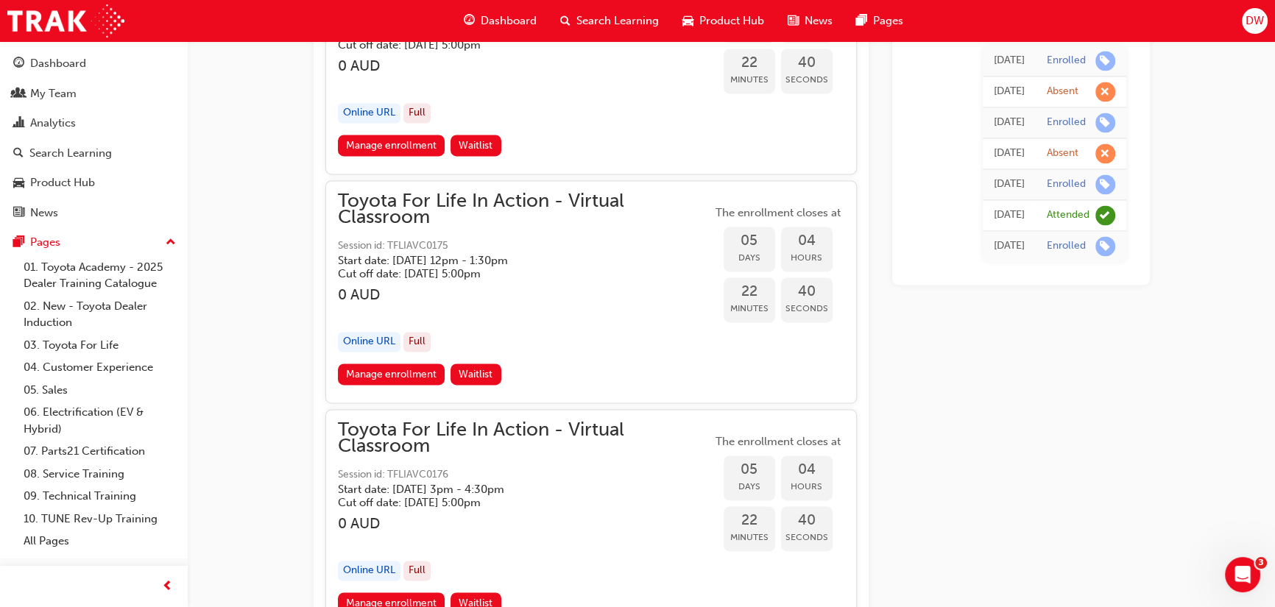
scroll to position [2637, 0]
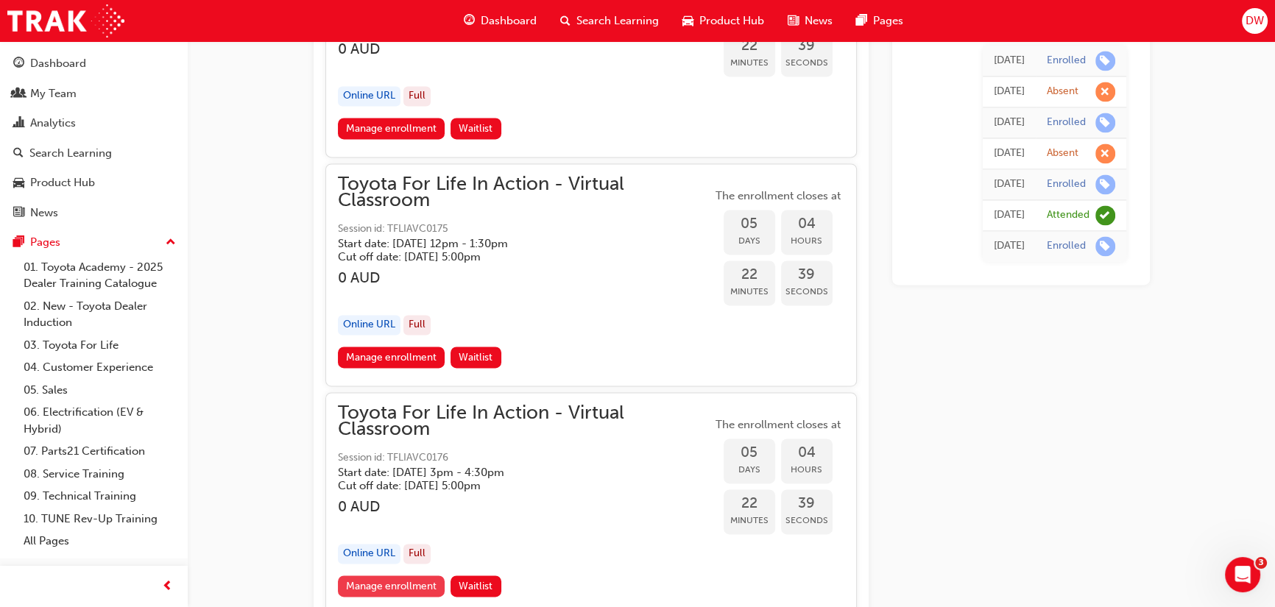
click at [412, 578] on link "Manage enrollment" at bounding box center [391, 585] width 107 height 21
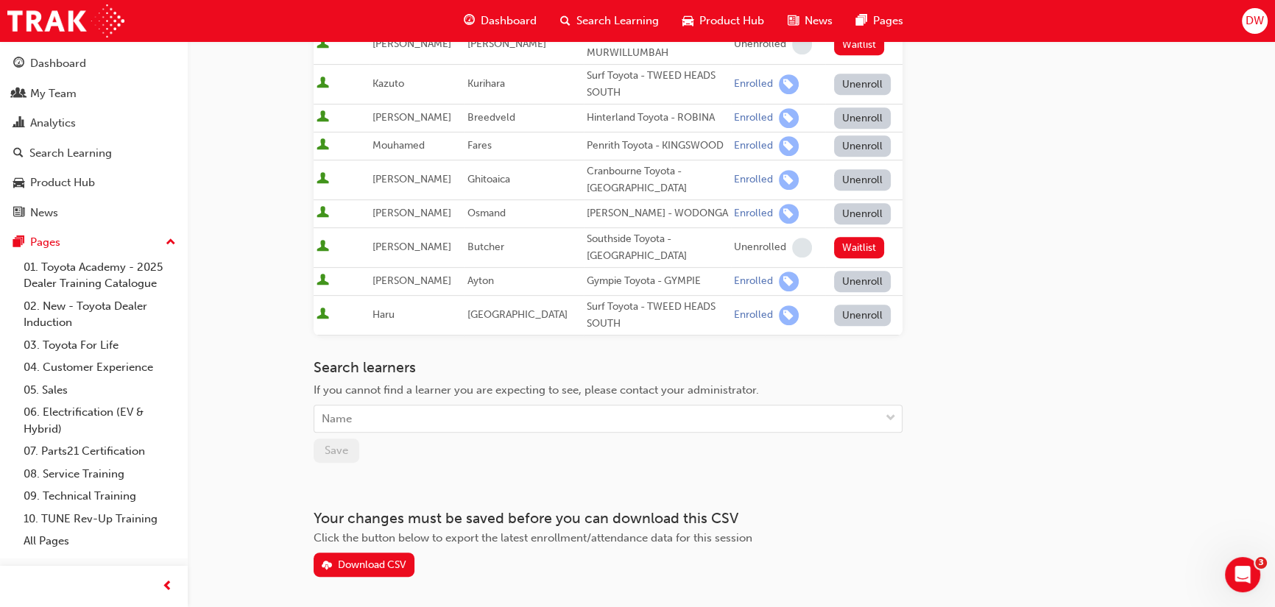
scroll to position [858, 0]
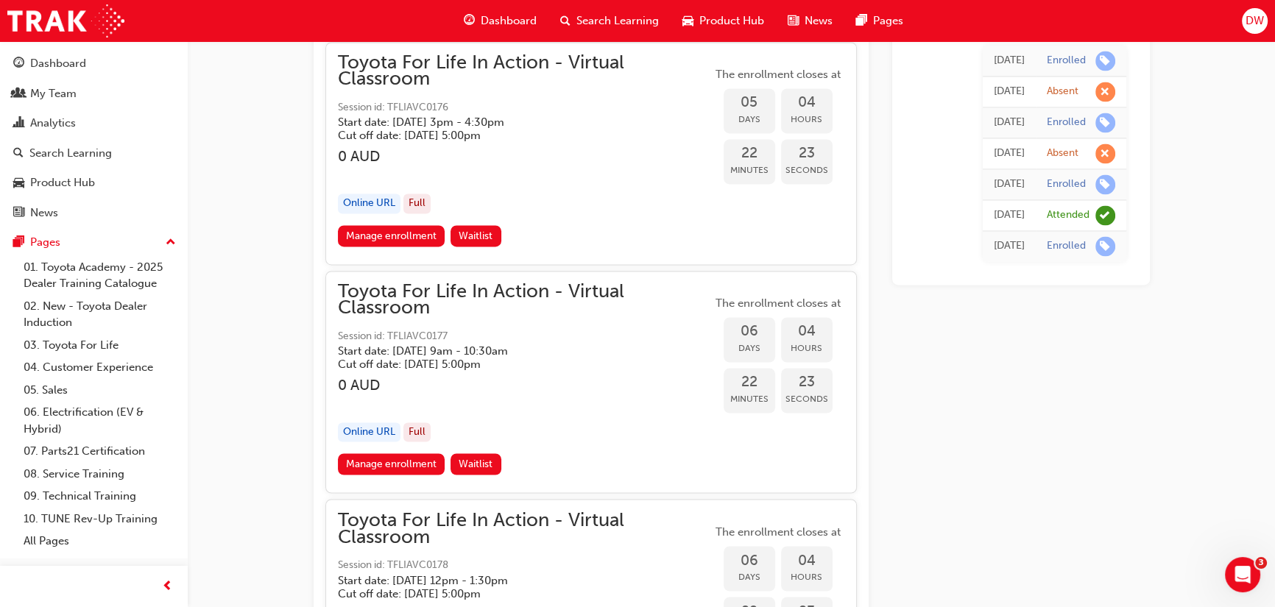
scroll to position [3039, 0]
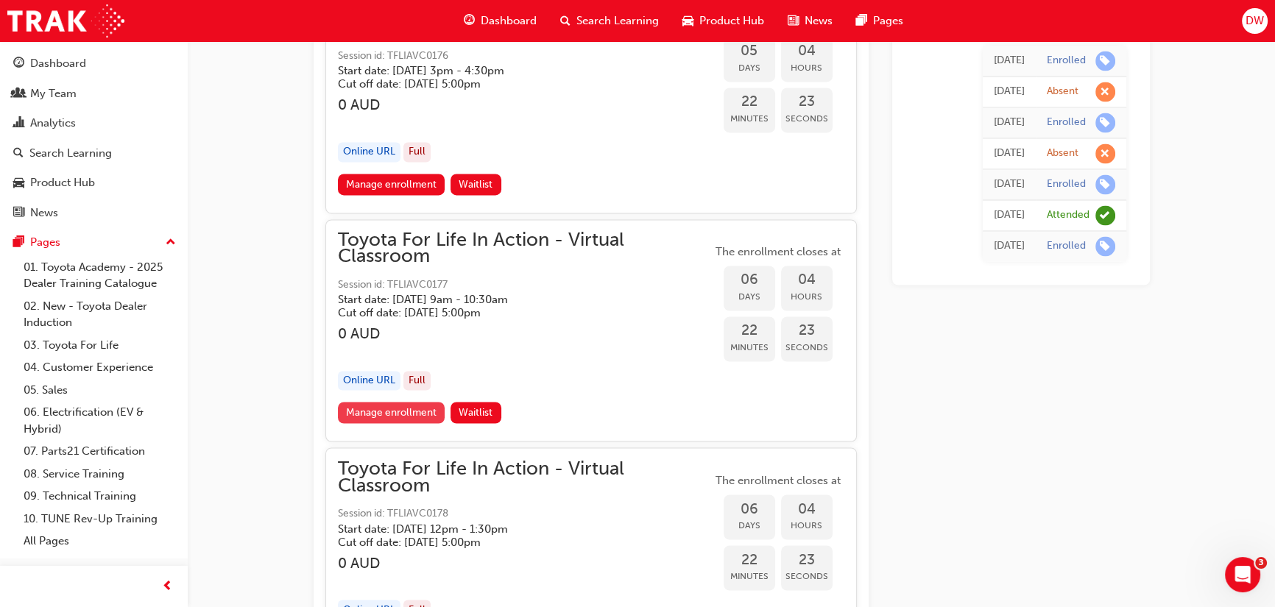
click at [394, 407] on link "Manage enrollment" at bounding box center [391, 412] width 107 height 21
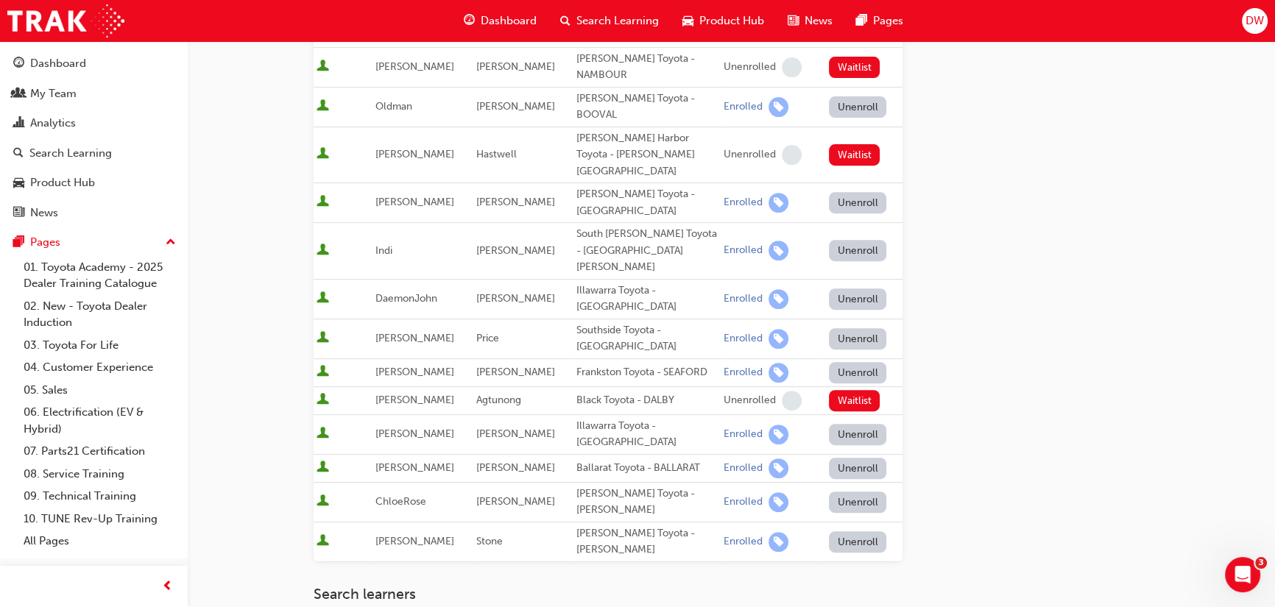
scroll to position [736, 0]
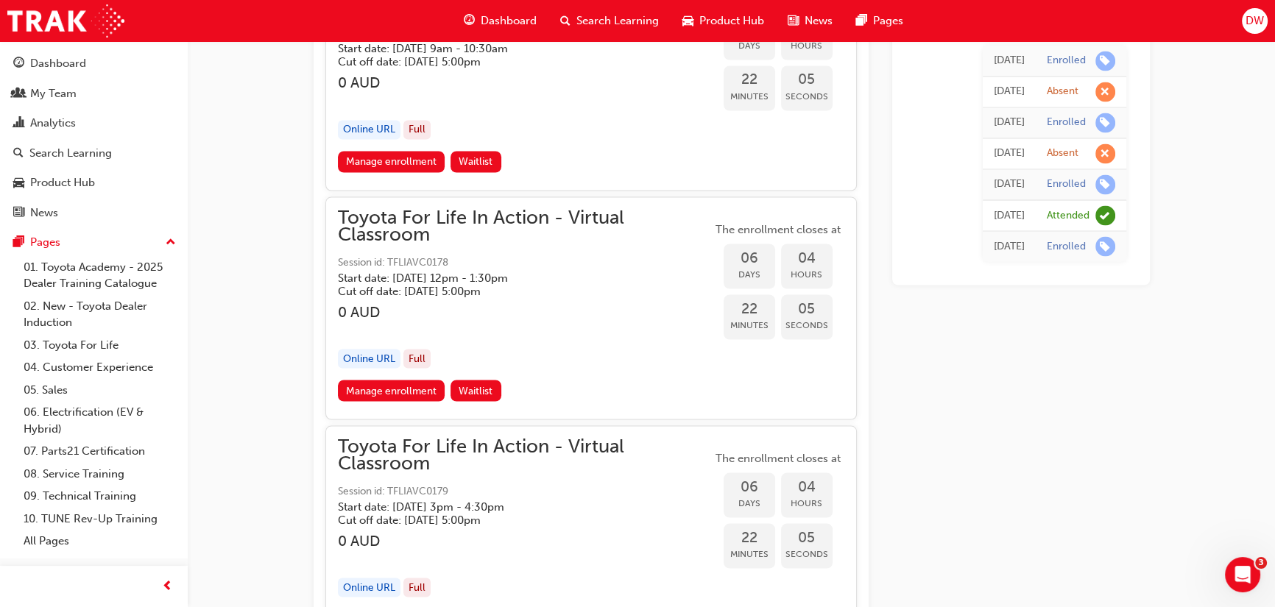
scroll to position [3306, 0]
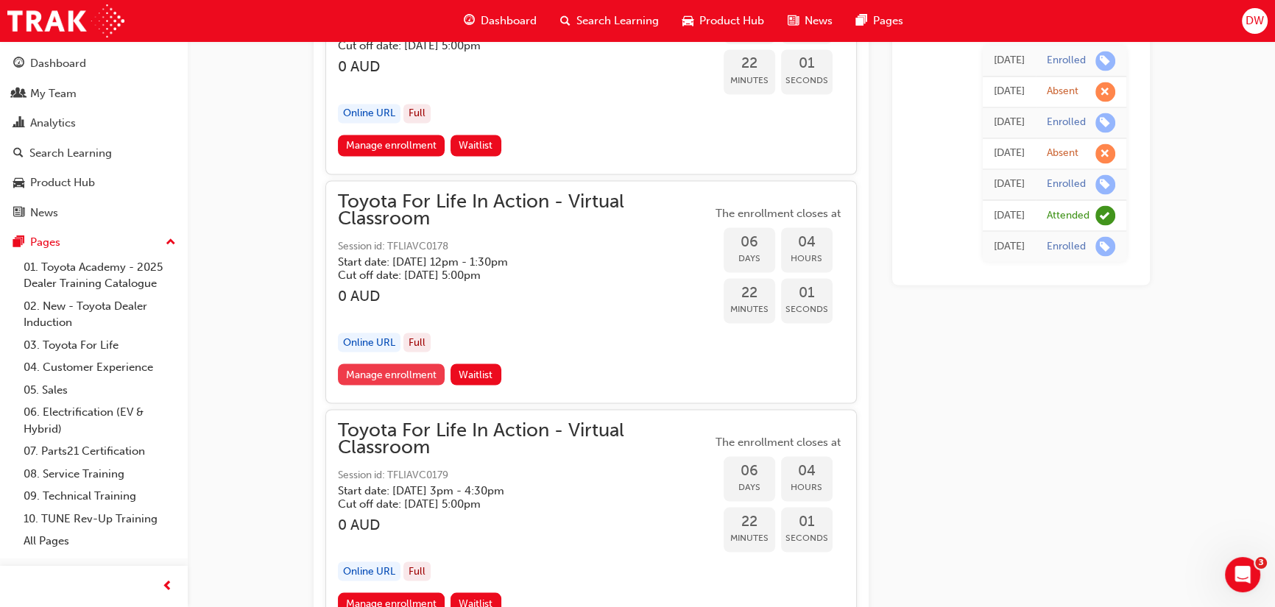
click at [407, 366] on link "Manage enrollment" at bounding box center [391, 374] width 107 height 21
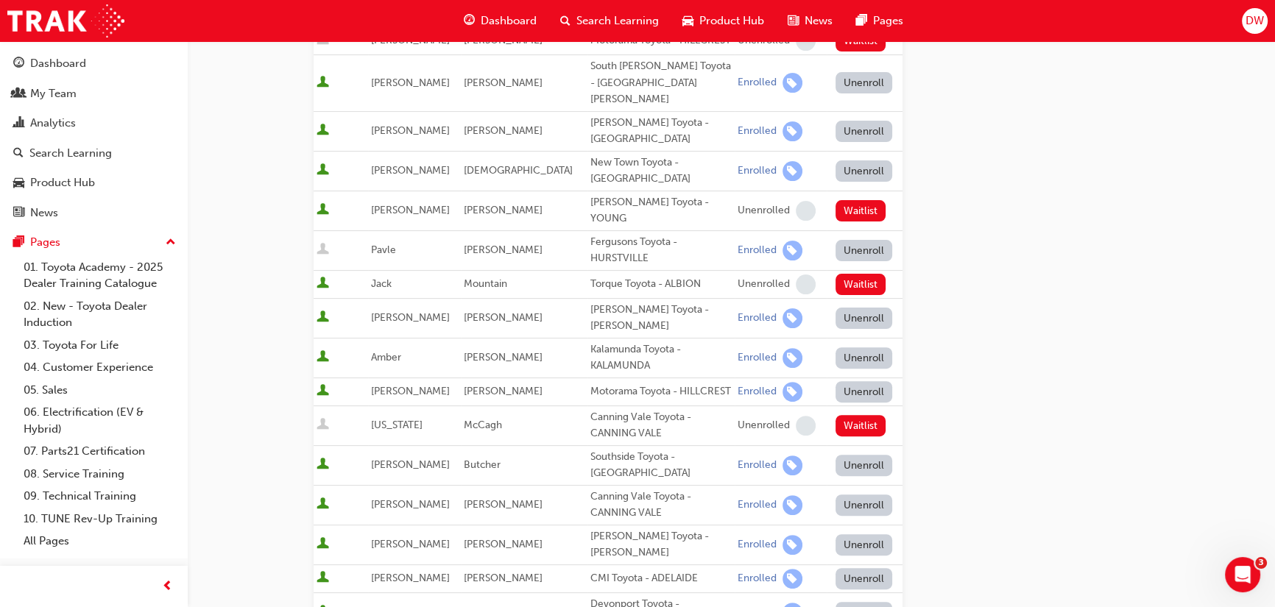
scroll to position [602, 0]
